Goal: Task Accomplishment & Management: Complete application form

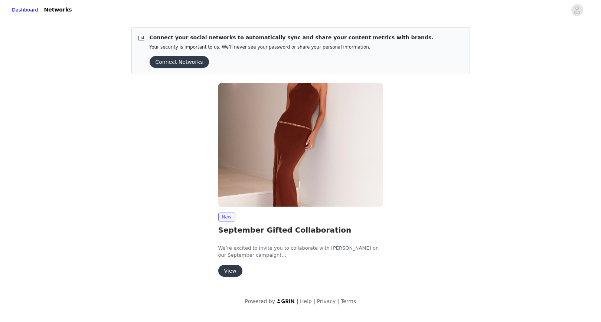
click at [236, 271] on button "View" at bounding box center [230, 271] width 24 height 12
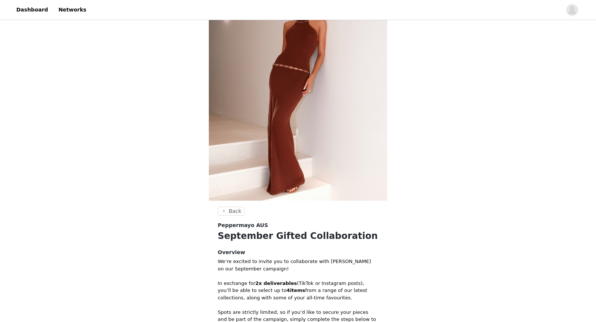
scroll to position [197, 0]
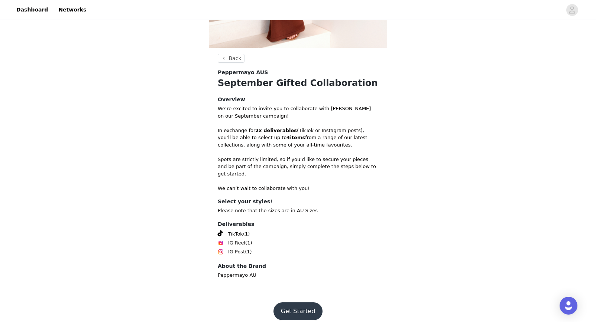
click at [293, 304] on button "Get Started" at bounding box center [297, 312] width 49 height 18
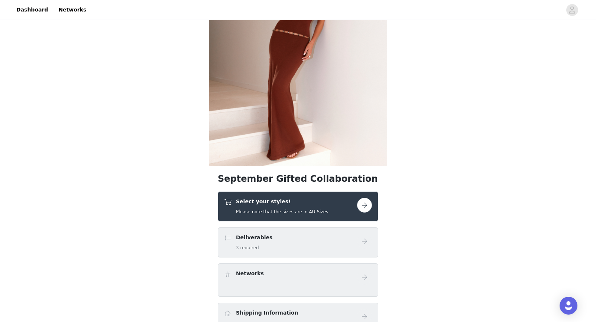
scroll to position [79, 0]
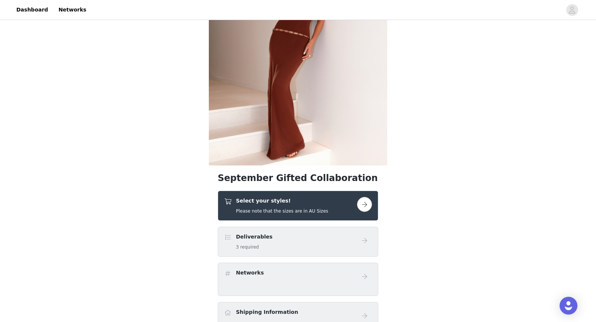
click at [361, 205] on button "button" at bounding box center [364, 204] width 15 height 15
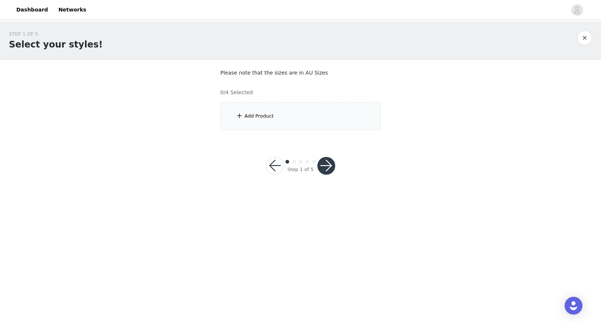
click at [277, 111] on div "Add Product" at bounding box center [301, 117] width 160 height 28
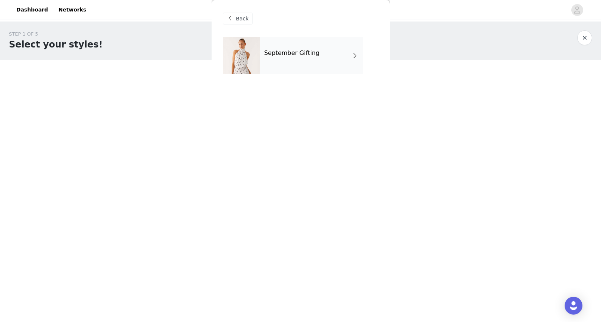
click at [296, 61] on div "September Gifting" at bounding box center [311, 55] width 103 height 37
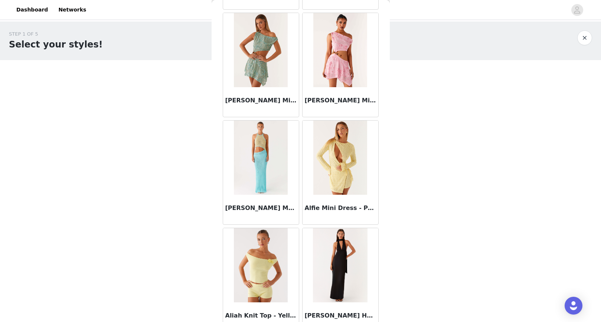
scroll to position [814, 0]
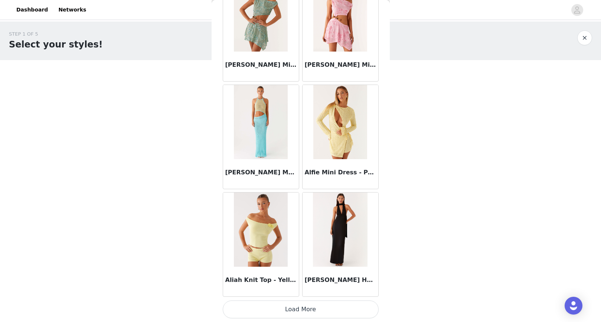
click at [301, 315] on button "Load More" at bounding box center [301, 310] width 156 height 18
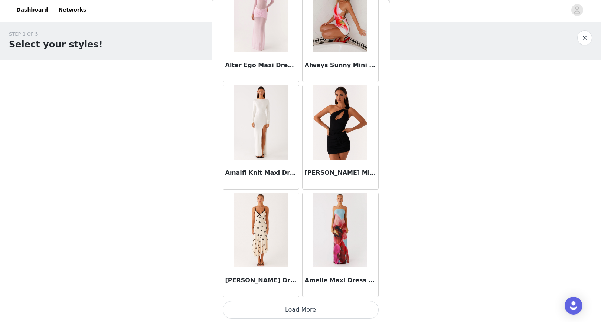
scroll to position [1892, 0]
click at [315, 315] on button "Load More" at bounding box center [301, 310] width 156 height 18
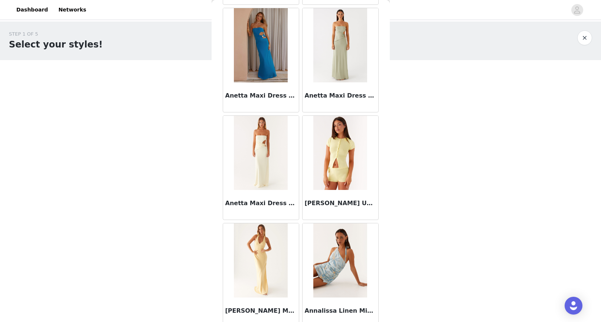
scroll to position [2969, 0]
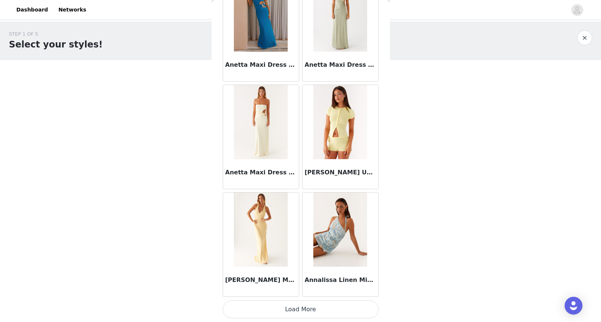
click at [312, 315] on button "Load More" at bounding box center [301, 310] width 156 height 18
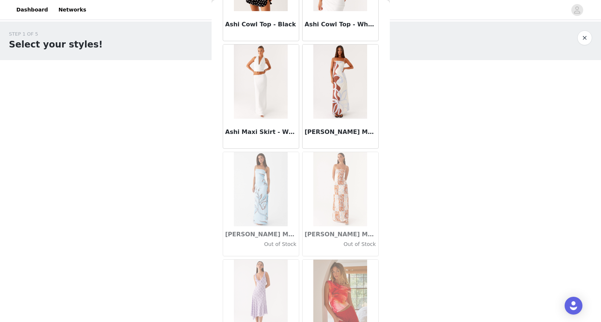
scroll to position [4046, 0]
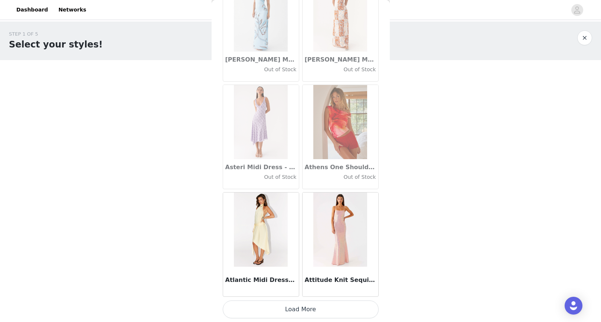
click at [329, 313] on button "Load More" at bounding box center [301, 310] width 156 height 18
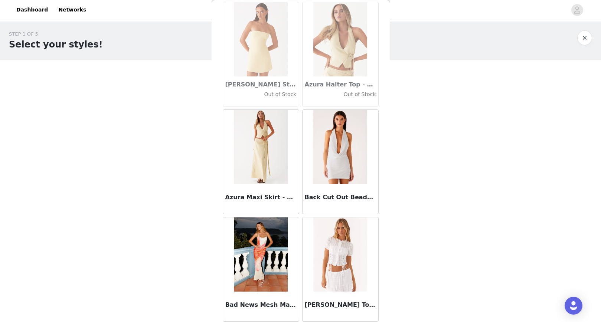
scroll to position [5124, 0]
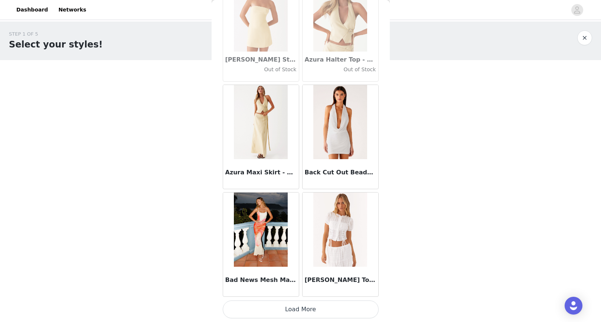
click at [291, 309] on button "Load More" at bounding box center [301, 310] width 156 height 18
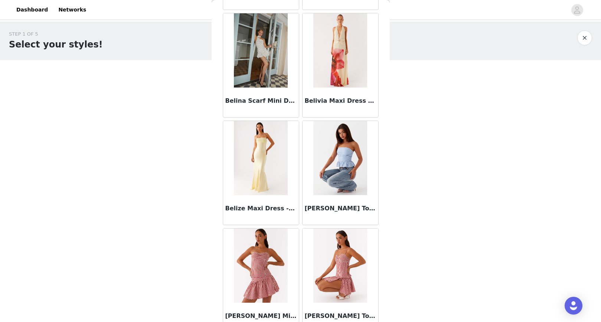
scroll to position [5412, 0]
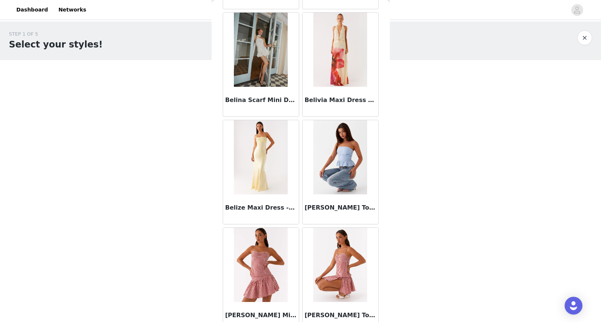
click at [252, 96] on h3 "Belina Scarf Mini Dress - White Polkadot" at bounding box center [260, 100] width 71 height 9
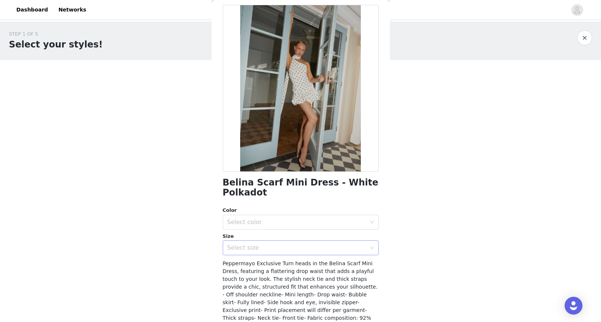
scroll to position [33, 0]
click at [281, 222] on div "Select color" at bounding box center [296, 221] width 139 height 7
click at [263, 240] on li "White Polkadot" at bounding box center [298, 239] width 150 height 12
click at [261, 249] on div "Select size" at bounding box center [296, 247] width 139 height 7
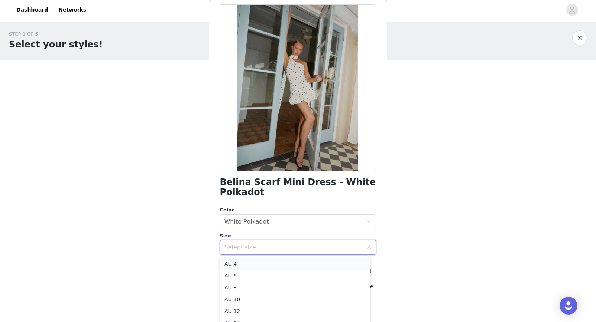
click at [248, 266] on li "AU 4" at bounding box center [295, 264] width 150 height 12
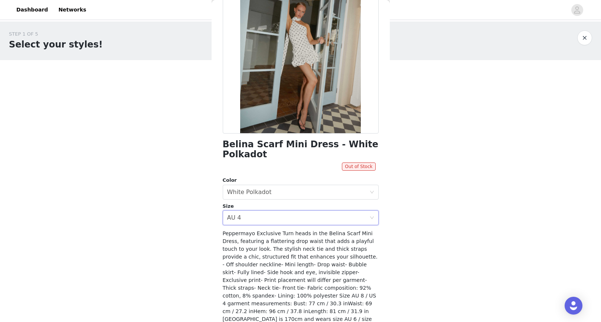
scroll to position [105, 0]
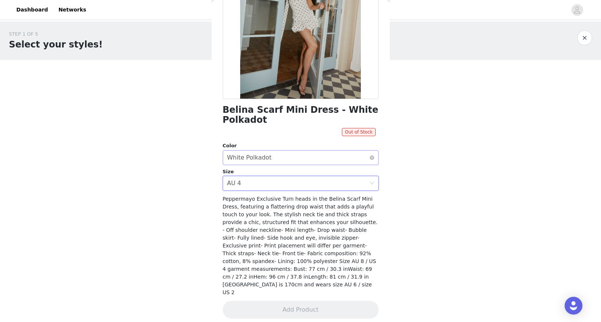
click at [285, 160] on div "Select color White Polkadot" at bounding box center [298, 158] width 142 height 14
click at [276, 169] on li "White Polkadot" at bounding box center [298, 174] width 150 height 12
click at [269, 178] on div "Select size AU 4" at bounding box center [298, 183] width 142 height 14
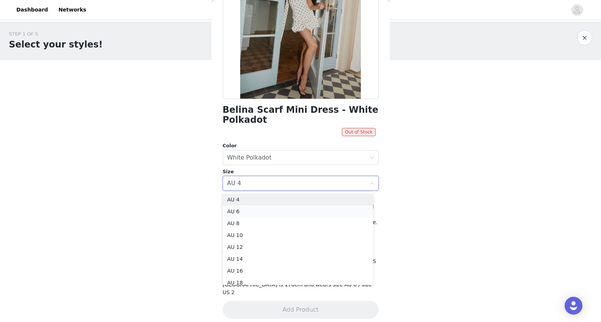
click at [247, 215] on li "AU 6" at bounding box center [298, 212] width 150 height 12
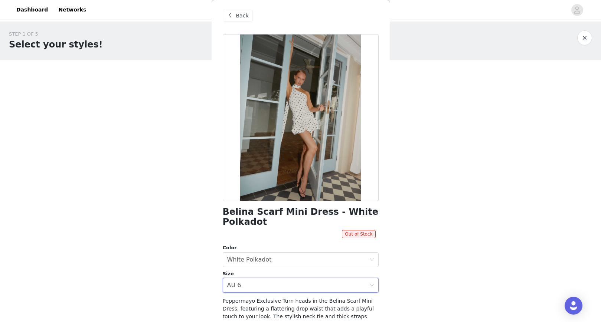
scroll to position [0, 0]
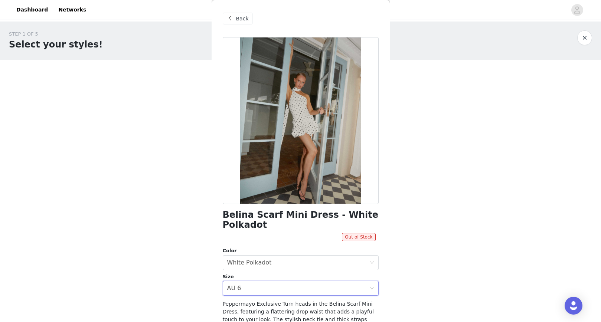
click at [240, 21] on span "Back" at bounding box center [242, 19] width 13 height 8
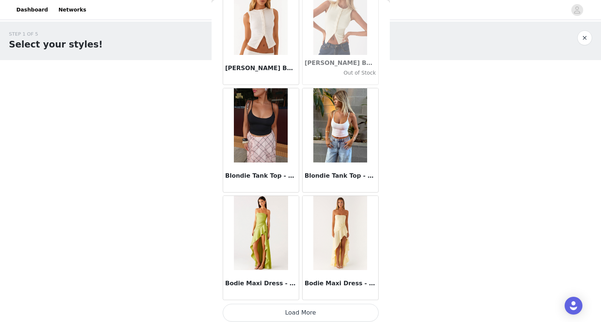
scroll to position [6201, 0]
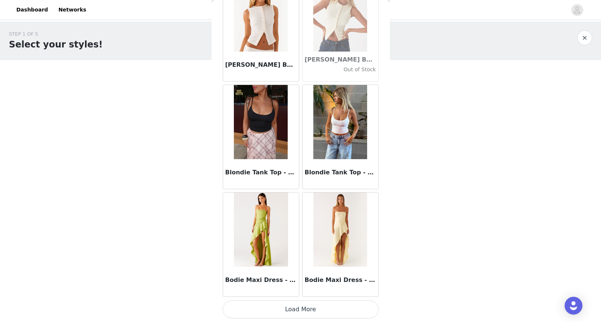
click at [318, 309] on button "Load More" at bounding box center [301, 310] width 156 height 18
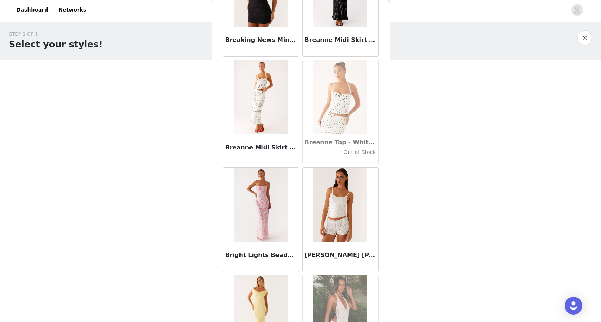
scroll to position [6813, 0]
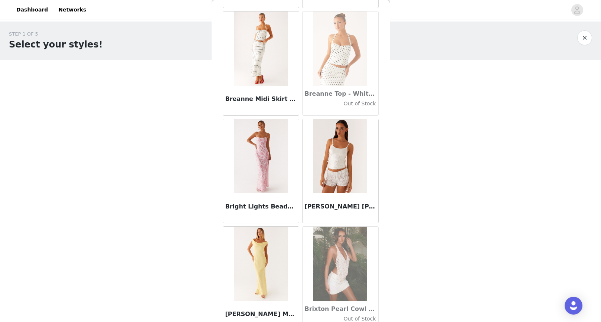
click at [257, 64] on img at bounding box center [261, 49] width 54 height 74
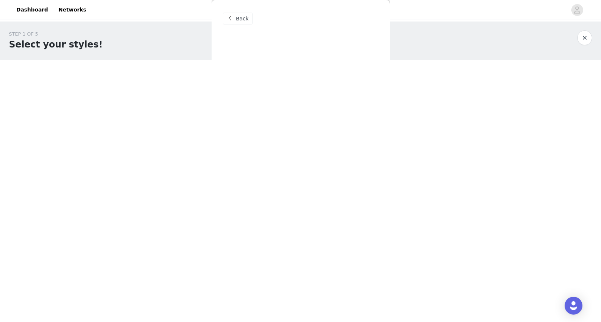
scroll to position [0, 0]
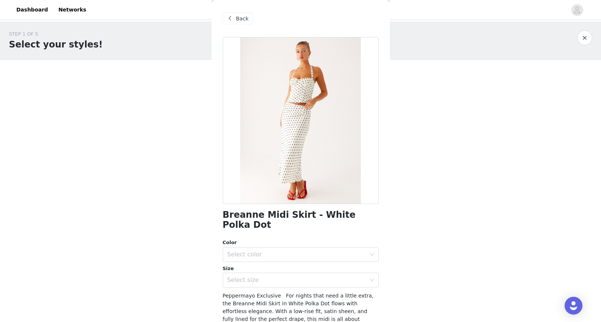
click at [278, 218] on h1 "Breanne Midi Skirt - White Polka Dot" at bounding box center [301, 220] width 156 height 20
copy div "Breanne Midi Skirt - White Polka Dot"
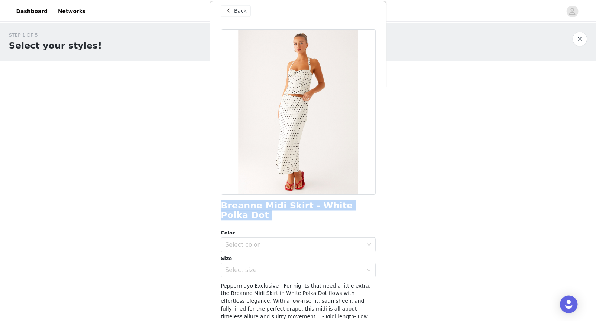
scroll to position [15, 0]
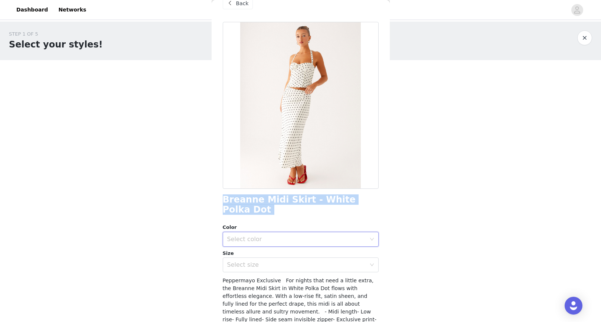
click at [265, 236] on div "Select color" at bounding box center [298, 240] width 142 height 14
click at [265, 236] on div "Select color" at bounding box center [296, 239] width 139 height 7
click at [263, 236] on div "Select color" at bounding box center [296, 239] width 139 height 7
click at [256, 243] on li "White Polka Dot" at bounding box center [298, 246] width 150 height 12
click at [254, 262] on div "Select size" at bounding box center [296, 265] width 139 height 7
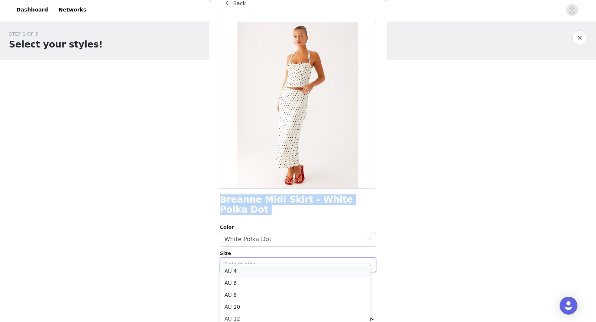
click at [243, 273] on li "AU 4" at bounding box center [295, 272] width 150 height 12
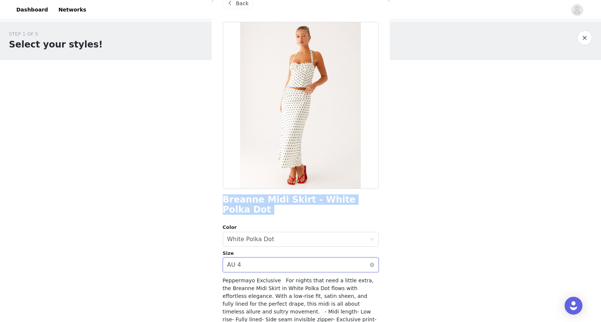
click at [288, 258] on div "Select size AU 4" at bounding box center [298, 265] width 142 height 14
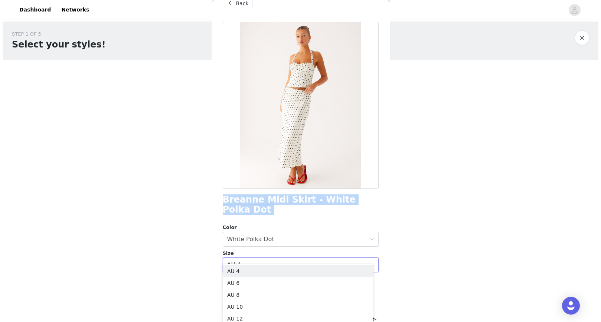
scroll to position [17, 0]
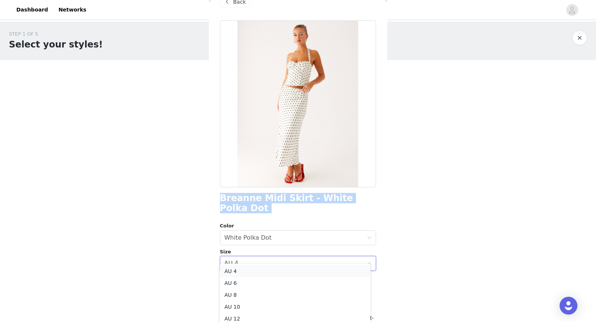
click at [256, 266] on li "AU 4" at bounding box center [295, 272] width 150 height 12
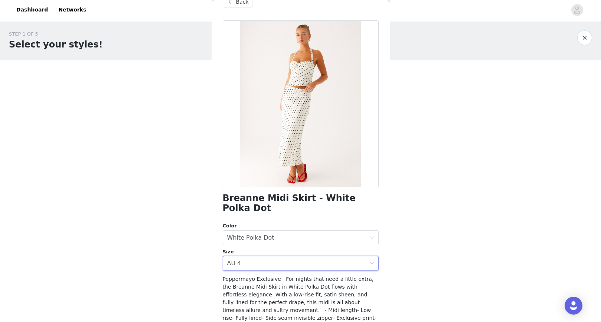
click at [282, 223] on div "Color" at bounding box center [301, 226] width 156 height 7
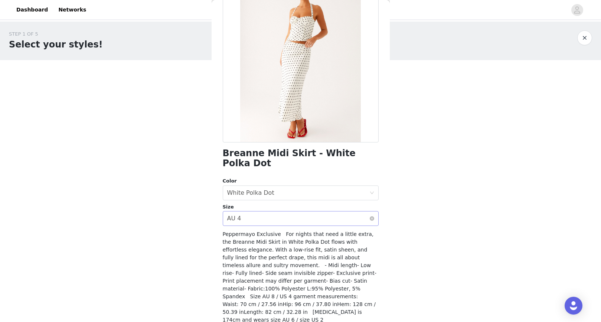
scroll to position [79, 0]
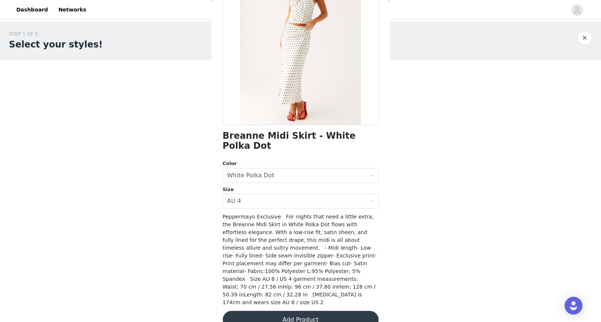
click at [299, 311] on button "Add Product" at bounding box center [301, 320] width 156 height 18
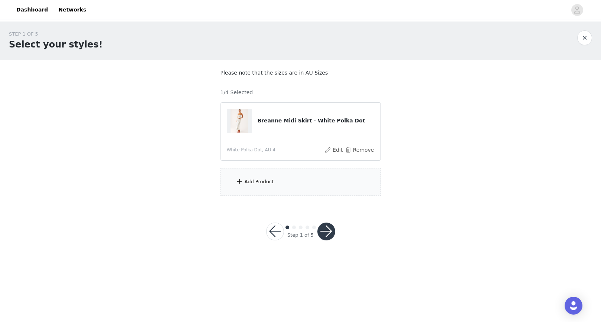
click at [273, 178] on div "Add Product" at bounding box center [301, 182] width 160 height 28
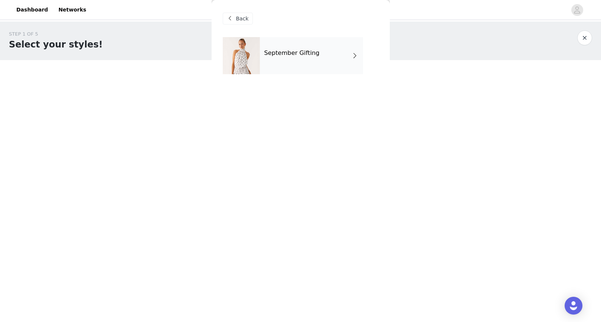
click at [302, 65] on div "September Gifting" at bounding box center [311, 55] width 103 height 37
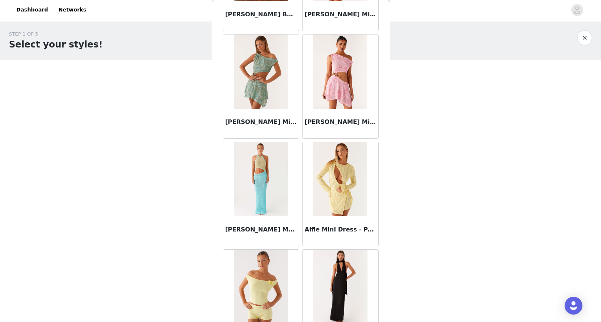
scroll to position [814, 0]
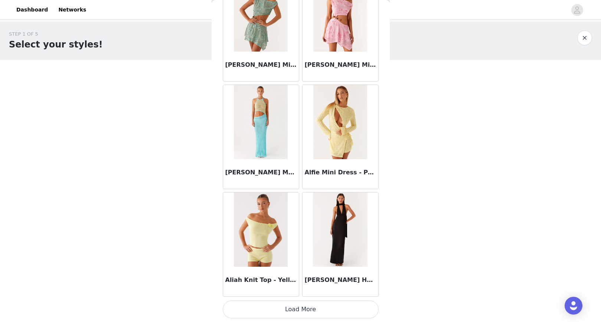
click at [301, 307] on button "Load More" at bounding box center [301, 310] width 156 height 18
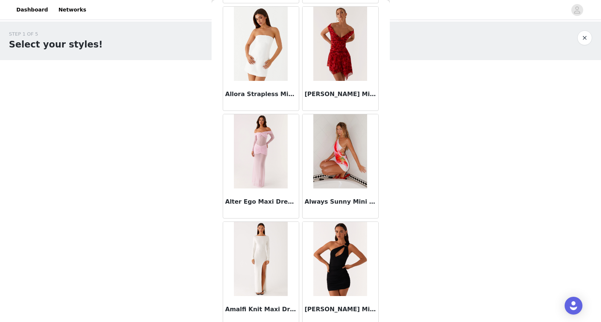
scroll to position [1756, 0]
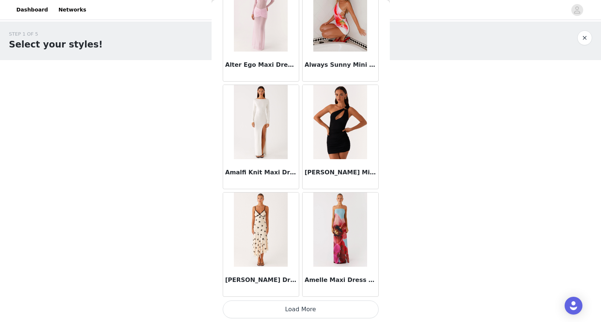
click at [302, 310] on button "Load More" at bounding box center [301, 310] width 156 height 18
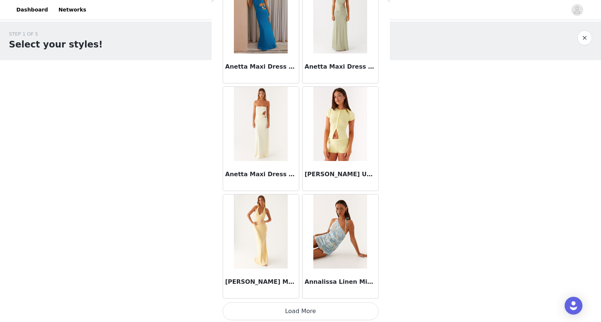
scroll to position [2969, 0]
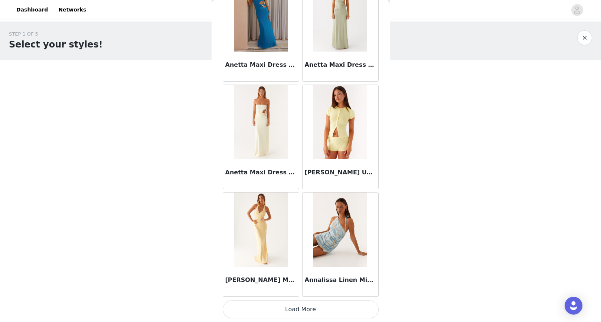
click at [292, 312] on button "Load More" at bounding box center [301, 310] width 156 height 18
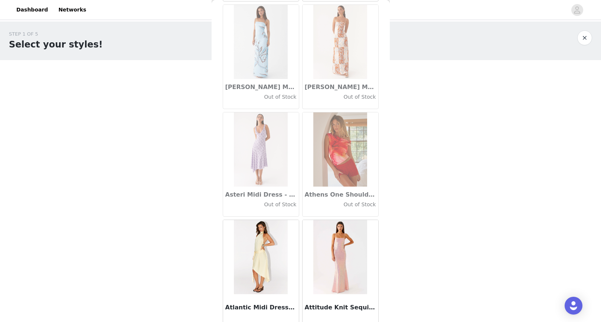
scroll to position [4046, 0]
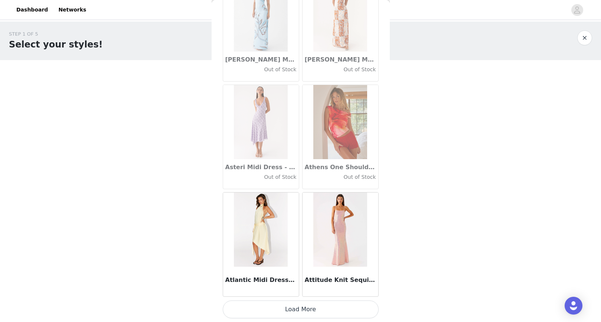
drag, startPoint x: 299, startPoint y: 313, endPoint x: 282, endPoint y: 290, distance: 28.9
click at [299, 313] on button "Load More" at bounding box center [301, 310] width 156 height 18
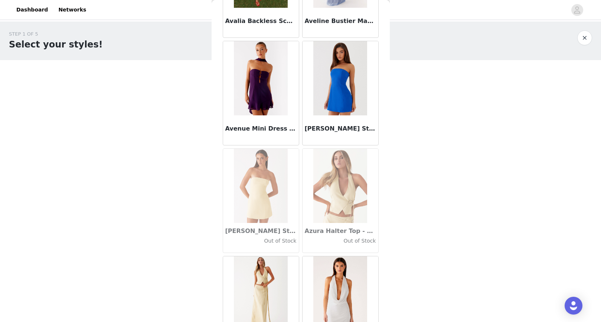
scroll to position [5124, 0]
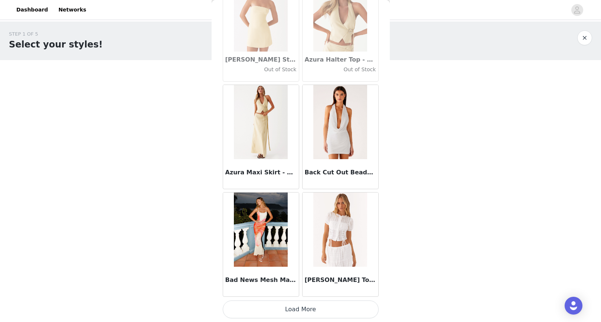
drag, startPoint x: 289, startPoint y: 309, endPoint x: 285, endPoint y: 301, distance: 8.6
click at [289, 309] on button "Load More" at bounding box center [301, 310] width 156 height 18
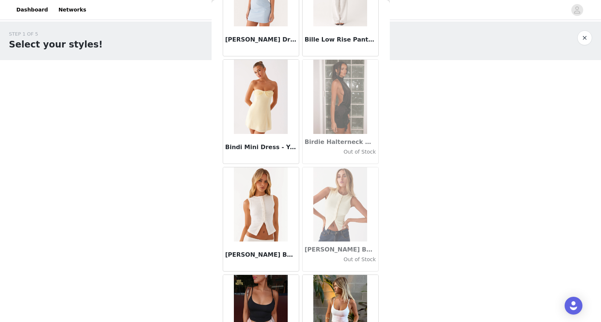
scroll to position [6201, 0]
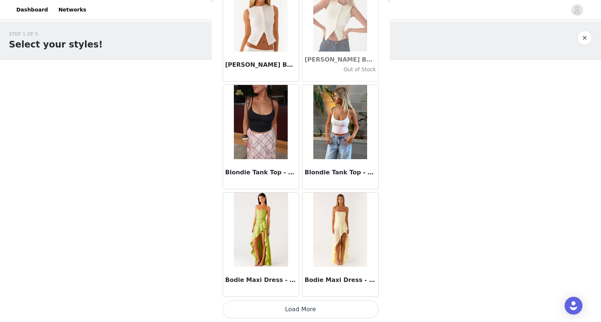
click at [292, 305] on button "Load More" at bounding box center [301, 310] width 156 height 18
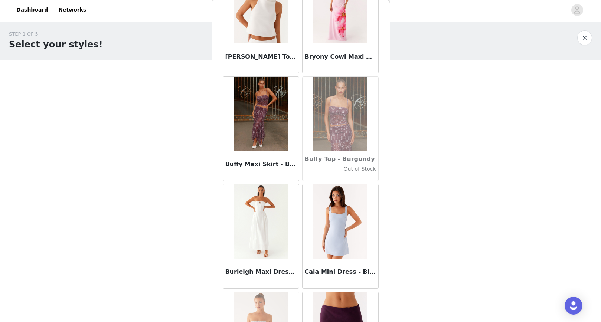
scroll to position [7278, 0]
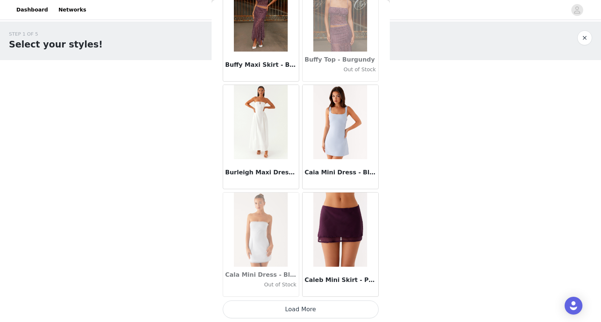
click at [299, 314] on button "Load More" at bounding box center [301, 310] width 156 height 18
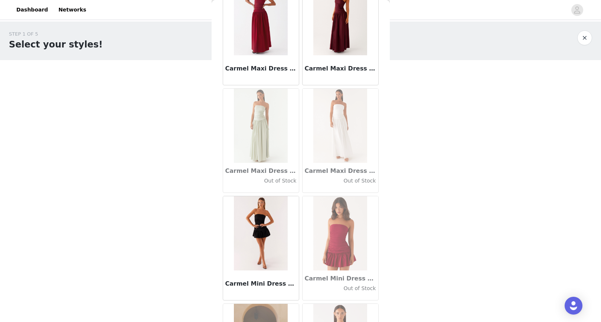
scroll to position [8356, 0]
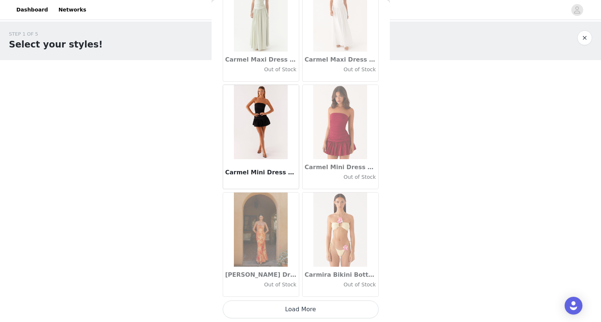
click at [296, 307] on button "Load More" at bounding box center [301, 310] width 156 height 18
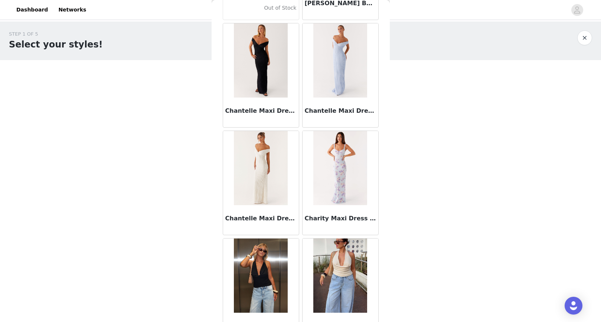
scroll to position [9433, 0]
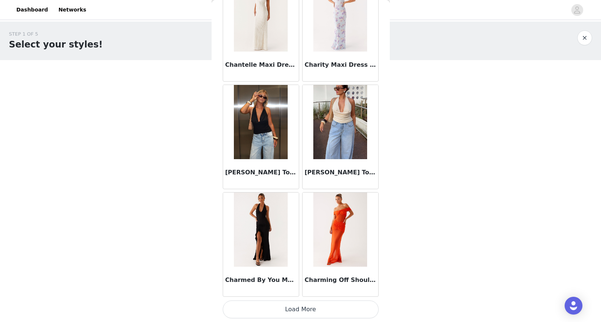
click at [315, 304] on button "Load More" at bounding box center [301, 310] width 156 height 18
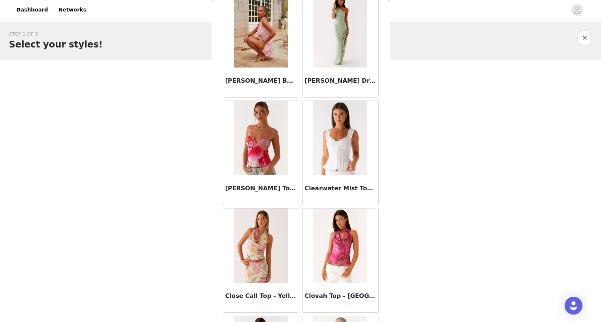
scroll to position [10510, 0]
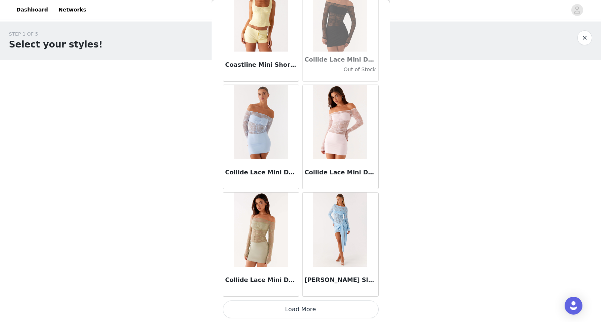
click at [307, 315] on button "Load More" at bounding box center [301, 310] width 156 height 18
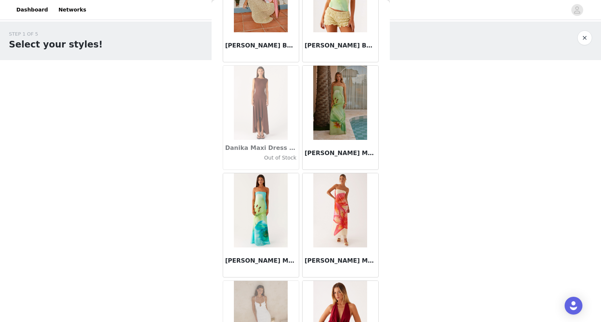
scroll to position [11588, 0]
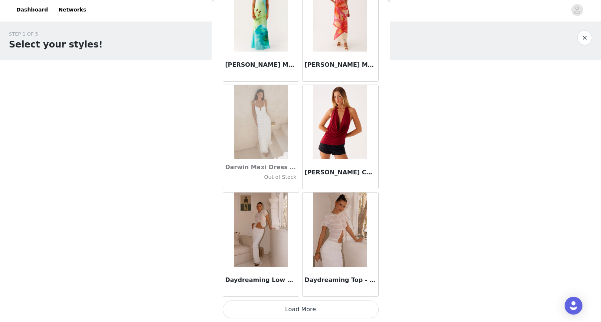
click at [288, 317] on button "Load More" at bounding box center [301, 310] width 156 height 18
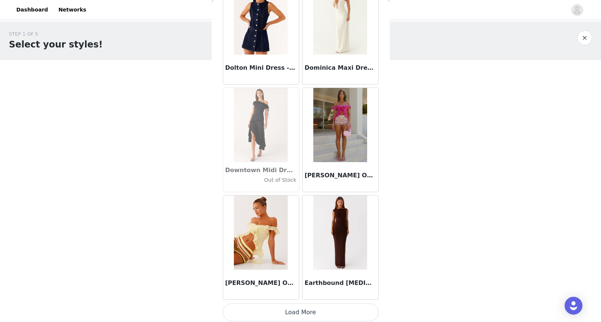
scroll to position [12665, 0]
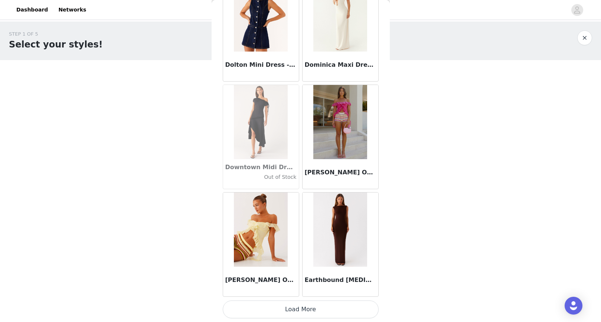
click at [303, 304] on button "Load More" at bounding box center [301, 310] width 156 height 18
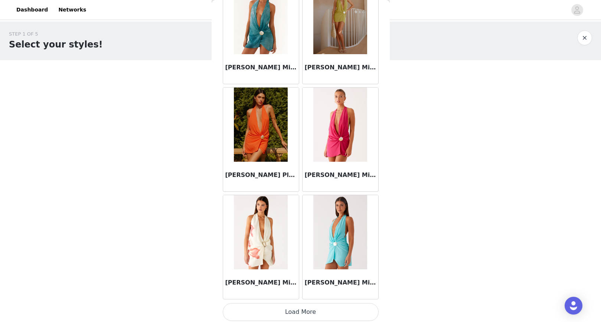
scroll to position [13742, 0]
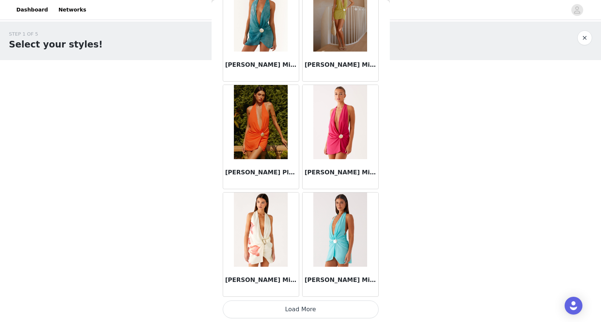
click at [314, 306] on button "Load More" at bounding box center [301, 310] width 156 height 18
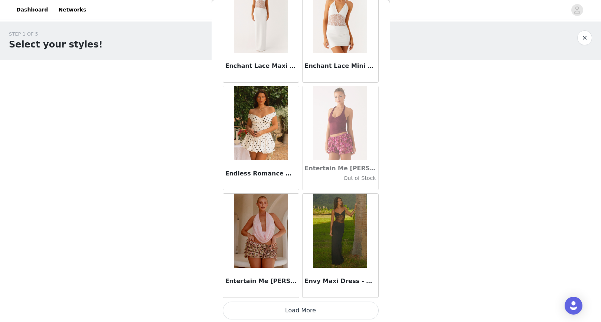
scroll to position [14820, 0]
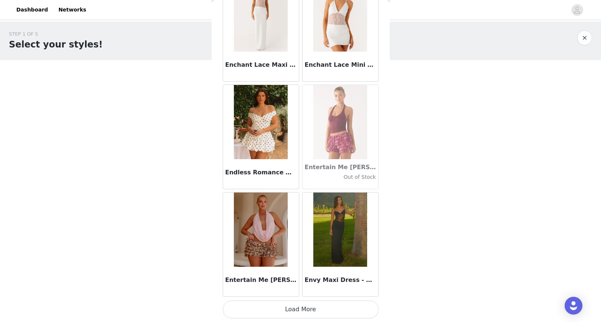
click at [302, 314] on button "Load More" at bounding box center [301, 310] width 156 height 18
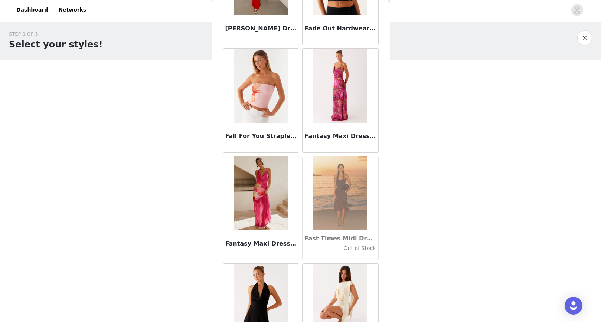
scroll to position [15897, 0]
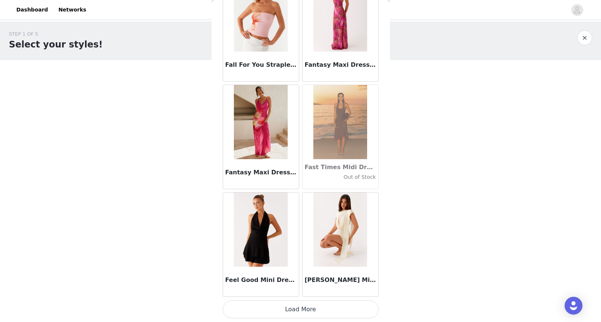
click at [314, 305] on button "Load More" at bounding box center [301, 310] width 156 height 18
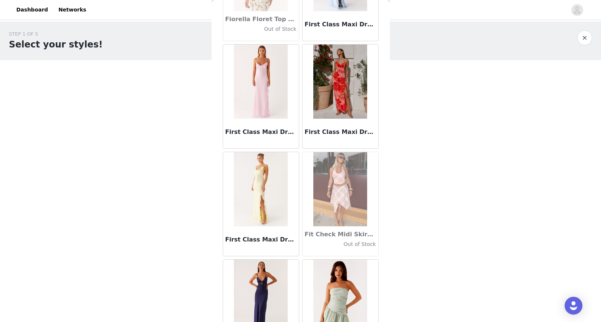
scroll to position [16974, 0]
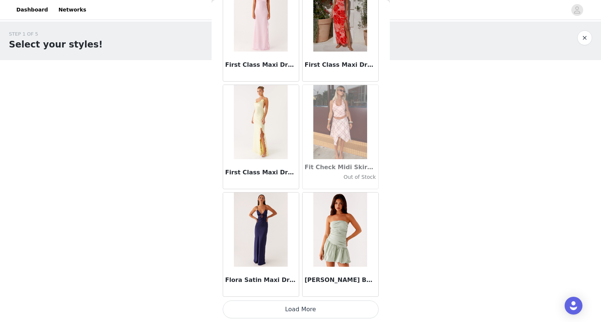
click at [305, 314] on button "Load More" at bounding box center [301, 310] width 156 height 18
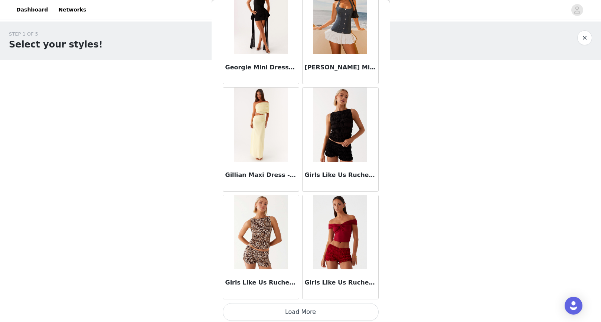
scroll to position [18052, 0]
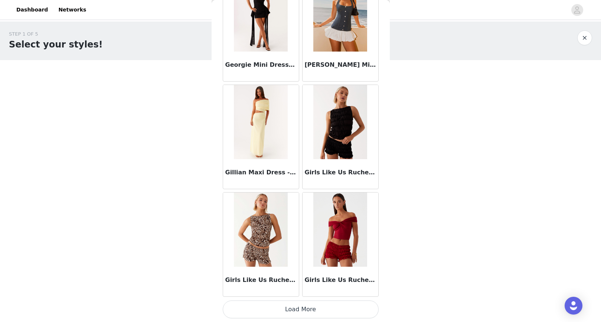
click at [309, 309] on button "Load More" at bounding box center [301, 310] width 156 height 18
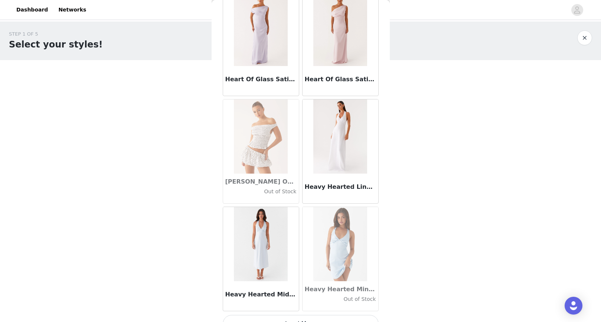
scroll to position [19129, 0]
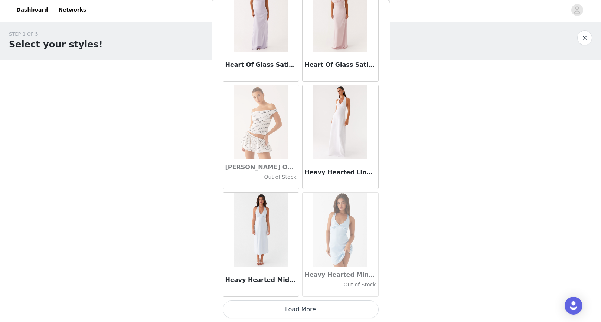
click at [290, 312] on button "Load More" at bounding box center [301, 310] width 156 height 18
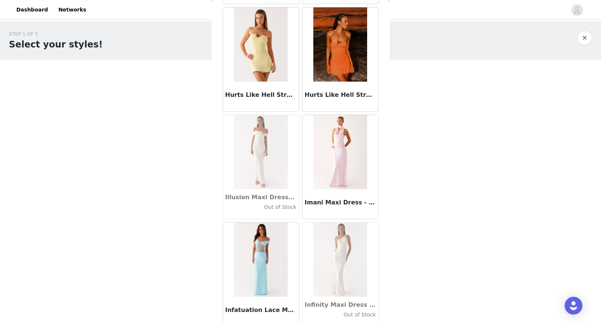
scroll to position [20206, 0]
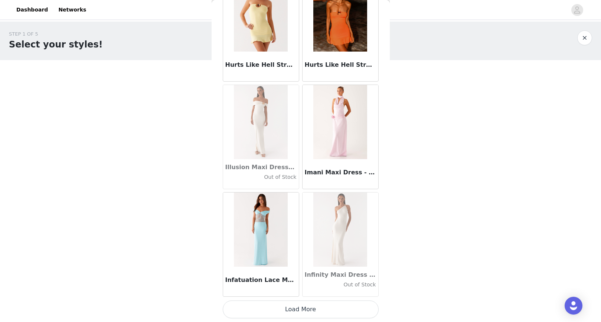
click at [295, 308] on button "Load More" at bounding box center [301, 310] width 156 height 18
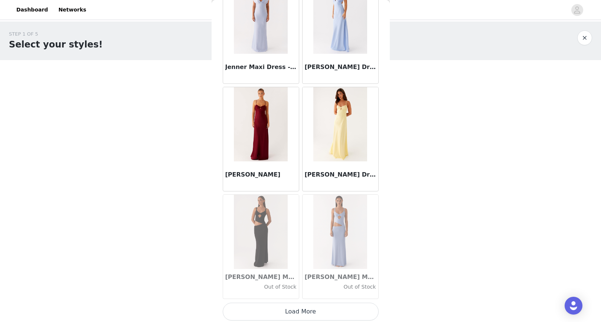
scroll to position [21284, 0]
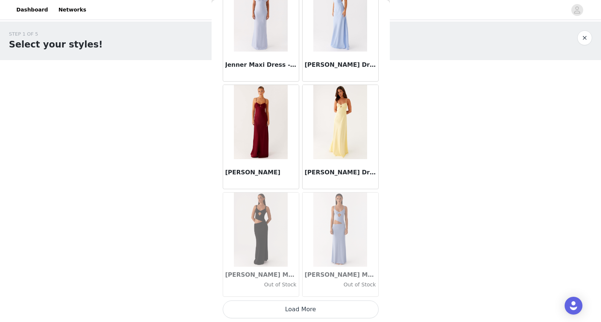
click at [302, 313] on button "Load More" at bounding box center [301, 310] width 156 height 18
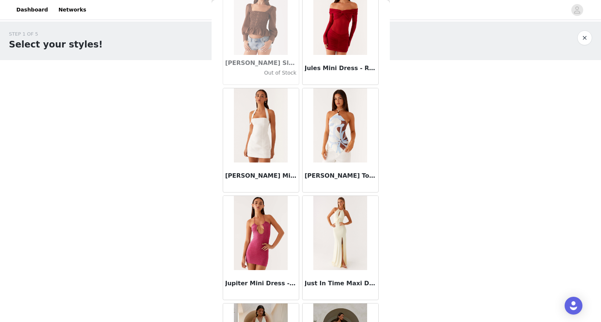
scroll to position [22361, 0]
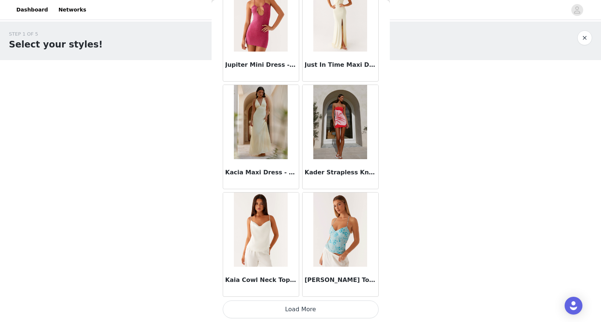
click at [305, 306] on button "Load More" at bounding box center [301, 310] width 156 height 18
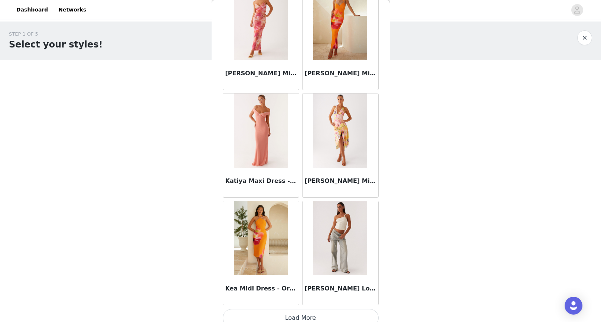
scroll to position [23438, 0]
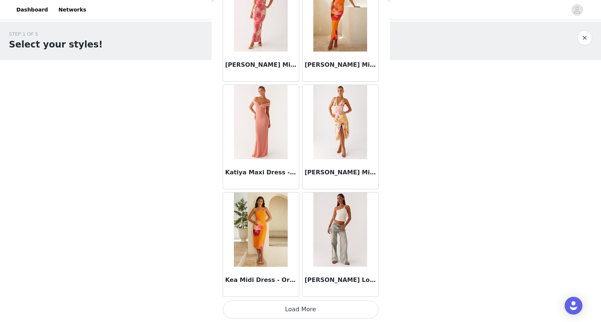
click at [296, 311] on button "Load More" at bounding box center [301, 310] width 156 height 18
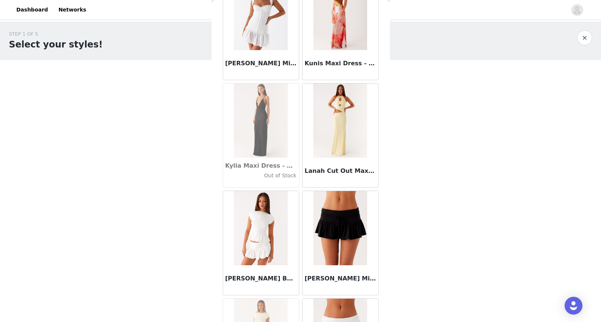
scroll to position [24516, 0]
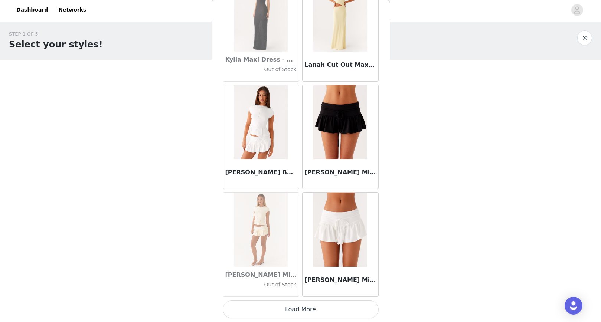
click at [292, 305] on button "Load More" at bounding box center [301, 310] width 156 height 18
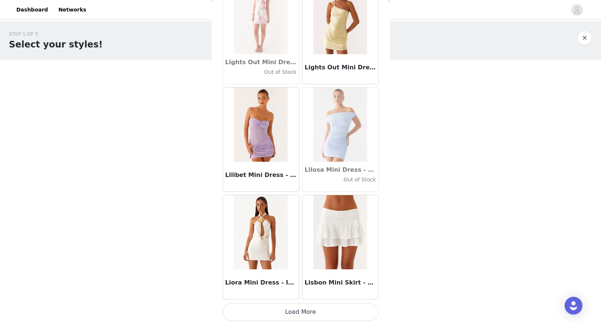
scroll to position [25593, 0]
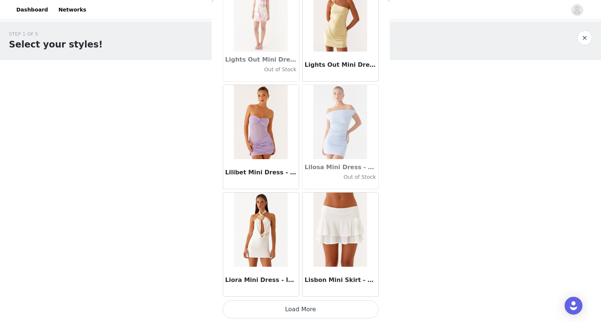
click at [291, 309] on button "Load More" at bounding box center [301, 310] width 156 height 18
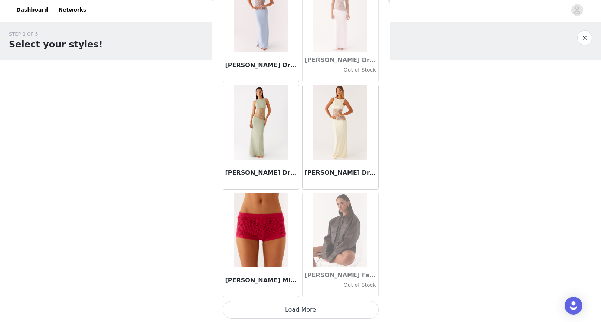
scroll to position [26670, 0]
click at [316, 303] on button "Load More" at bounding box center [301, 310] width 156 height 18
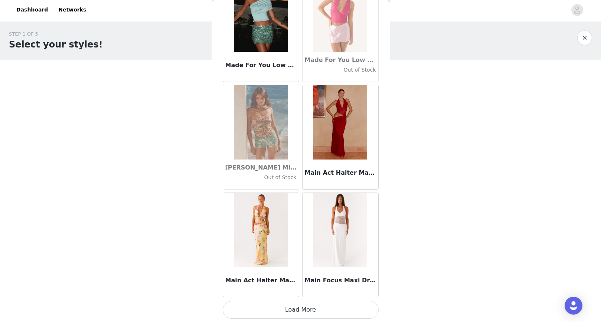
scroll to position [27748, 0]
click at [319, 304] on button "Load More" at bounding box center [301, 310] width 156 height 18
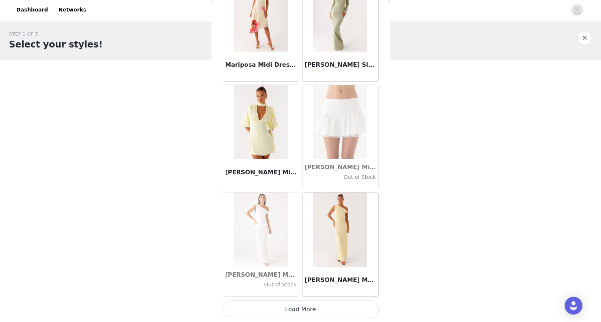
click at [322, 305] on button "Load More" at bounding box center [301, 310] width 156 height 18
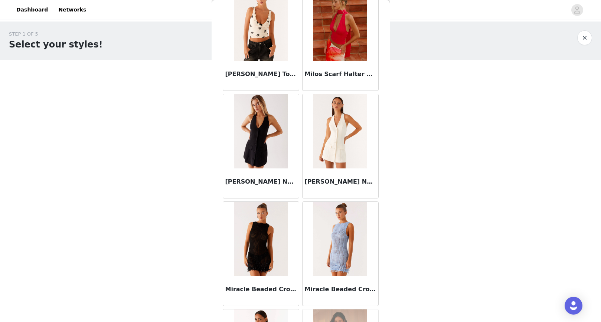
scroll to position [29902, 0]
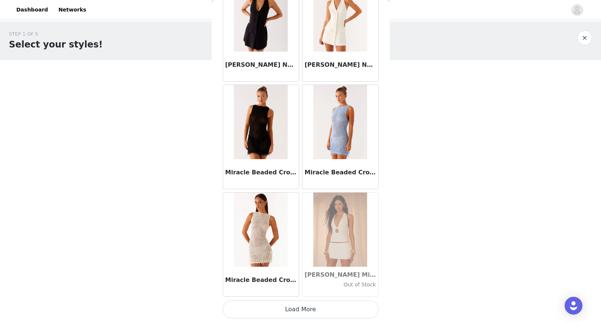
click at [311, 305] on button "Load More" at bounding box center [301, 310] width 156 height 18
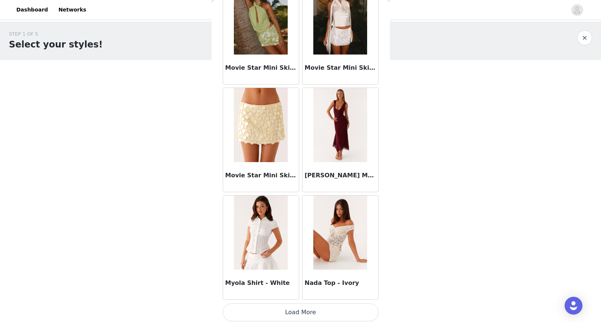
scroll to position [30980, 0]
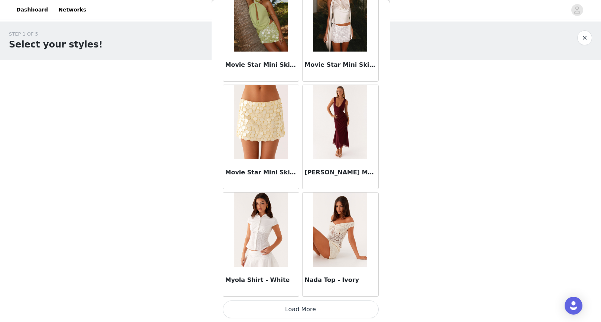
click at [320, 308] on button "Load More" at bounding box center [301, 310] width 156 height 18
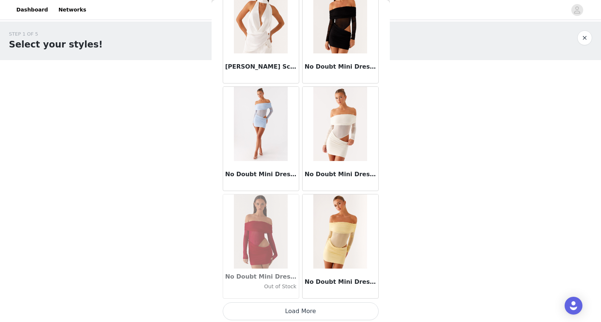
scroll to position [32057, 0]
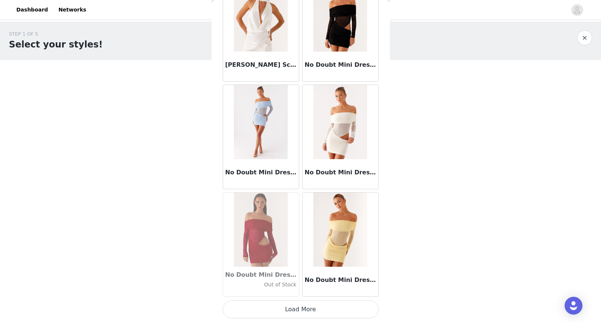
click at [312, 310] on button "Load More" at bounding box center [301, 310] width 156 height 18
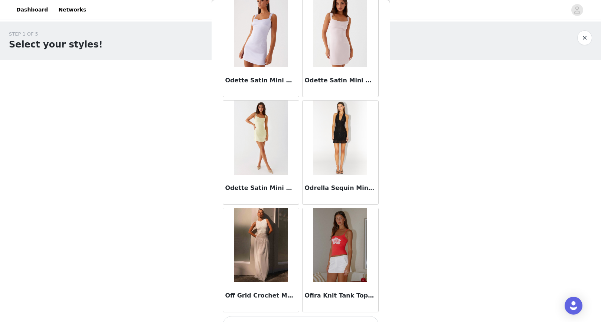
scroll to position [33134, 0]
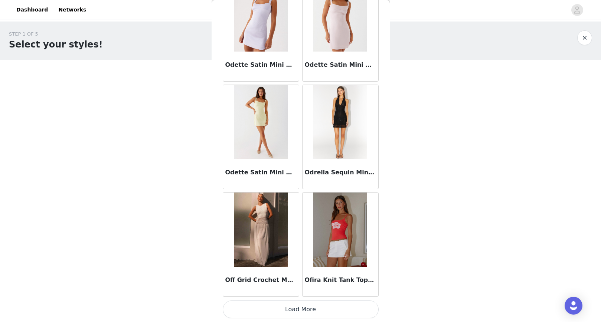
click at [297, 312] on button "Load More" at bounding box center [301, 310] width 156 height 18
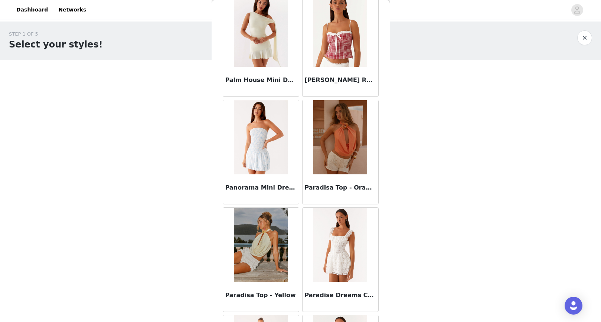
scroll to position [34212, 0]
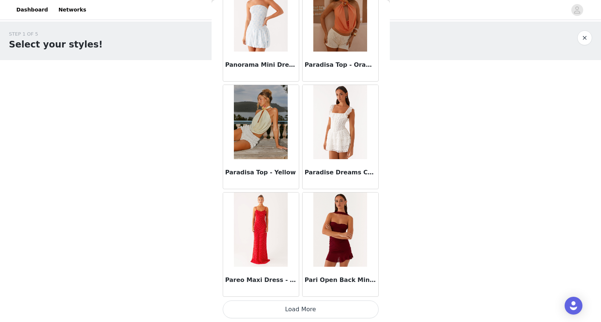
click at [318, 313] on button "Load More" at bounding box center [301, 310] width 156 height 18
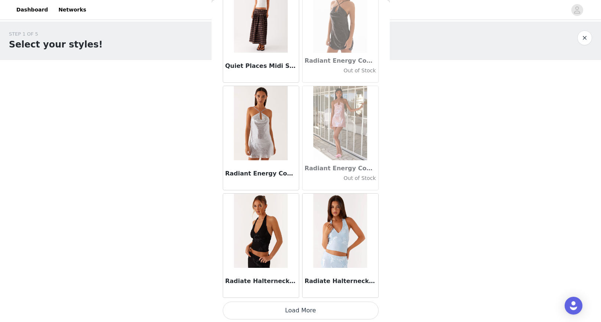
scroll to position [35289, 0]
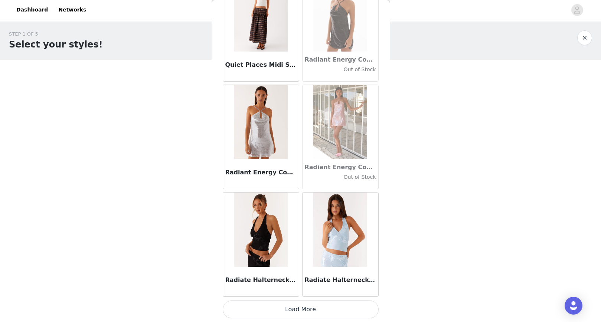
click at [315, 310] on button "Load More" at bounding box center [301, 310] width 156 height 18
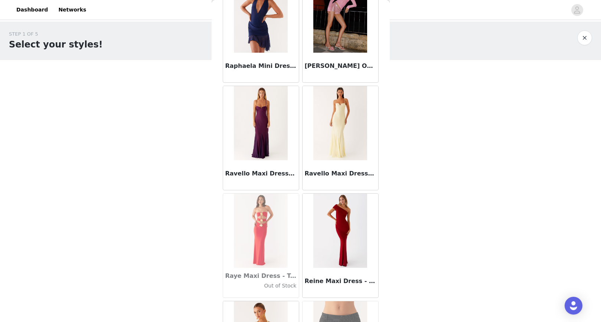
scroll to position [36366, 0]
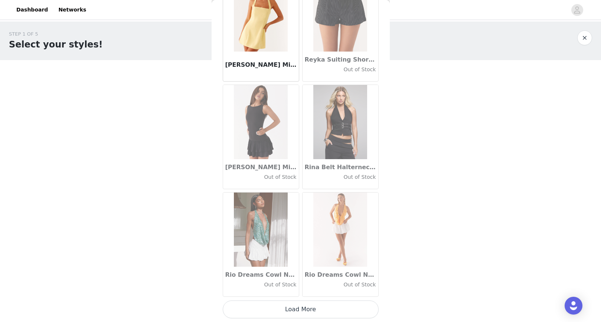
click at [308, 308] on button "Load More" at bounding box center [301, 310] width 156 height 18
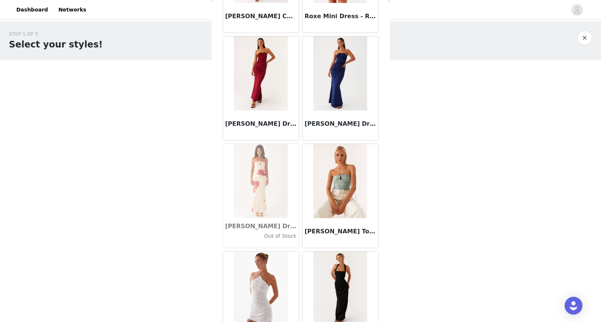
scroll to position [37444, 0]
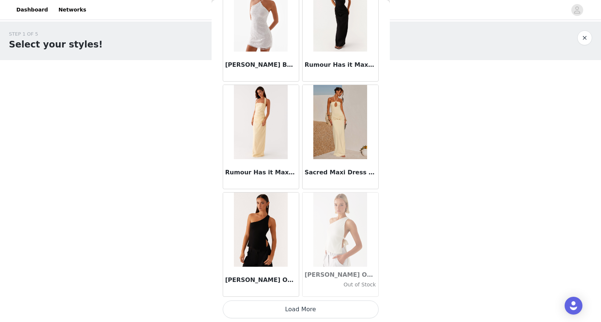
click at [312, 304] on button "Load More" at bounding box center [301, 310] width 156 height 18
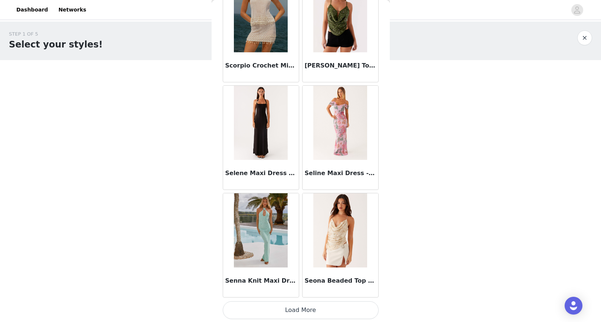
scroll to position [38521, 0]
click at [304, 316] on button "Load More" at bounding box center [301, 310] width 156 height 18
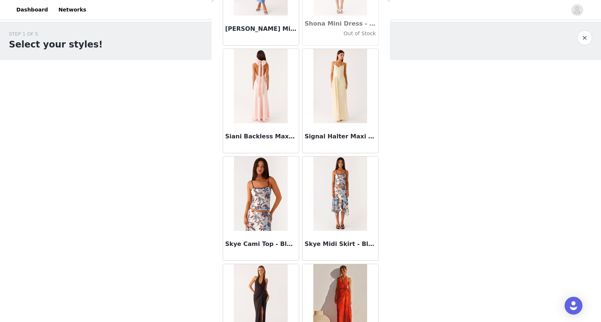
scroll to position [39598, 0]
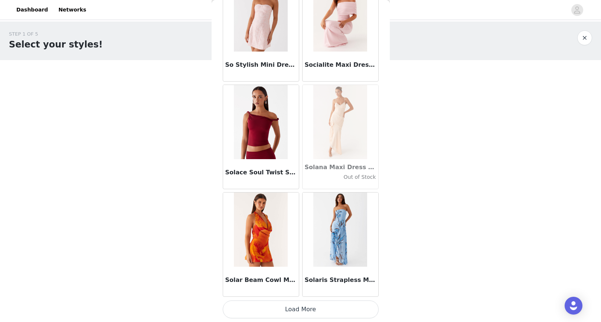
click at [304, 307] on button "Load More" at bounding box center [301, 310] width 156 height 18
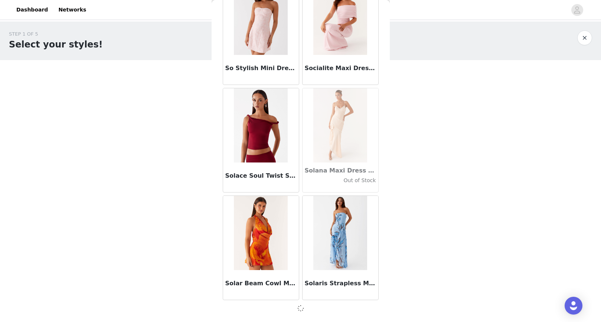
scroll to position [39595, 0]
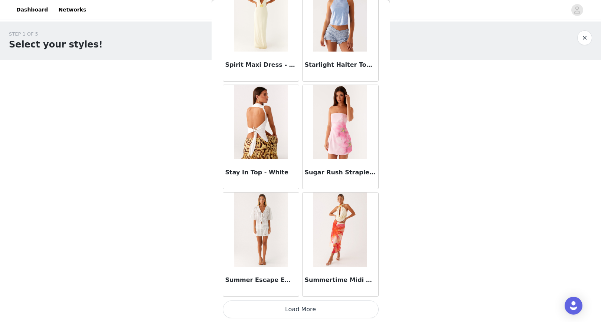
click at [299, 305] on button "Load More" at bounding box center [301, 310] width 156 height 18
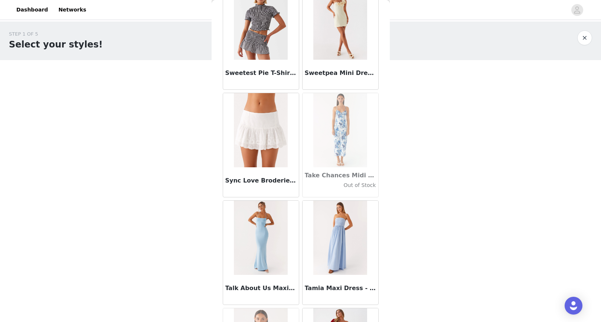
scroll to position [41753, 0]
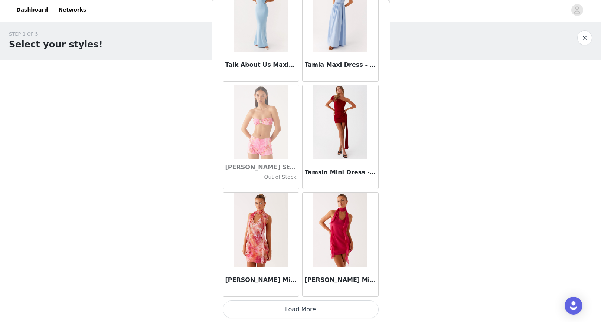
click at [309, 309] on button "Load More" at bounding box center [301, 310] width 156 height 18
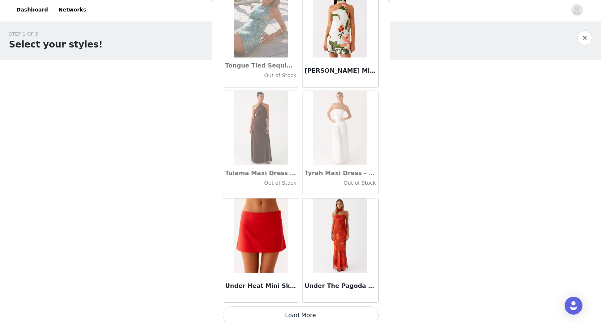
scroll to position [42830, 0]
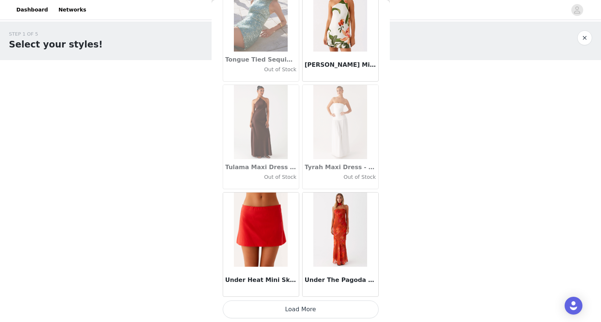
click at [321, 306] on button "Load More" at bounding box center [301, 310] width 156 height 18
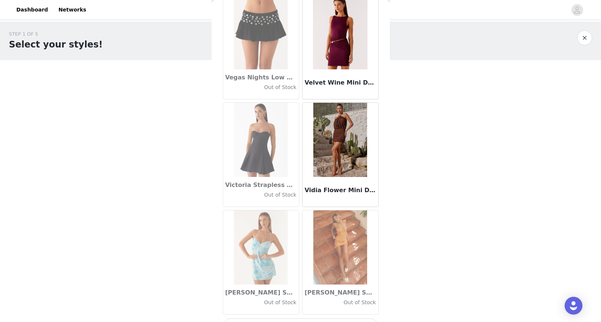
scroll to position [43908, 0]
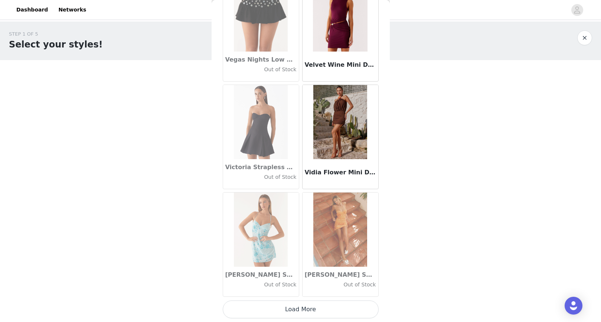
click at [307, 306] on button "Load More" at bounding box center [301, 310] width 156 height 18
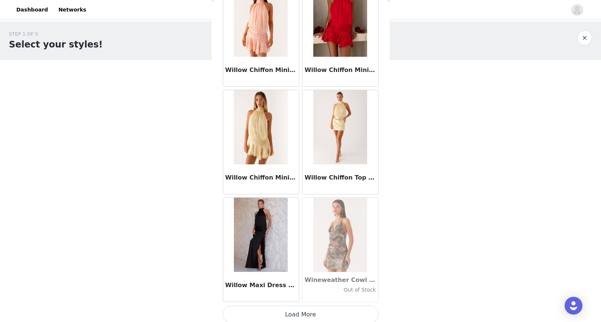
scroll to position [44985, 0]
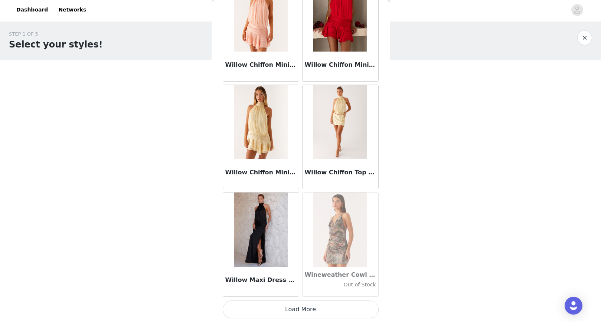
click at [318, 313] on button "Load More" at bounding box center [301, 310] width 156 height 18
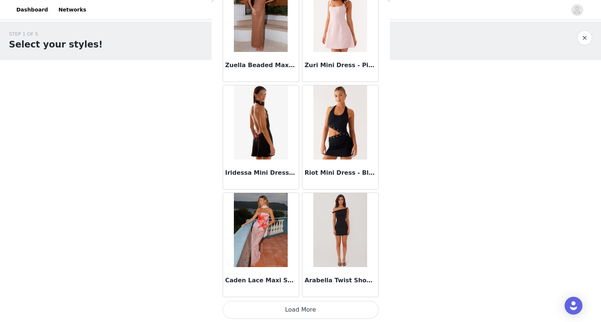
scroll to position [46062, 0]
click at [265, 223] on img at bounding box center [261, 230] width 54 height 74
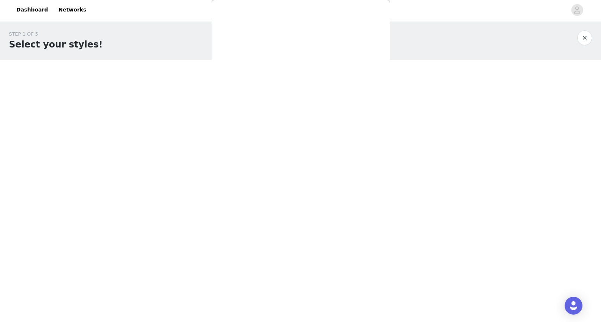
scroll to position [0, 0]
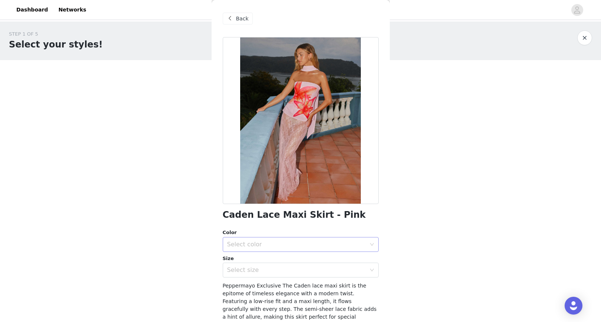
click at [256, 245] on div "Select color" at bounding box center [296, 244] width 139 height 7
click at [254, 258] on li "Pink" at bounding box center [298, 261] width 150 height 12
click at [259, 273] on div "Select size" at bounding box center [296, 270] width 139 height 7
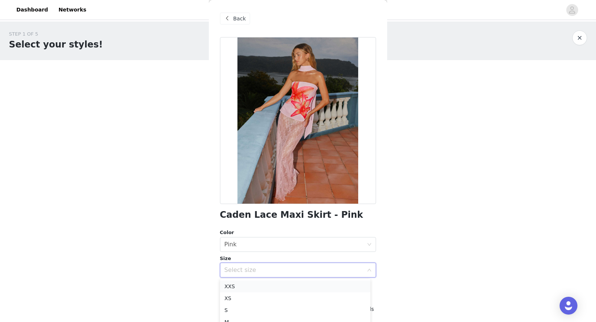
click at [255, 287] on li "XXS" at bounding box center [295, 287] width 150 height 12
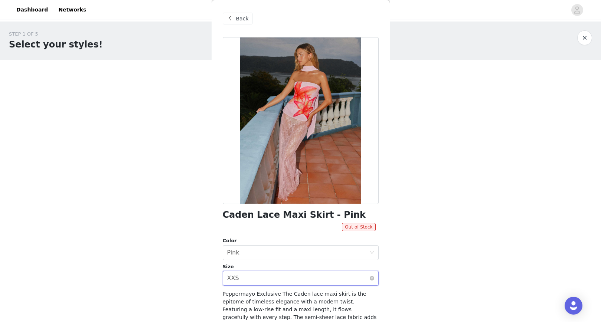
click at [261, 282] on div "Select size XXS" at bounding box center [298, 279] width 142 height 14
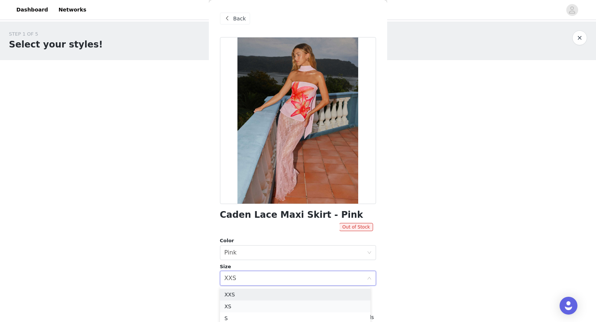
click at [246, 303] on li "XS" at bounding box center [295, 307] width 150 height 12
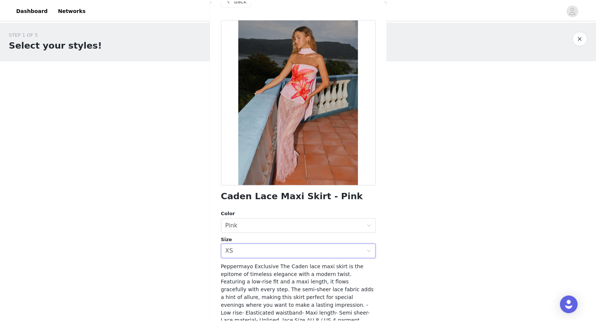
scroll to position [71, 0]
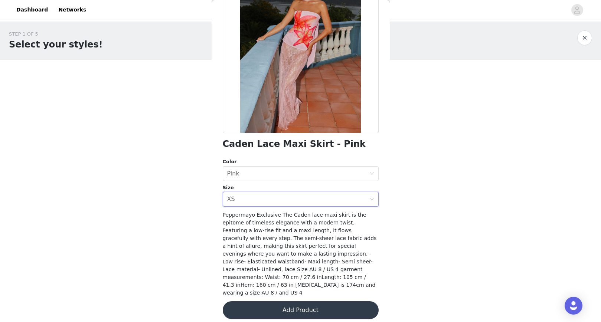
click at [286, 305] on button "Add Product" at bounding box center [301, 311] width 156 height 18
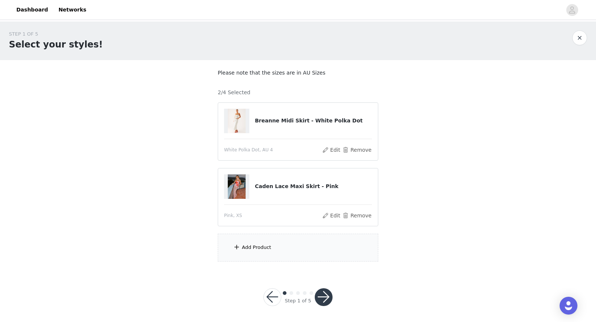
click at [260, 255] on div "Add Product" at bounding box center [298, 248] width 160 height 28
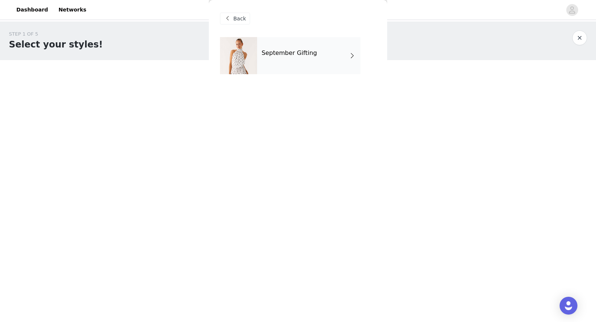
click at [280, 62] on div "September Gifting" at bounding box center [308, 55] width 103 height 37
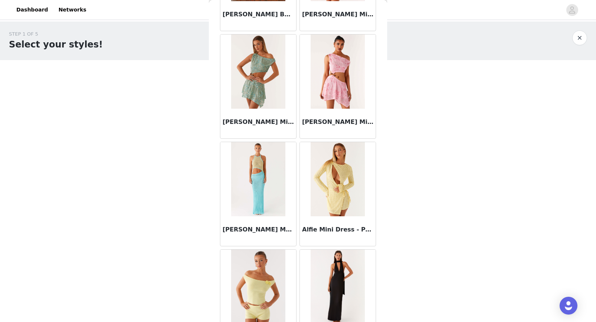
scroll to position [814, 0]
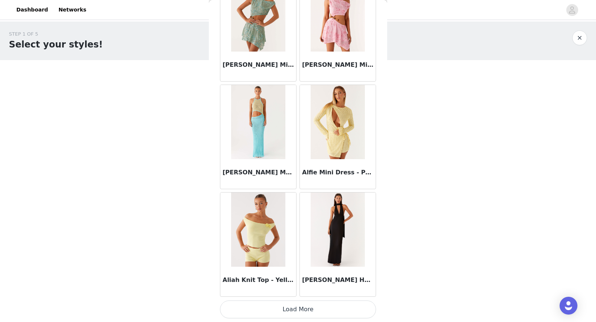
click at [302, 311] on button "Load More" at bounding box center [298, 310] width 156 height 18
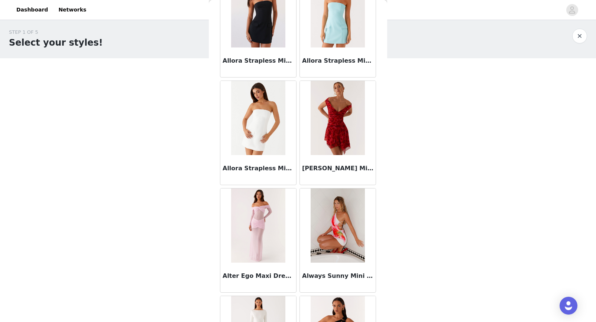
scroll to position [1892, 0]
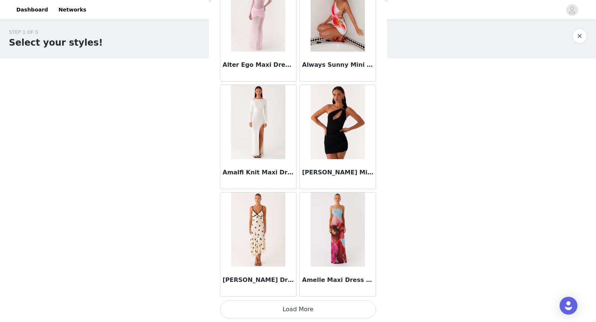
click at [289, 306] on button "Load More" at bounding box center [298, 310] width 156 height 18
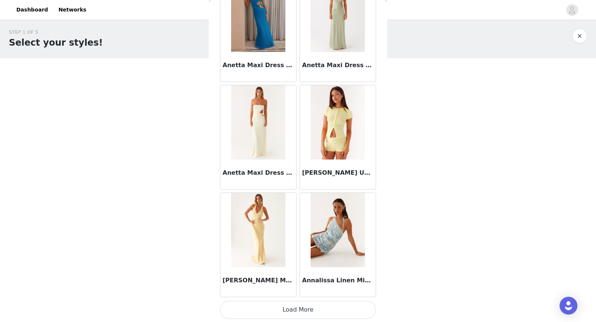
scroll to position [2969, 0]
click at [294, 311] on button "Load More" at bounding box center [298, 310] width 156 height 18
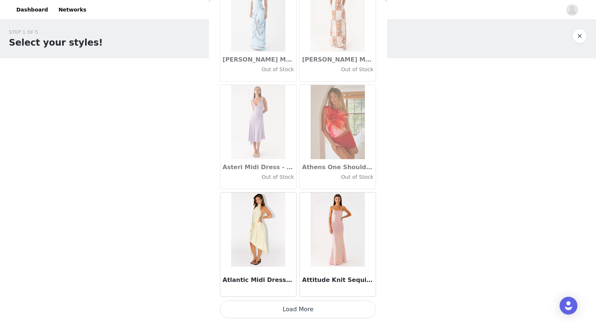
click at [312, 315] on button "Load More" at bounding box center [298, 310] width 156 height 18
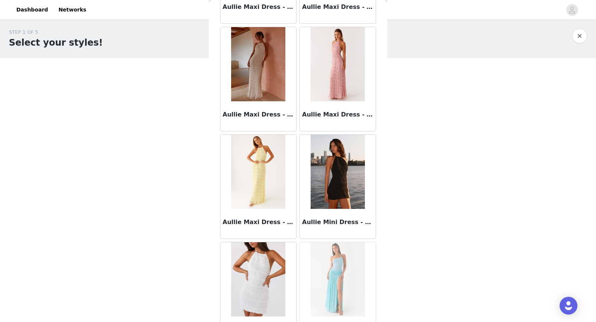
scroll to position [4383, 0]
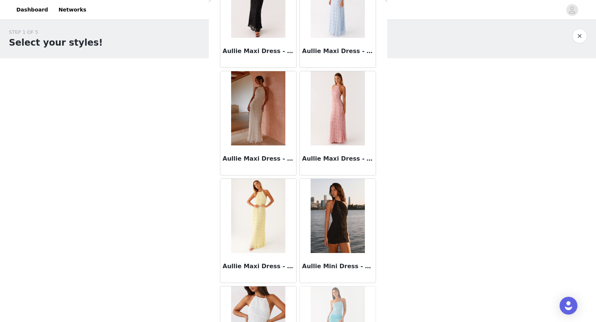
click at [360, 122] on img at bounding box center [338, 108] width 54 height 74
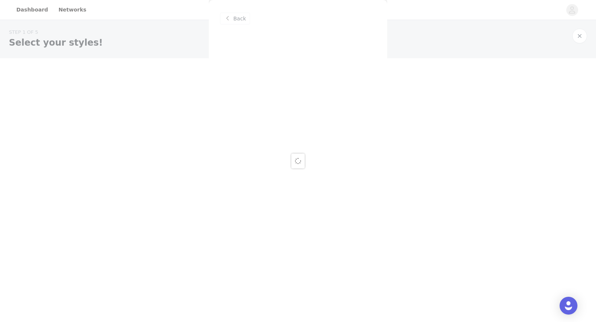
scroll to position [0, 0]
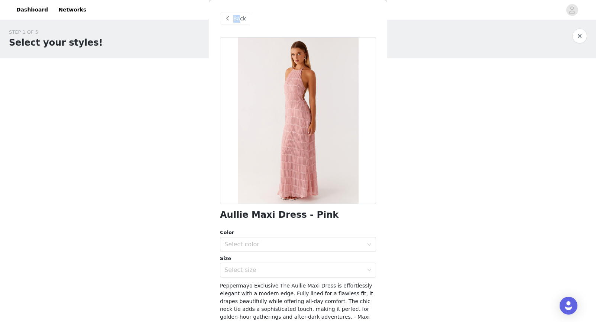
click at [238, 17] on div "Back" at bounding box center [235, 19] width 30 height 12
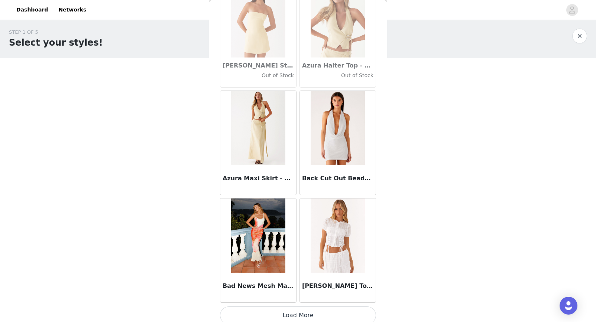
scroll to position [5124, 0]
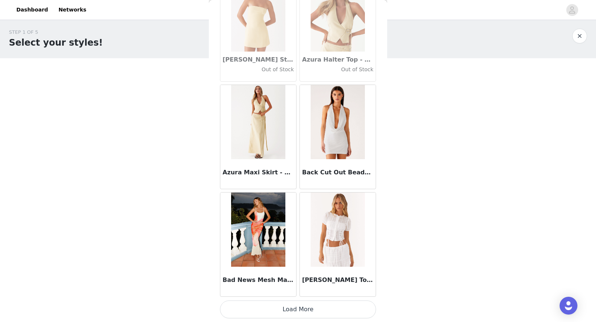
click at [294, 313] on button "Load More" at bounding box center [298, 310] width 156 height 18
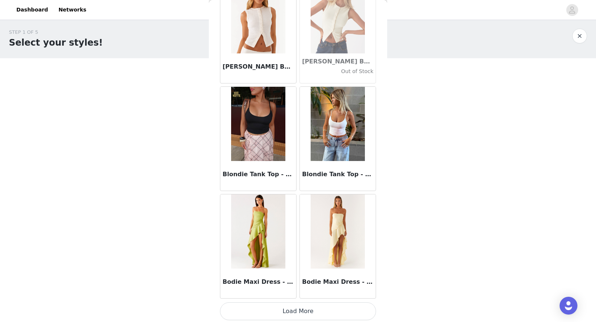
scroll to position [6201, 0]
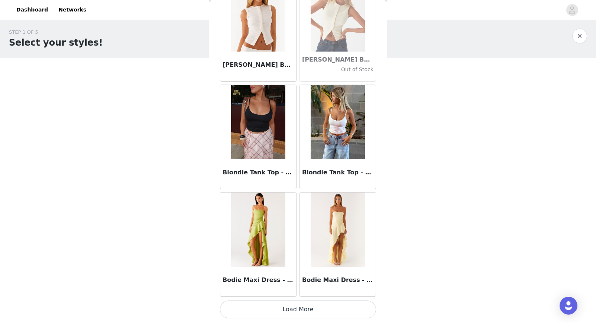
click at [285, 305] on button "Load More" at bounding box center [298, 310] width 156 height 18
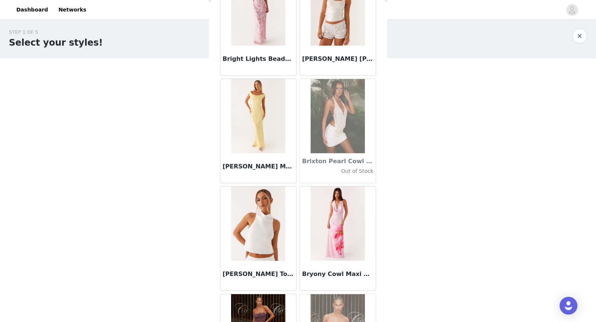
scroll to position [7278, 0]
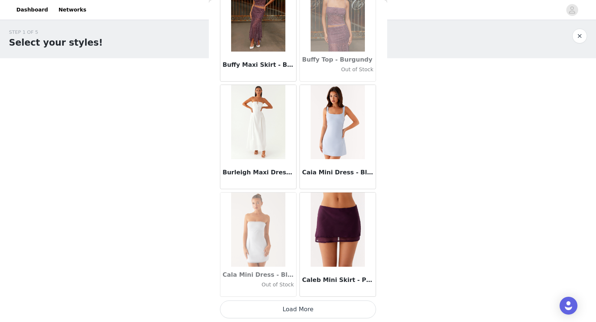
click at [299, 313] on button "Load More" at bounding box center [298, 310] width 156 height 18
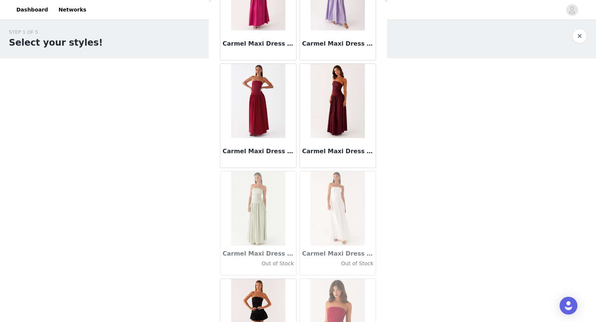
scroll to position [8160, 0]
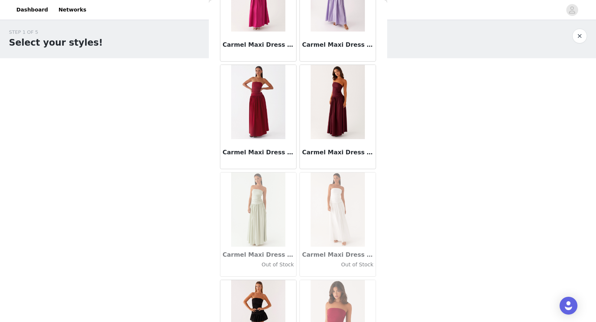
click at [331, 135] on img at bounding box center [338, 102] width 54 height 74
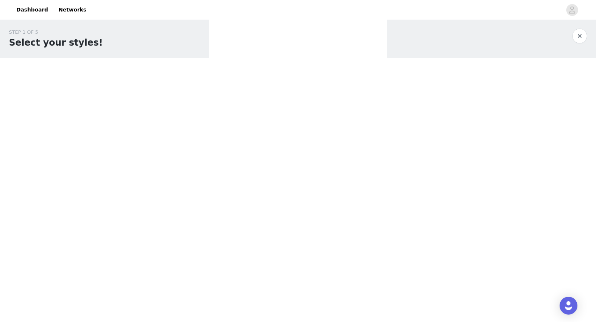
scroll to position [0, 0]
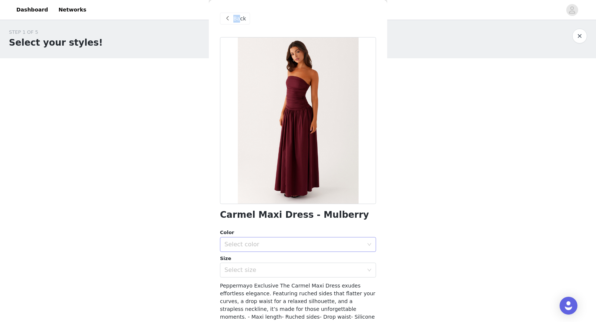
click at [263, 246] on div "Select color" at bounding box center [293, 244] width 139 height 7
click at [259, 259] on li "Mulberry" at bounding box center [295, 261] width 150 height 12
click at [253, 268] on div "Select size" at bounding box center [293, 270] width 139 height 7
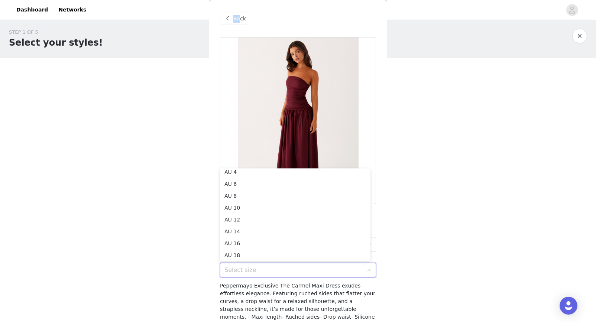
scroll to position [1, 0]
click at [248, 175] on li "AU 4" at bounding box center [295, 175] width 150 height 12
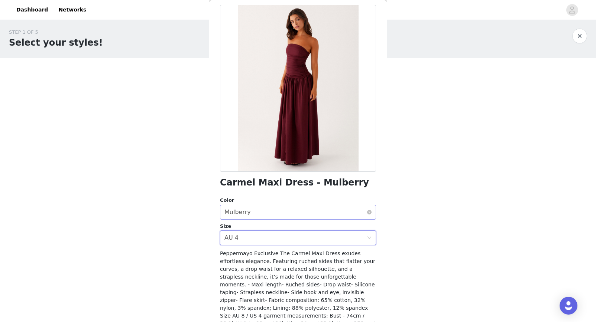
scroll to position [79, 0]
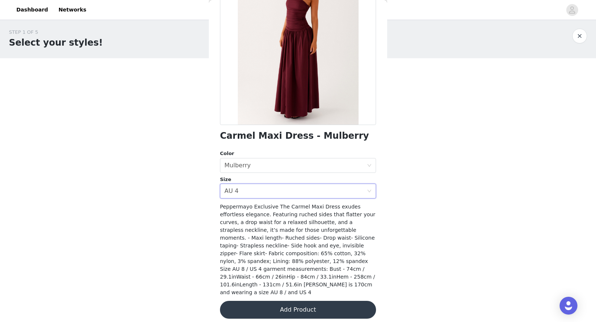
click at [296, 310] on button "Add Product" at bounding box center [298, 310] width 156 height 18
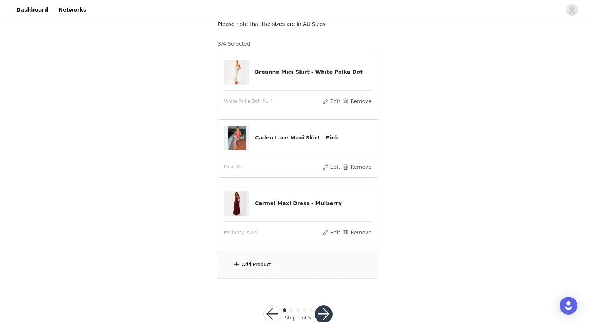
scroll to position [59, 0]
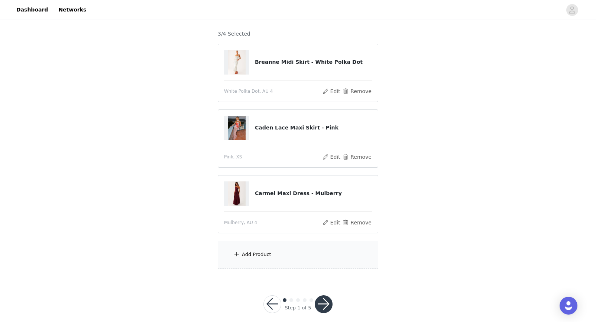
click at [265, 251] on div "Add Product" at bounding box center [256, 254] width 29 height 7
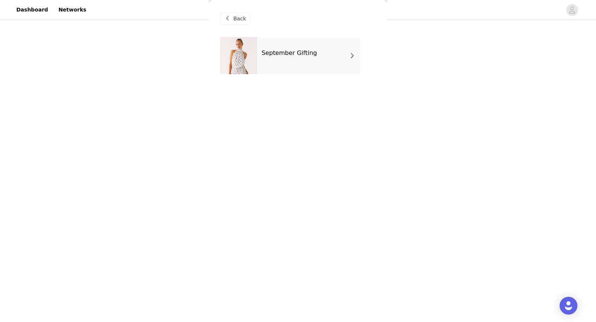
click at [299, 67] on div "September Gifting" at bounding box center [308, 55] width 103 height 37
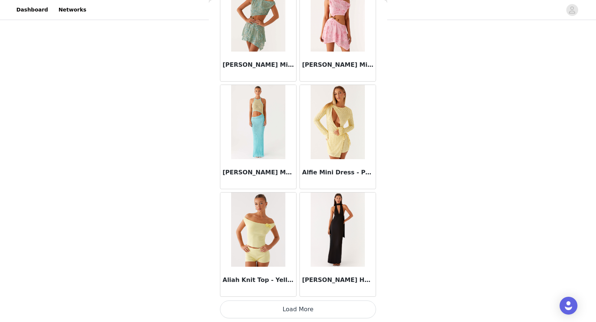
scroll to position [68, 0]
click at [279, 306] on button "Load More" at bounding box center [298, 310] width 156 height 18
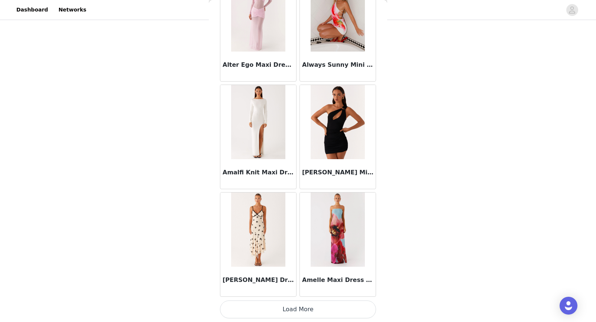
click at [308, 307] on button "Load More" at bounding box center [298, 310] width 156 height 18
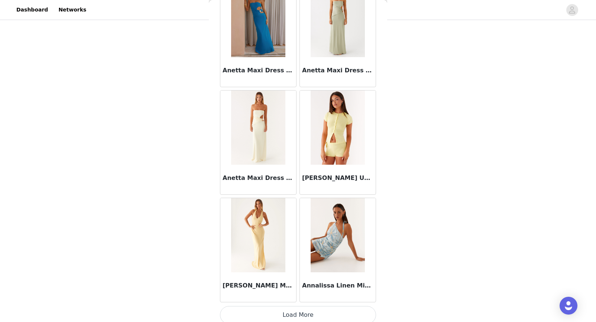
scroll to position [2969, 0]
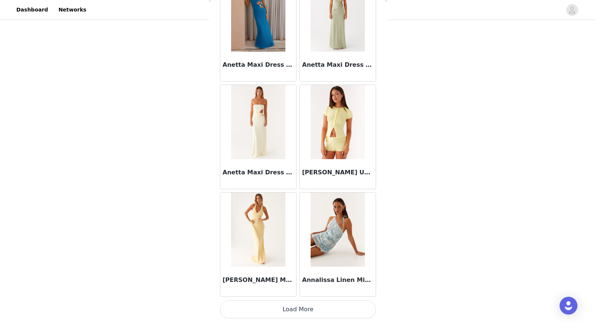
click at [292, 307] on button "Load More" at bounding box center [298, 310] width 156 height 18
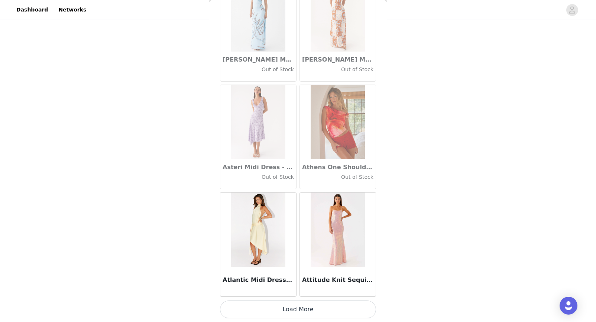
click at [319, 311] on button "Load More" at bounding box center [298, 310] width 156 height 18
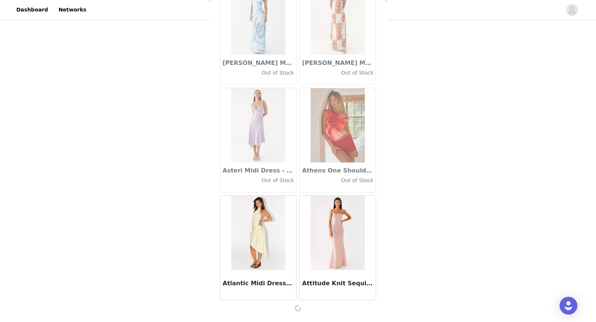
scroll to position [4043, 0]
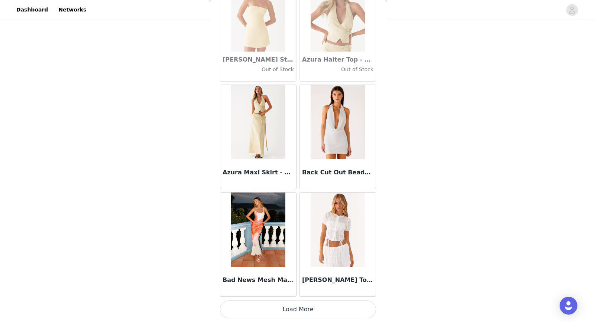
click at [283, 315] on button "Load More" at bounding box center [298, 310] width 156 height 18
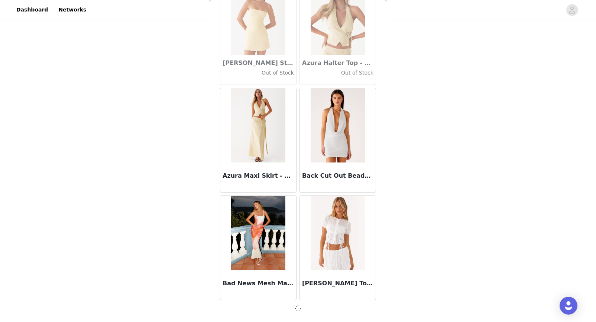
scroll to position [5120, 0]
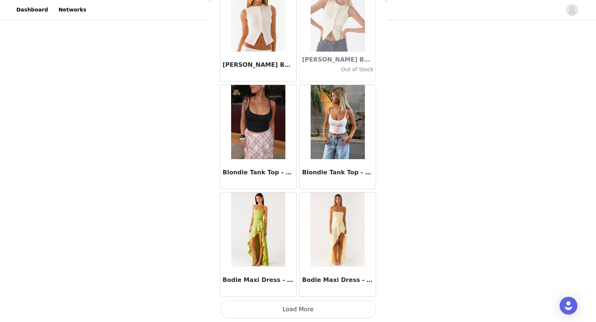
click at [301, 314] on button "Load More" at bounding box center [298, 310] width 156 height 18
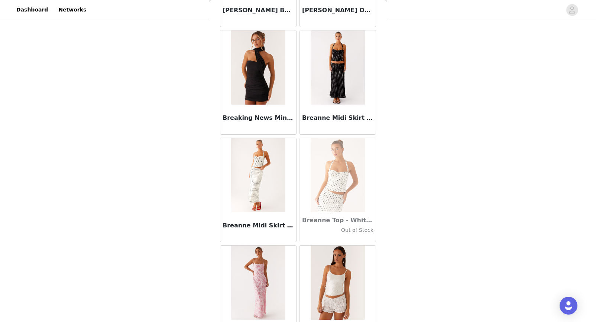
scroll to position [7278, 0]
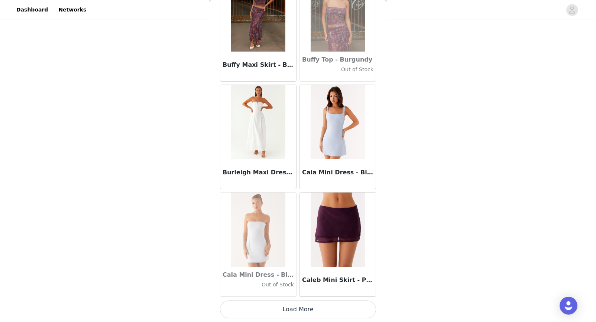
click at [301, 307] on button "Load More" at bounding box center [298, 310] width 156 height 18
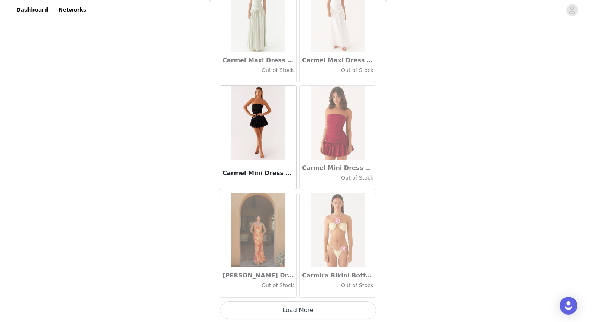
scroll to position [8356, 0]
click at [309, 306] on button "Load More" at bounding box center [298, 310] width 156 height 18
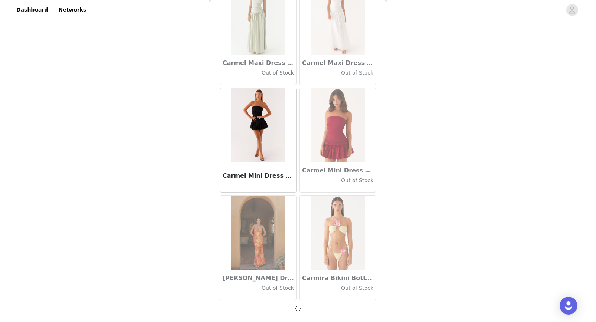
scroll to position [8352, 0]
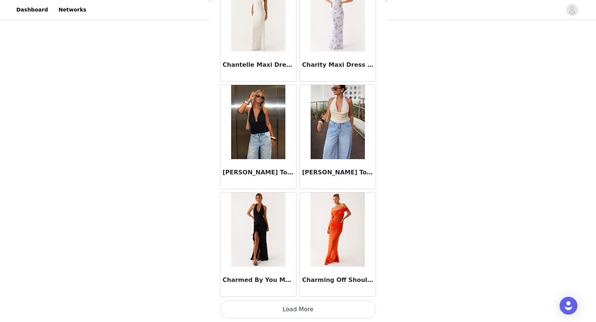
click at [298, 312] on button "Load More" at bounding box center [298, 310] width 156 height 18
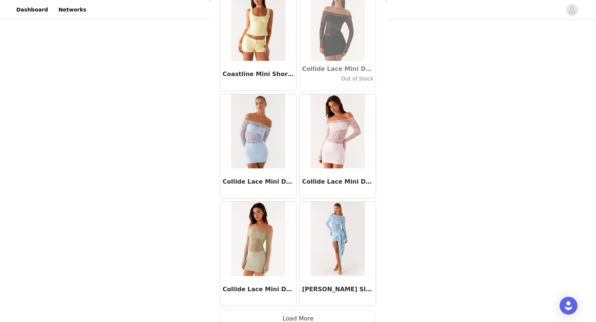
scroll to position [10510, 0]
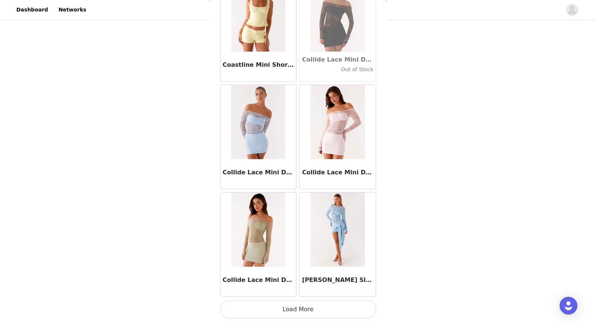
click at [309, 314] on button "Load More" at bounding box center [298, 310] width 156 height 18
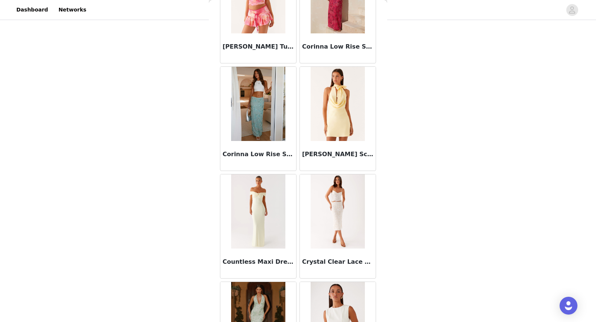
scroll to position [11588, 0]
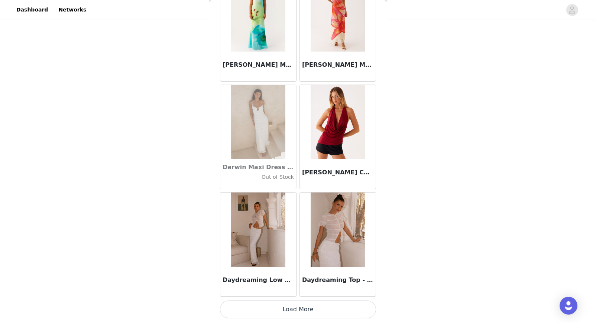
click at [302, 309] on button "Load More" at bounding box center [298, 310] width 156 height 18
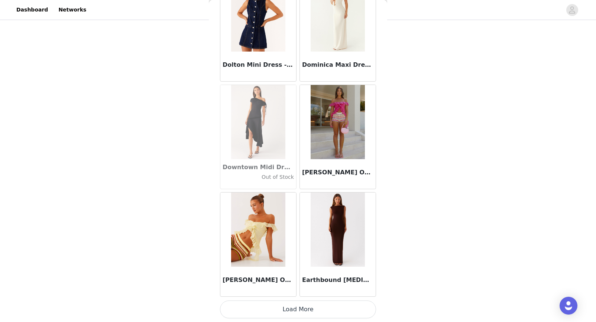
click at [317, 311] on button "Load More" at bounding box center [298, 310] width 156 height 18
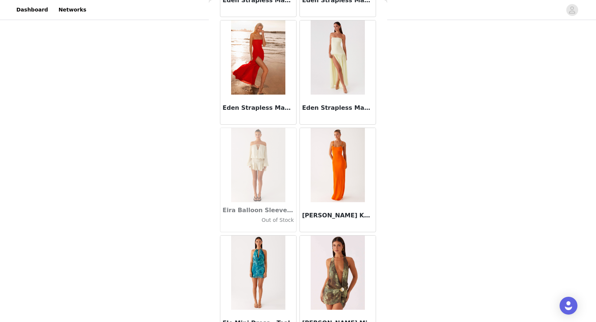
scroll to position [13742, 0]
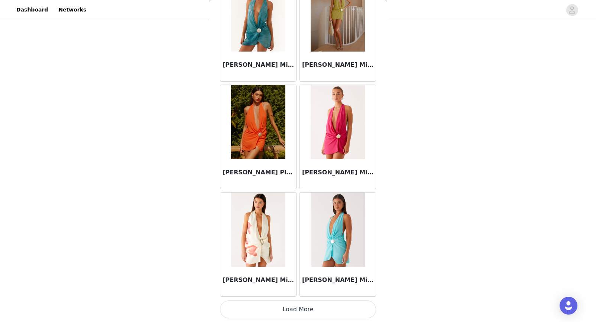
click at [298, 309] on button "Load More" at bounding box center [298, 310] width 156 height 18
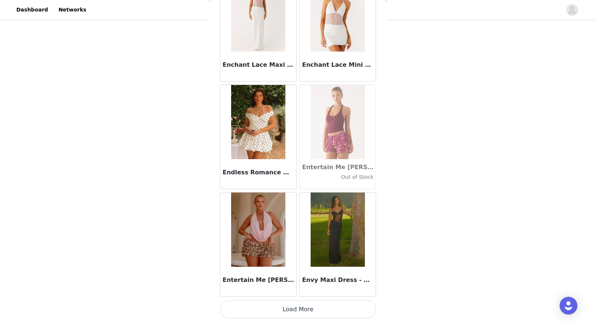
click at [298, 314] on button "Load More" at bounding box center [298, 310] width 156 height 18
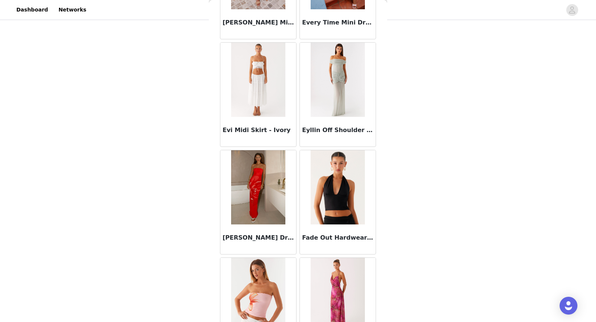
scroll to position [15897, 0]
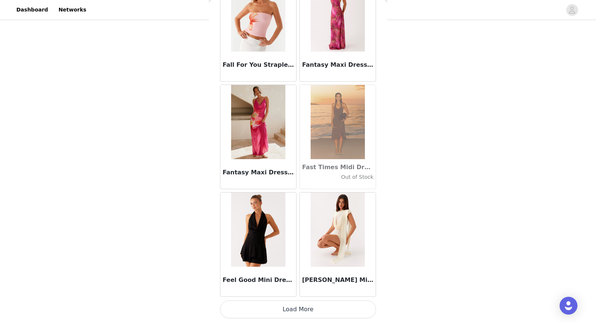
click at [292, 310] on button "Load More" at bounding box center [298, 310] width 156 height 18
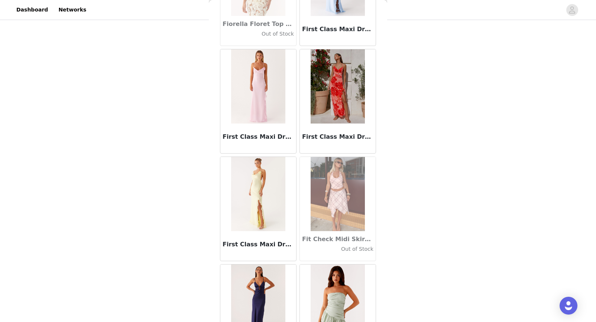
scroll to position [16974, 0]
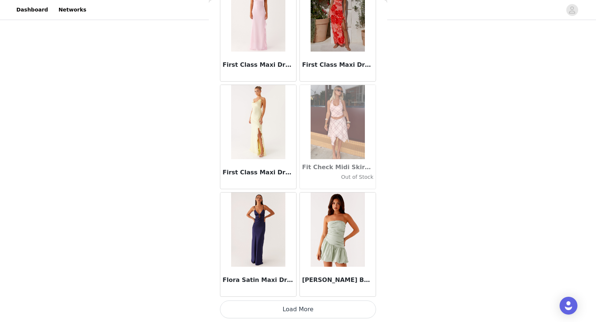
click at [305, 317] on button "Load More" at bounding box center [298, 310] width 156 height 18
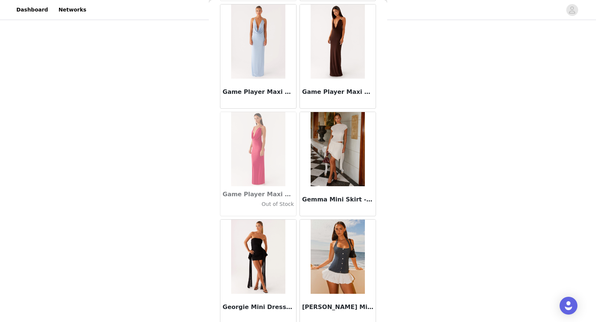
scroll to position [18052, 0]
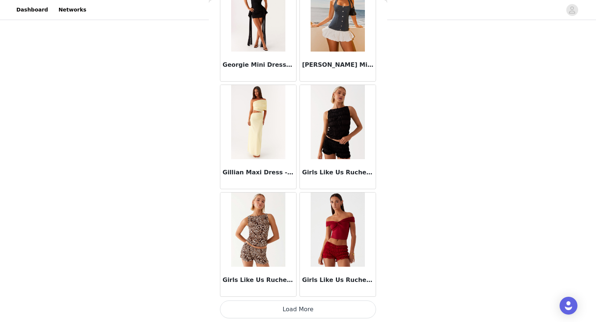
click at [321, 306] on button "Load More" at bounding box center [298, 310] width 156 height 18
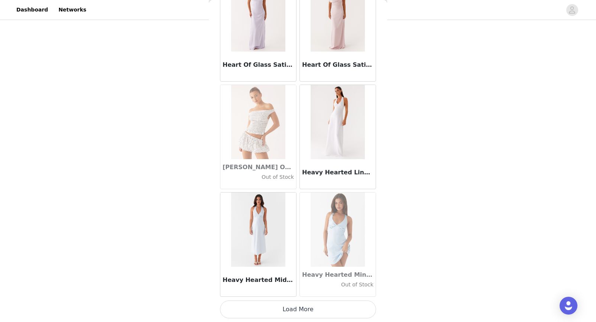
click at [302, 313] on button "Load More" at bounding box center [298, 310] width 156 height 18
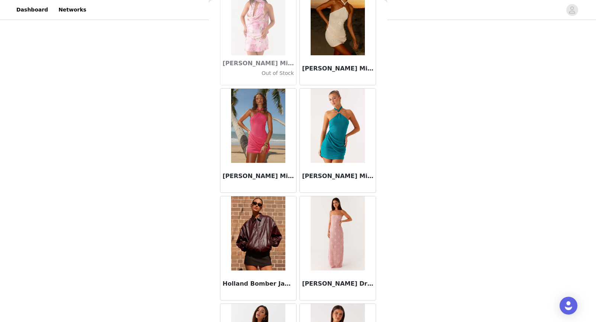
scroll to position [20206, 0]
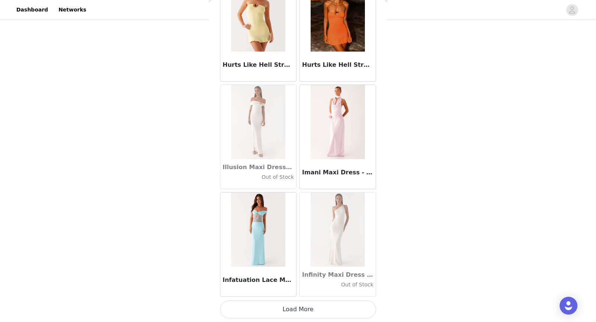
click at [304, 304] on button "Load More" at bounding box center [298, 310] width 156 height 18
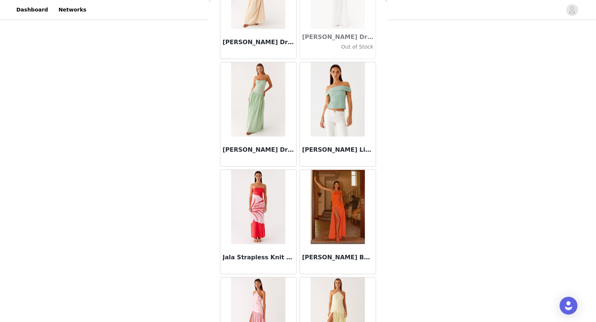
scroll to position [21284, 0]
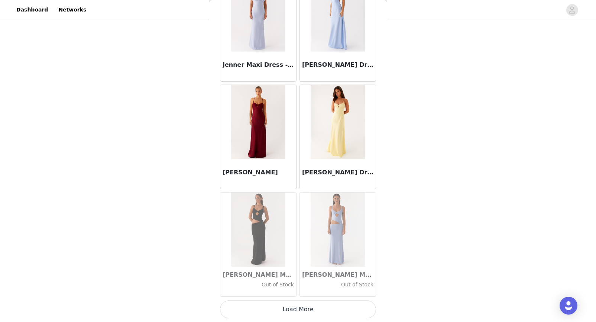
click at [305, 309] on button "Load More" at bounding box center [298, 310] width 156 height 18
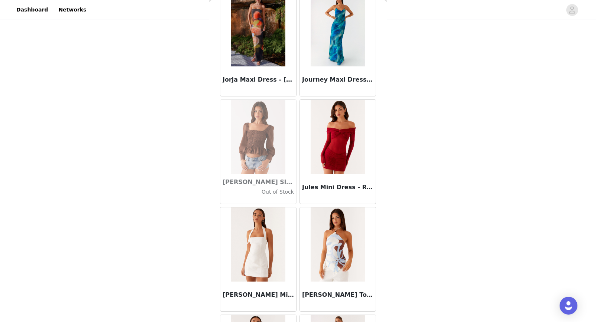
scroll to position [22361, 0]
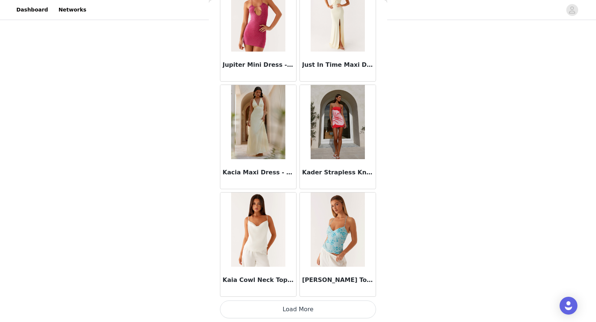
click at [291, 315] on button "Load More" at bounding box center [298, 310] width 156 height 18
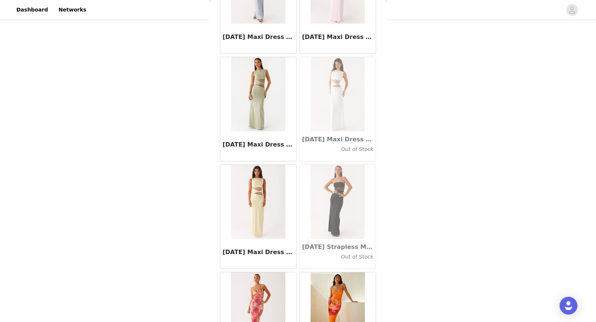
scroll to position [23438, 0]
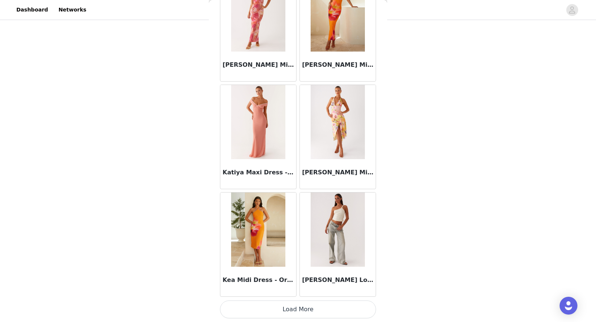
click at [314, 303] on button "Load More" at bounding box center [298, 310] width 156 height 18
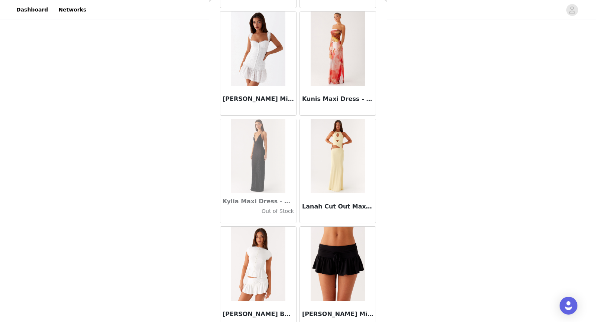
scroll to position [0, 0]
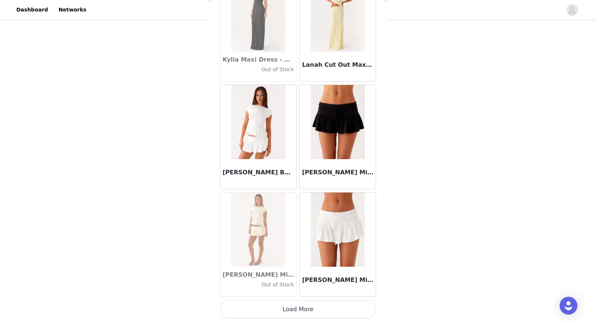
click at [301, 314] on button "Load More" at bounding box center [298, 310] width 156 height 18
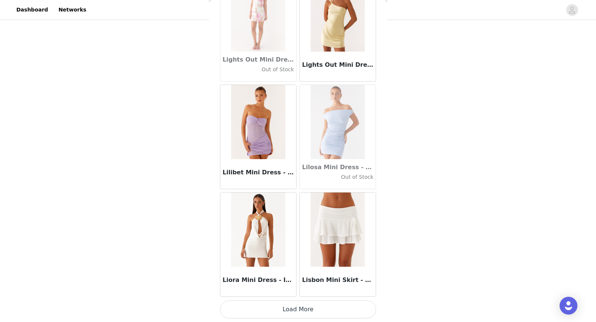
click at [296, 312] on button "Load More" at bounding box center [298, 310] width 156 height 18
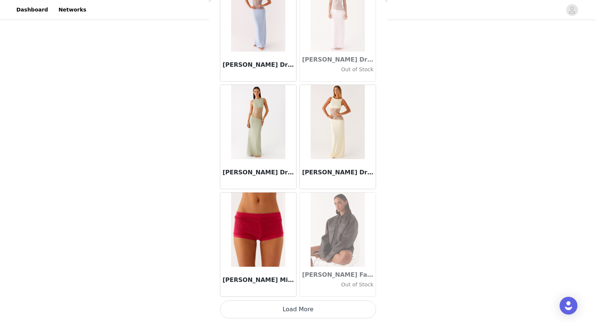
click at [299, 308] on button "Load More" at bounding box center [298, 310] width 156 height 18
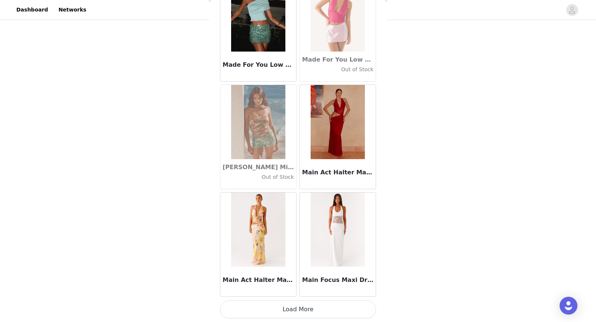
click at [308, 307] on button "Load More" at bounding box center [298, 310] width 156 height 18
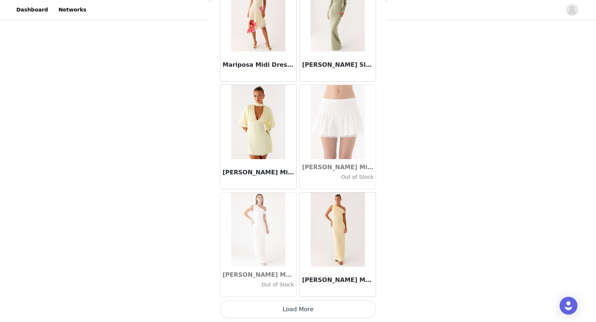
click at [319, 309] on button "Load More" at bounding box center [298, 310] width 156 height 18
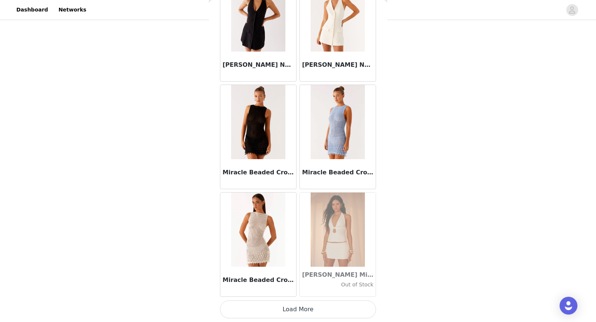
click at [300, 312] on button "Load More" at bounding box center [298, 310] width 156 height 18
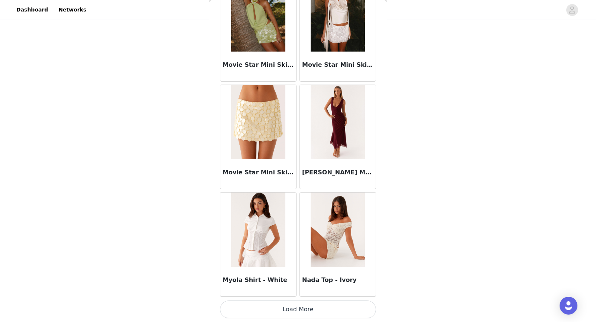
click at [288, 314] on button "Load More" at bounding box center [298, 310] width 156 height 18
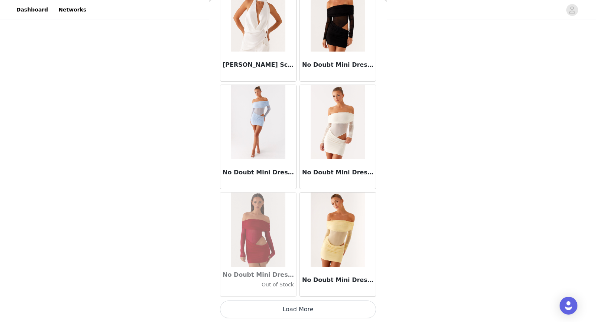
click at [295, 312] on button "Load More" at bounding box center [298, 310] width 156 height 18
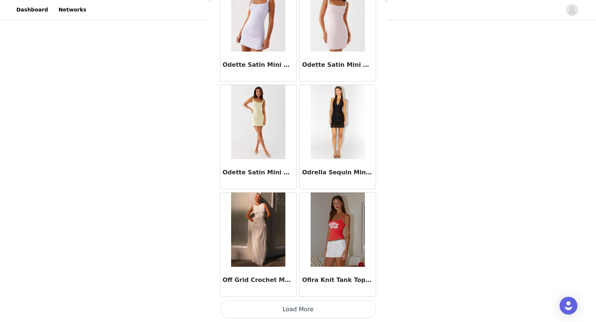
click at [315, 304] on button "Load More" at bounding box center [298, 310] width 156 height 18
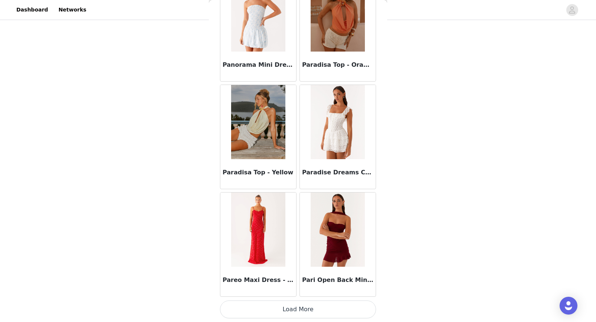
click at [304, 314] on button "Load More" at bounding box center [298, 310] width 156 height 18
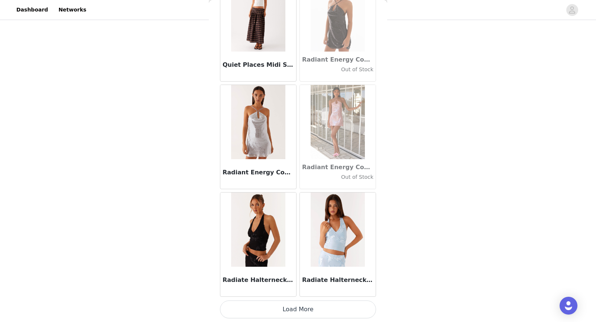
click at [300, 311] on button "Load More" at bounding box center [298, 310] width 156 height 18
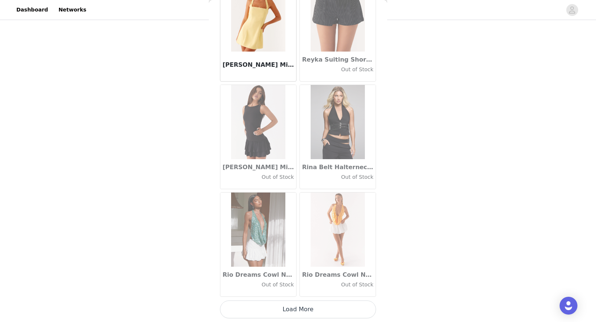
click at [313, 308] on button "Load More" at bounding box center [298, 310] width 156 height 18
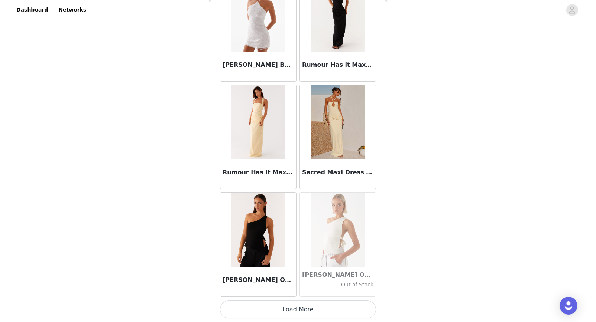
click at [292, 312] on button "Load More" at bounding box center [298, 310] width 156 height 18
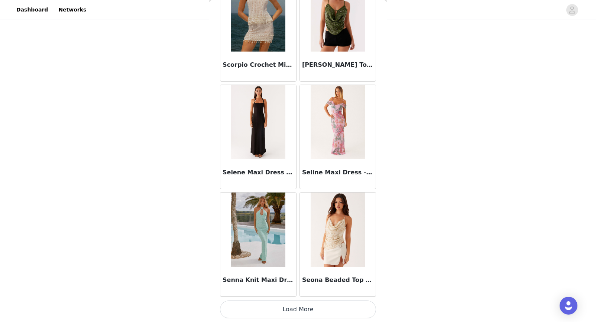
click at [305, 311] on button "Load More" at bounding box center [298, 310] width 156 height 18
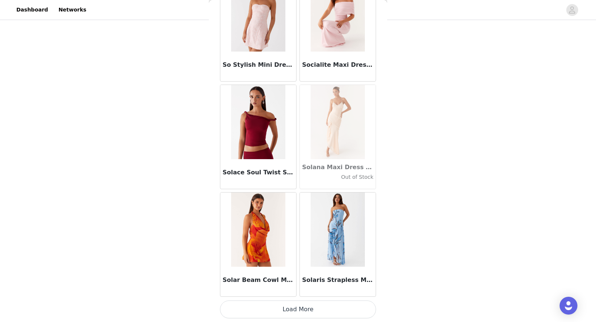
click at [304, 315] on button "Load More" at bounding box center [298, 310] width 156 height 18
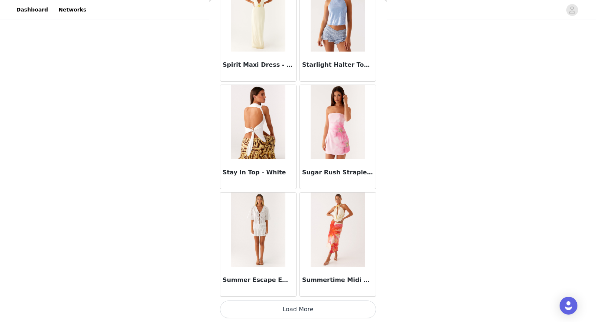
click at [311, 317] on button "Load More" at bounding box center [298, 310] width 156 height 18
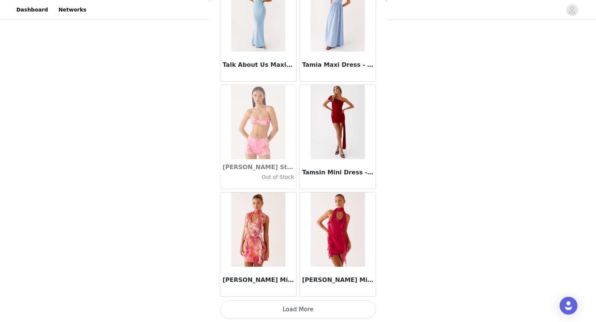
click at [294, 304] on button "Load More" at bounding box center [298, 310] width 156 height 18
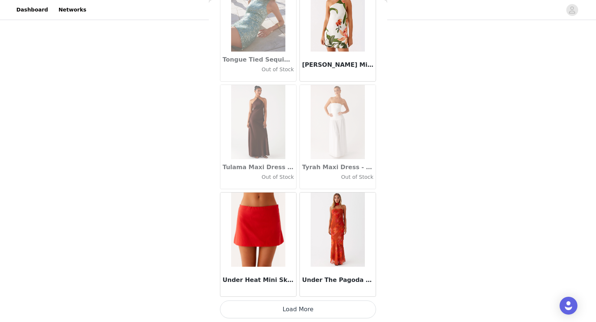
click at [296, 309] on button "Load More" at bounding box center [298, 310] width 156 height 18
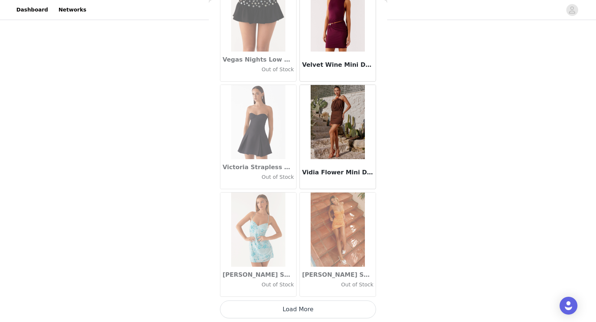
click at [287, 306] on button "Load More" at bounding box center [298, 310] width 156 height 18
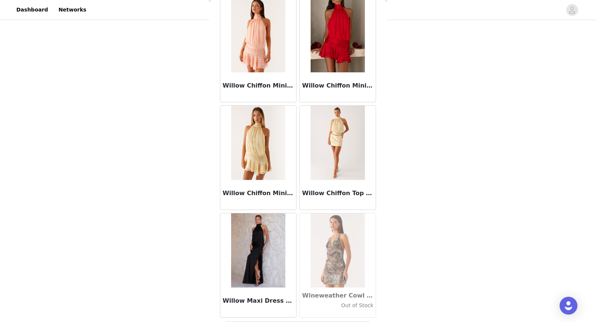
scroll to position [44985, 0]
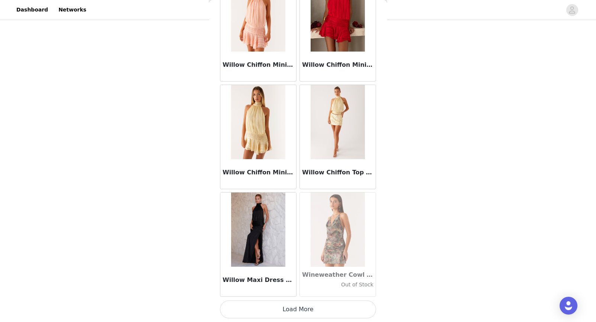
click at [288, 313] on button "Load More" at bounding box center [298, 310] width 156 height 18
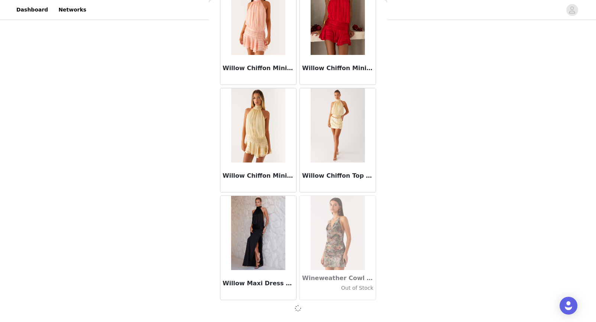
scroll to position [44982, 0]
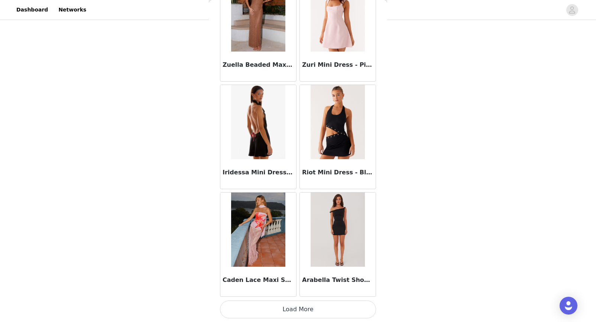
click at [300, 310] on button "Load More" at bounding box center [298, 310] width 156 height 18
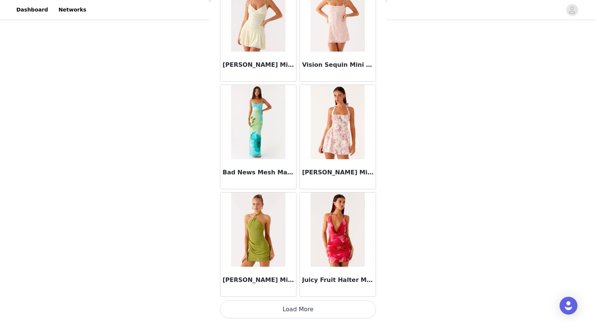
click at [289, 311] on button "Load More" at bounding box center [298, 310] width 156 height 18
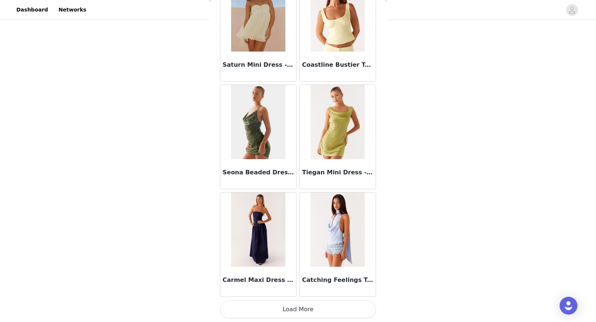
click at [297, 308] on button "Load More" at bounding box center [298, 310] width 156 height 18
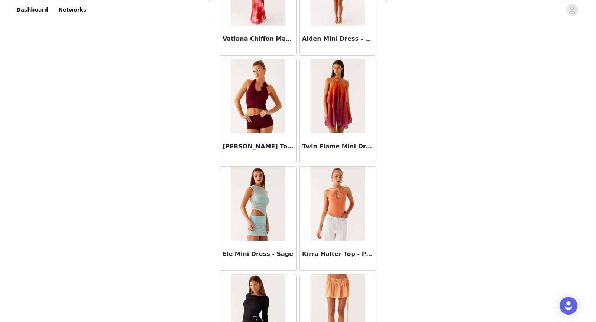
scroll to position [49294, 0]
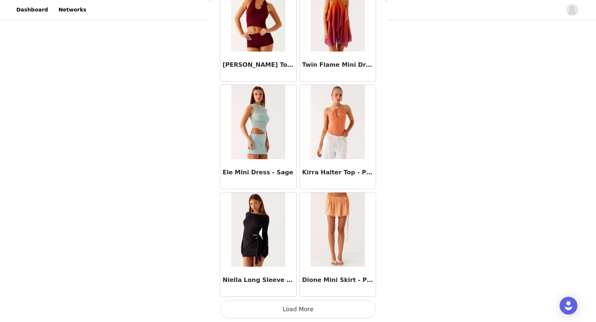
click at [307, 305] on button "Load More" at bounding box center [298, 310] width 156 height 18
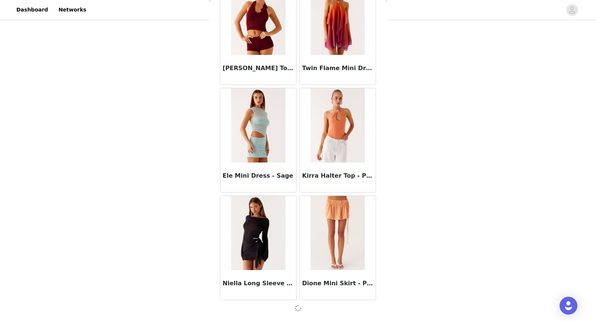
scroll to position [49291, 0]
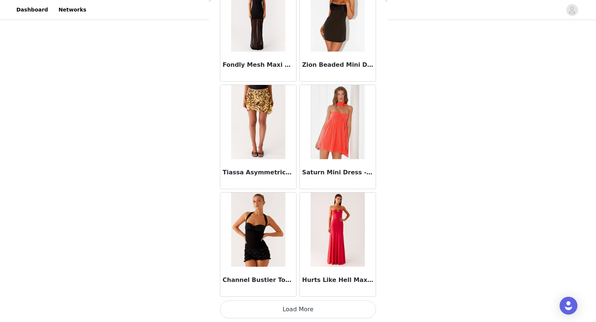
click at [293, 311] on button "Load More" at bounding box center [298, 310] width 156 height 18
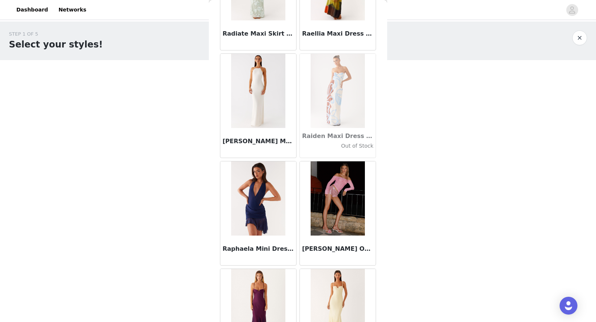
scroll to position [35879, 0]
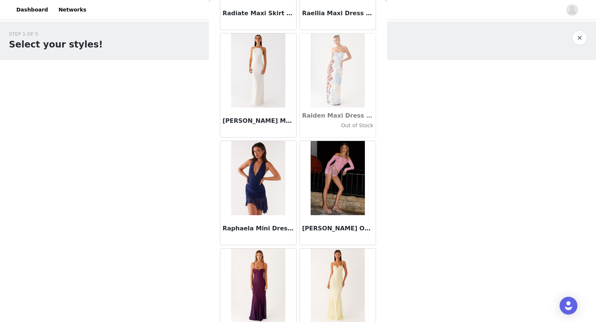
click at [336, 169] on img at bounding box center [338, 178] width 54 height 74
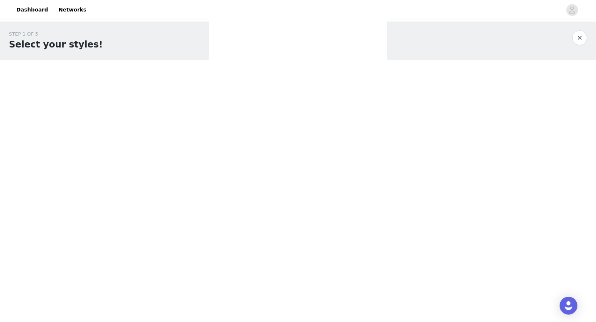
scroll to position [0, 0]
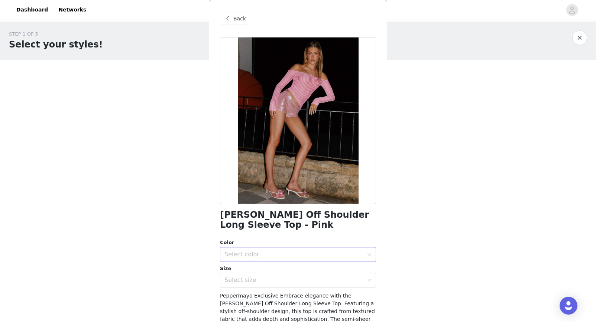
click at [278, 256] on div "Select color" at bounding box center [293, 254] width 139 height 7
click at [250, 269] on li "Pink" at bounding box center [295, 271] width 150 height 12
click at [247, 281] on div "Select size" at bounding box center [293, 280] width 139 height 7
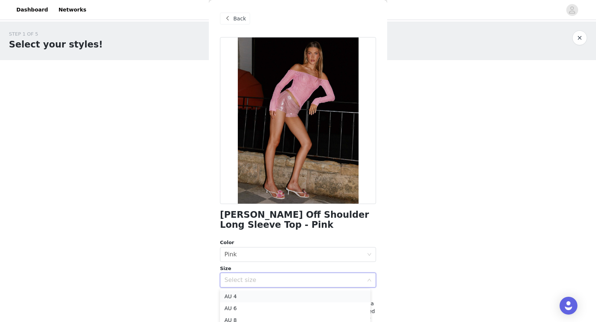
click at [241, 297] on li "AU 4" at bounding box center [295, 297] width 150 height 12
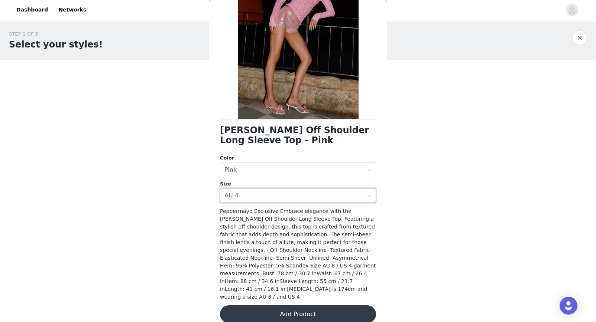
scroll to position [89, 0]
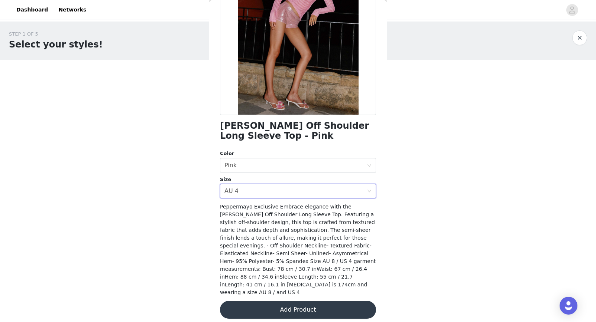
click at [278, 310] on button "Add Product" at bounding box center [298, 310] width 156 height 18
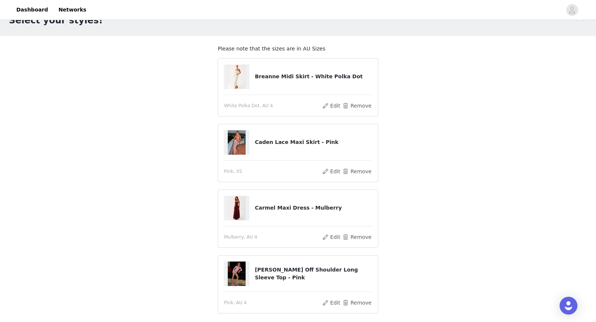
scroll to position [22, 0]
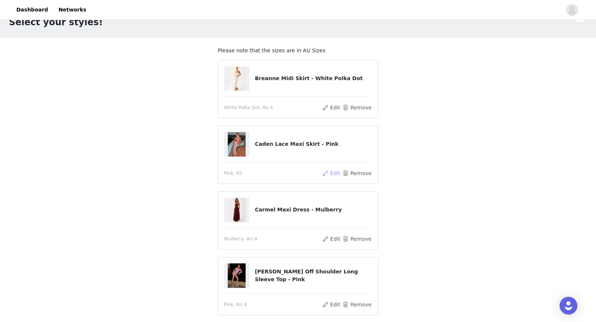
click at [334, 174] on button "Edit" at bounding box center [331, 173] width 19 height 9
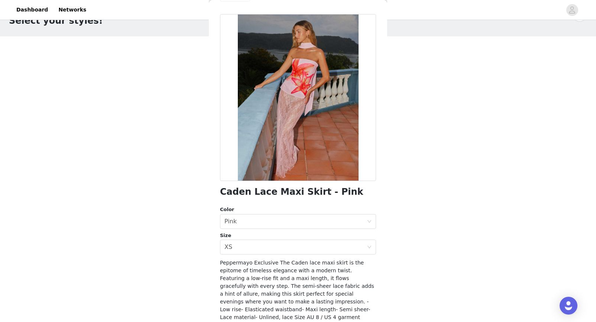
scroll to position [0, 0]
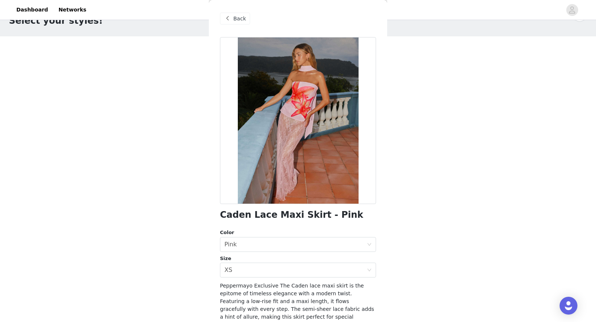
click at [233, 13] on div "Back" at bounding box center [235, 19] width 30 height 12
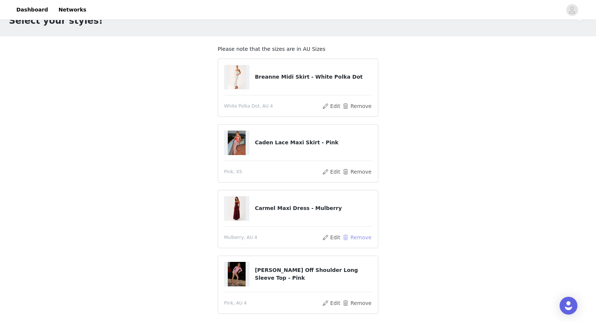
click at [357, 240] on button "Remove" at bounding box center [357, 237] width 30 height 9
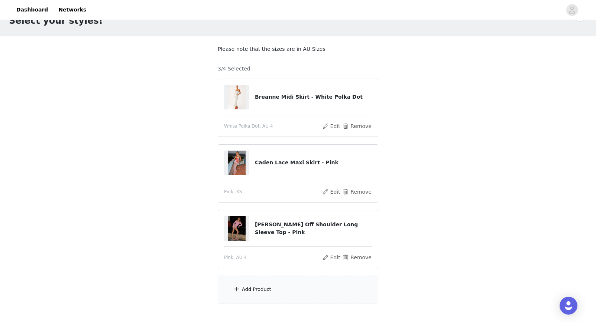
click at [277, 285] on div "Add Product" at bounding box center [298, 290] width 160 height 28
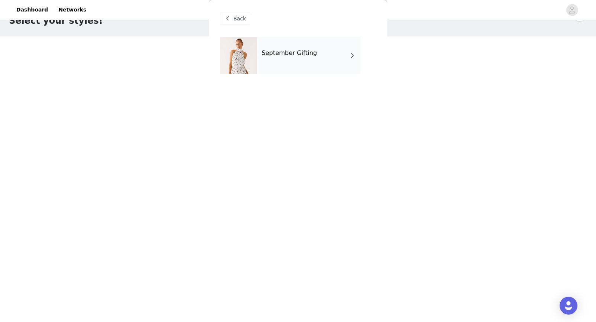
click at [309, 56] on h4 "September Gifting" at bounding box center [289, 53] width 55 height 7
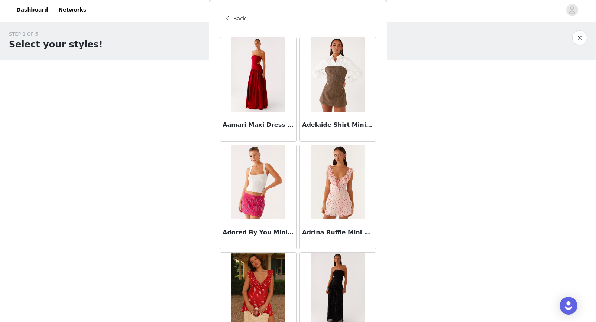
scroll to position [68, 0]
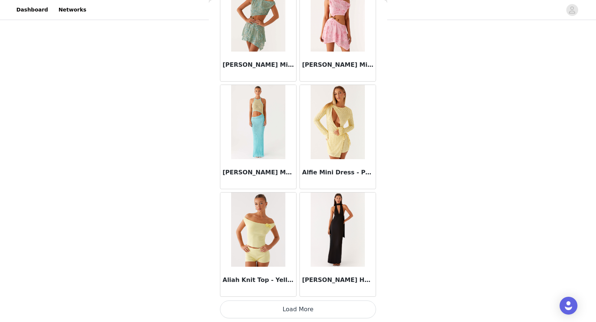
click at [317, 305] on button "Load More" at bounding box center [298, 310] width 156 height 18
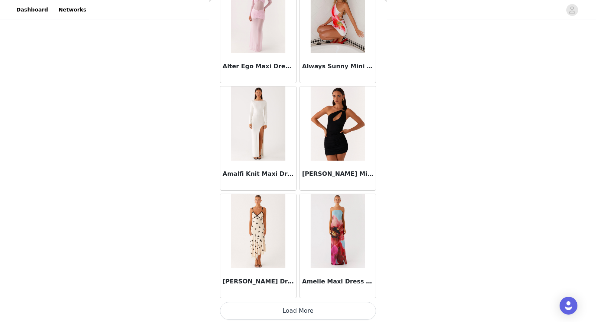
scroll to position [1892, 0]
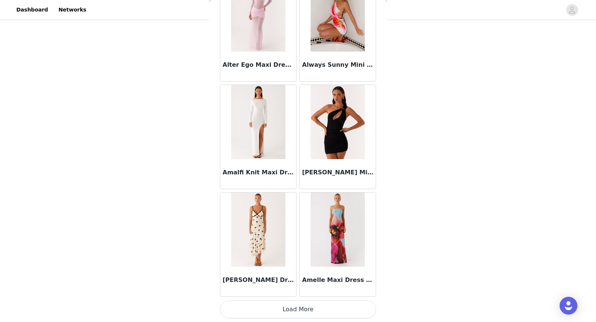
click at [310, 303] on button "Load More" at bounding box center [298, 310] width 156 height 18
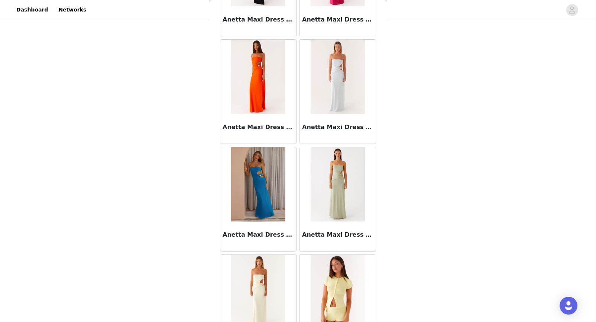
scroll to position [2969, 0]
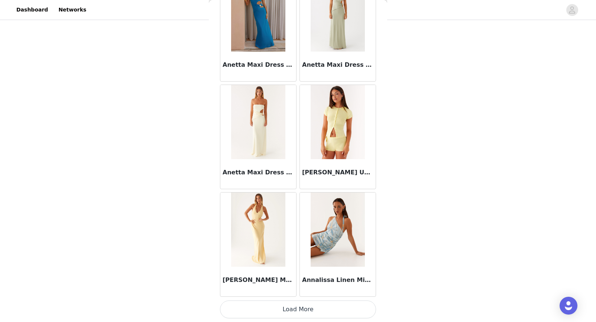
click at [299, 308] on button "Load More" at bounding box center [298, 310] width 156 height 18
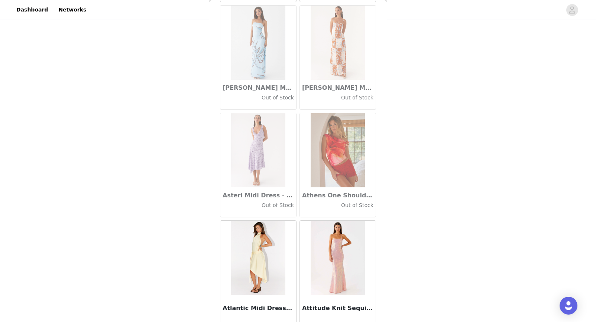
scroll to position [4046, 0]
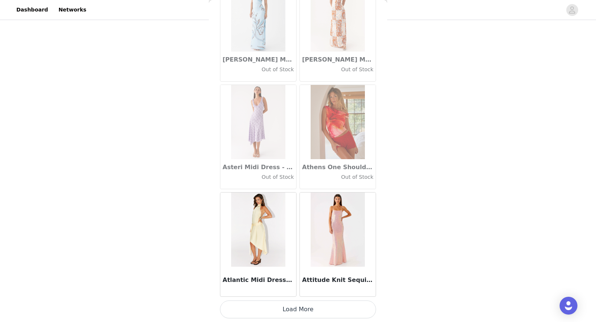
click at [302, 301] on button "Load More" at bounding box center [298, 310] width 156 height 18
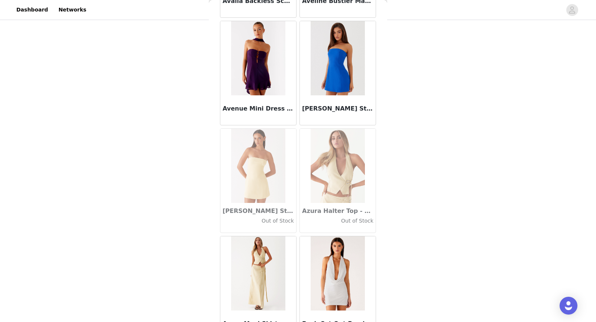
scroll to position [5124, 0]
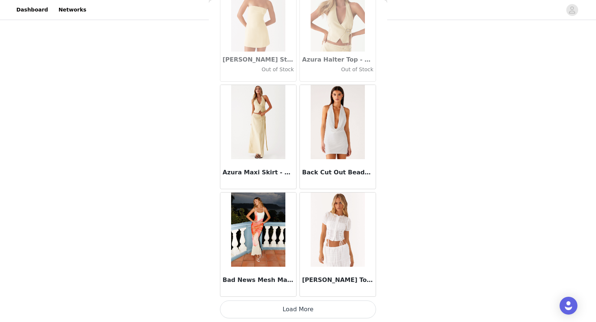
click at [306, 310] on button "Load More" at bounding box center [298, 310] width 156 height 18
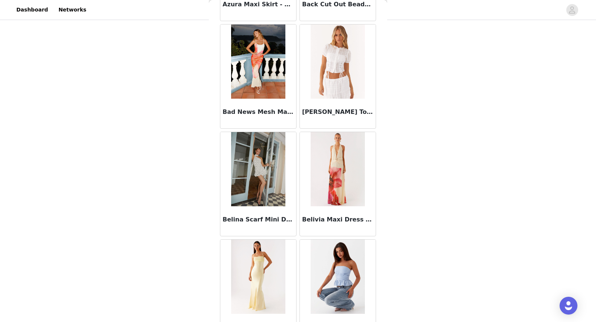
click at [247, 192] on img at bounding box center [258, 169] width 54 height 74
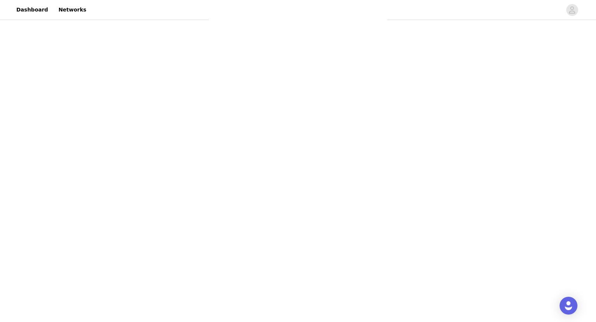
scroll to position [97, 0]
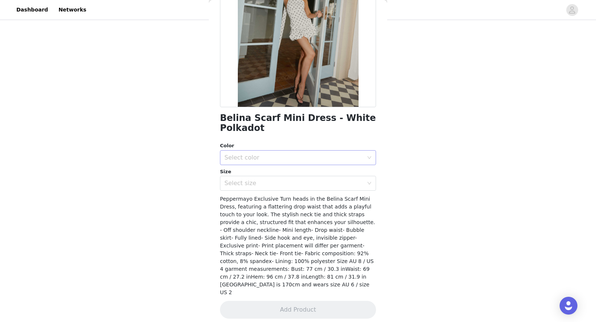
click at [256, 160] on div "Select color" at bounding box center [293, 157] width 139 height 7
click at [248, 172] on li "White Polkadot" at bounding box center [295, 174] width 150 height 12
click at [246, 184] on div "Select size" at bounding box center [293, 183] width 139 height 7
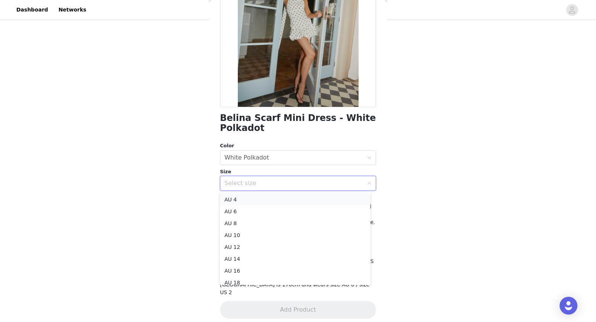
click at [243, 201] on li "AU 4" at bounding box center [295, 200] width 150 height 12
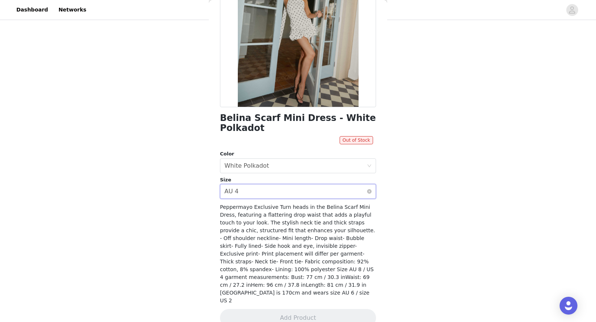
click at [279, 194] on div "Select size AU 4" at bounding box center [295, 192] width 142 height 14
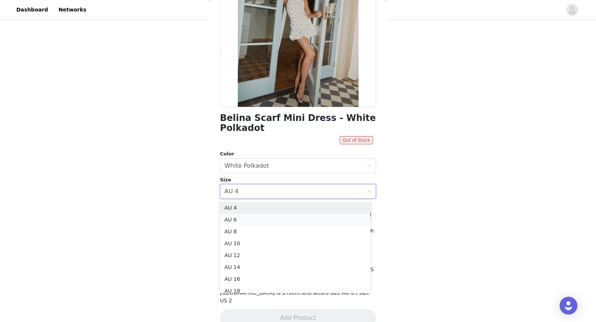
click at [235, 216] on li "AU 6" at bounding box center [295, 220] width 150 height 12
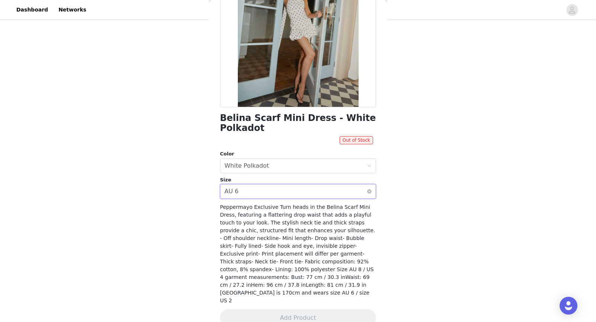
click at [256, 197] on div "Select size AU 6" at bounding box center [295, 192] width 142 height 14
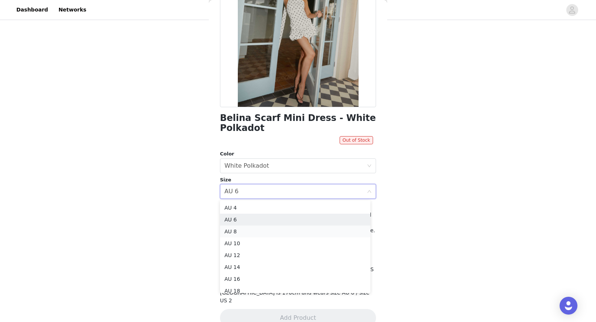
click at [234, 230] on li "AU 8" at bounding box center [295, 232] width 150 height 12
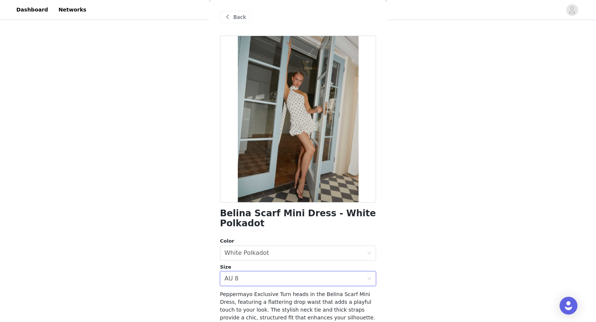
scroll to position [0, 0]
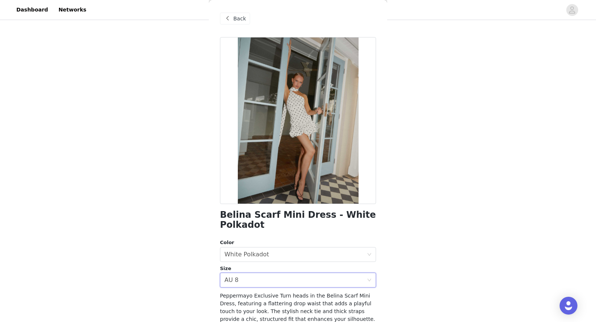
click at [240, 12] on div "Back" at bounding box center [298, 18] width 156 height 37
click at [240, 17] on span "Back" at bounding box center [239, 19] width 13 height 8
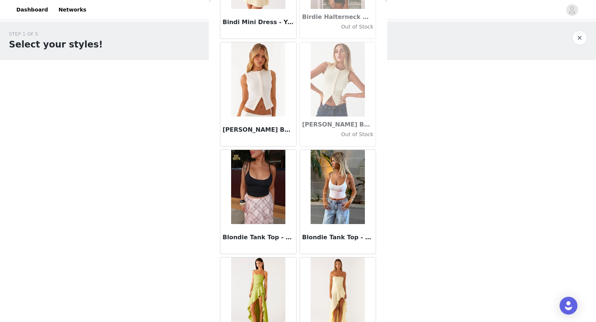
scroll to position [6201, 0]
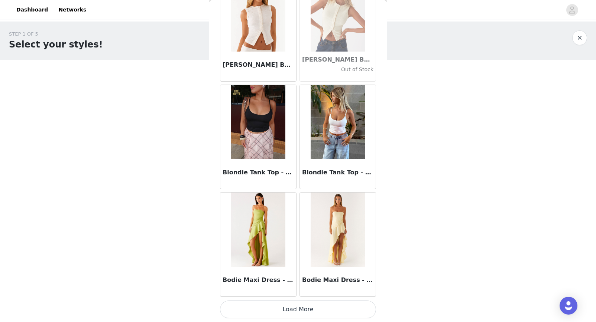
click at [292, 313] on button "Load More" at bounding box center [298, 310] width 156 height 18
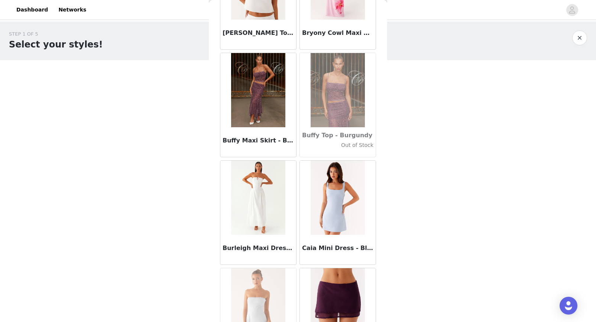
scroll to position [7278, 0]
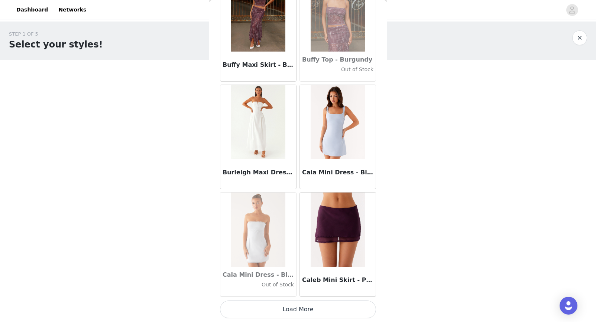
click at [294, 308] on button "Load More" at bounding box center [298, 310] width 156 height 18
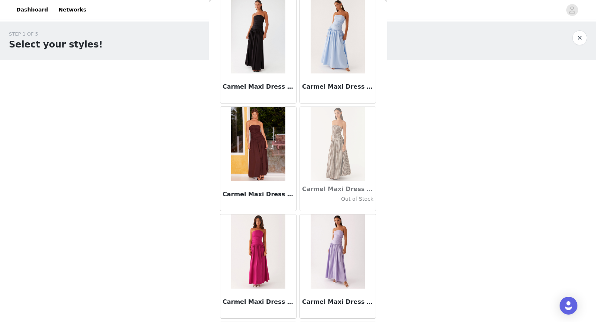
scroll to position [7959, 0]
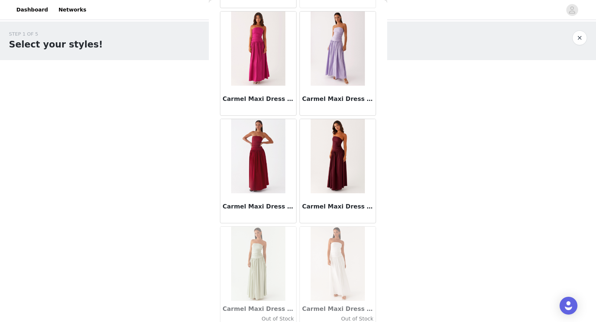
click at [336, 202] on div "Carmel Maxi Dress - Mulberry" at bounding box center [338, 209] width 76 height 30
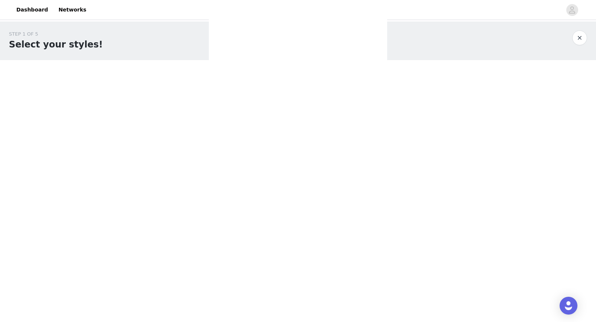
scroll to position [79, 0]
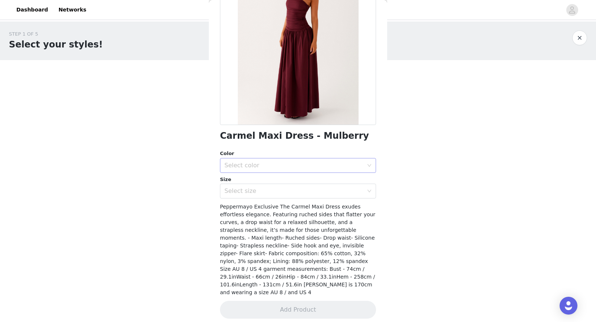
click at [247, 168] on div "Select color" at bounding box center [293, 165] width 139 height 7
click at [243, 184] on li "Mulberry" at bounding box center [295, 182] width 150 height 12
click at [241, 190] on div "Select size" at bounding box center [293, 191] width 139 height 7
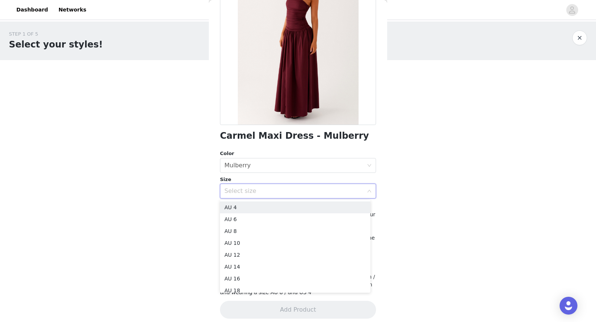
click at [240, 207] on li "AU 4" at bounding box center [295, 208] width 150 height 12
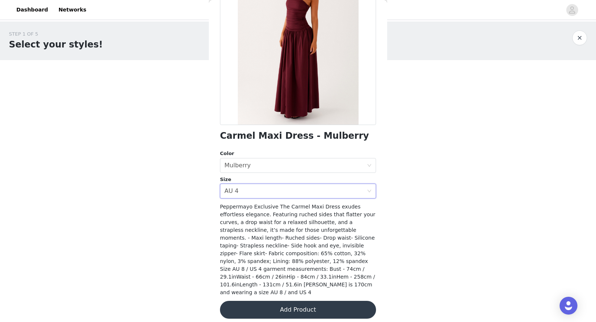
click at [266, 301] on button "Add Product" at bounding box center [298, 310] width 156 height 18
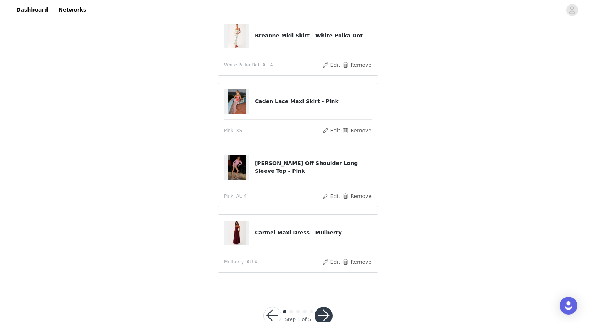
scroll to position [85, 0]
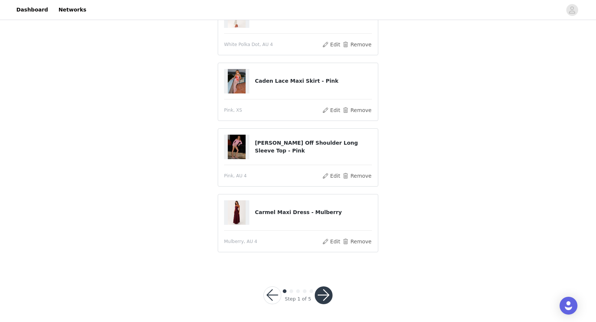
click at [335, 298] on div "Step 1 of 5" at bounding box center [297, 296] width 87 height 36
click at [323, 298] on button "button" at bounding box center [324, 296] width 18 height 18
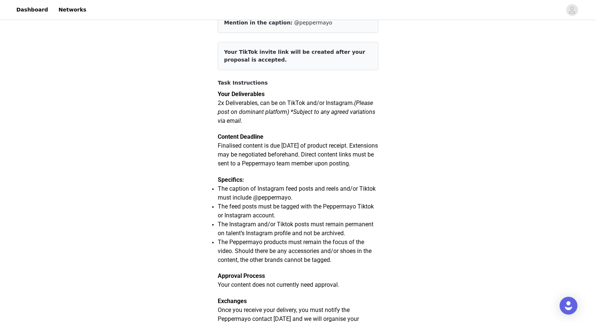
scroll to position [94, 0]
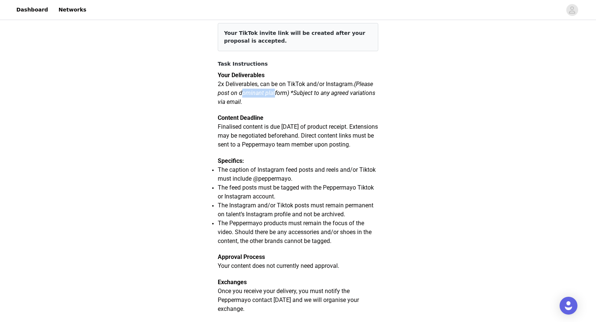
drag, startPoint x: 244, startPoint y: 90, endPoint x: 278, endPoint y: 91, distance: 34.2
click at [277, 91] on p "2x Deliverables, can be on TikTok and/or Instagram. (Please post on dominant pl…" at bounding box center [298, 93] width 160 height 27
click at [344, 86] on span "2x Deliverables, can be on TikTok and/or Instagram." at bounding box center [286, 84] width 136 height 7
drag, startPoint x: 296, startPoint y: 88, endPoint x: 313, endPoint y: 89, distance: 16.8
click at [313, 89] on p "2x Deliverables, can be on TikTok and/or Instagram. (Please post on dominant pl…" at bounding box center [298, 93] width 160 height 27
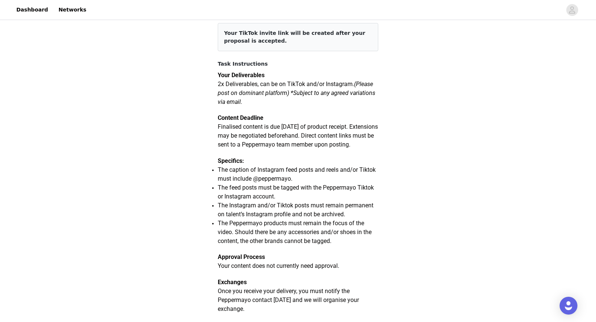
click at [282, 109] on p at bounding box center [298, 110] width 160 height 7
drag, startPoint x: 302, startPoint y: 93, endPoint x: 318, endPoint y: 103, distance: 18.2
click at [319, 102] on p "2x Deliverables, can be on TikTok and/or Instagram. (Please post on dominant pl…" at bounding box center [298, 93] width 160 height 27
click at [318, 103] on p "2x Deliverables, can be on TikTok and/or Instagram. (Please post on dominant pl…" at bounding box center [298, 93] width 160 height 27
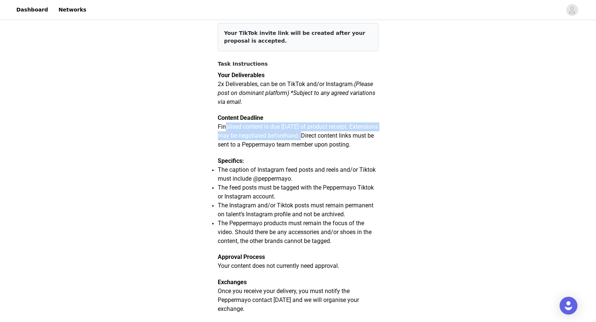
drag, startPoint x: 224, startPoint y: 129, endPoint x: 294, endPoint y: 134, distance: 70.1
click at [311, 135] on span "Finalised content is due [DATE] of product receipt. Extensions may be negotiate…" at bounding box center [298, 135] width 160 height 25
click at [282, 135] on span "Finalised content is due [DATE] of product receipt. Extensions may be negotiate…" at bounding box center [298, 135] width 160 height 25
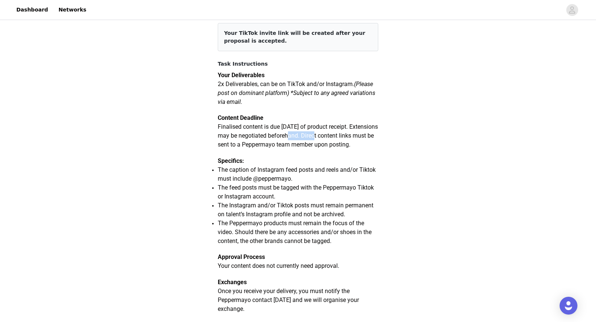
drag, startPoint x: 302, startPoint y: 137, endPoint x: 329, endPoint y: 138, distance: 26.8
click at [328, 138] on span "Finalised content is due [DATE] of product receipt. Extensions may be negotiate…" at bounding box center [298, 135] width 160 height 25
click at [354, 138] on span "Finalised content is due [DATE] of product receipt. Extensions may be negotiate…" at bounding box center [298, 135] width 160 height 25
drag, startPoint x: 327, startPoint y: 138, endPoint x: 330, endPoint y: 152, distance: 14.0
click at [330, 149] on p "Finalised content is due [DATE] of product receipt. Extensions may be negotiate…" at bounding box center [298, 136] width 160 height 27
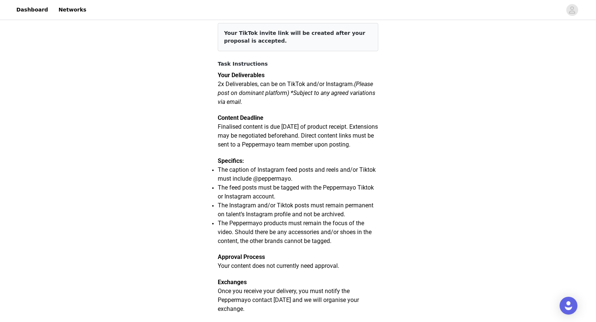
click at [311, 149] on p "Finalised content is due [DATE] of product receipt. Extensions may be negotiate…" at bounding box center [298, 136] width 160 height 27
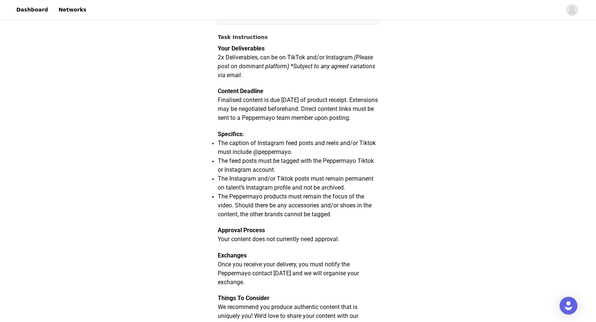
scroll to position [145, 0]
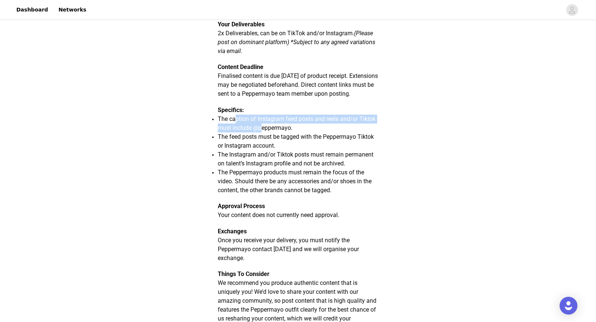
drag, startPoint x: 234, startPoint y: 130, endPoint x: 263, endPoint y: 137, distance: 29.5
click at [263, 132] on span "The caption of Instagram feed posts and reels and/or Tiktok must include @peppe…" at bounding box center [297, 124] width 158 height 16
click at [260, 132] on span "The caption of Instagram feed posts and reels and/or Tiktok must include @peppe…" at bounding box center [297, 124] width 158 height 16
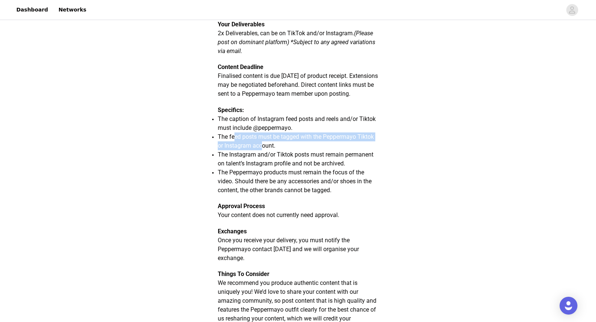
drag, startPoint x: 235, startPoint y: 147, endPoint x: 280, endPoint y: 151, distance: 45.1
click at [280, 150] on li "The feed posts must be tagged with the Peppermayo Tiktok or Instagram account." at bounding box center [298, 142] width 160 height 18
click at [288, 149] on span "The feed posts must be tagged with the Peppermayo Tiktok or Instagram account." at bounding box center [296, 141] width 156 height 16
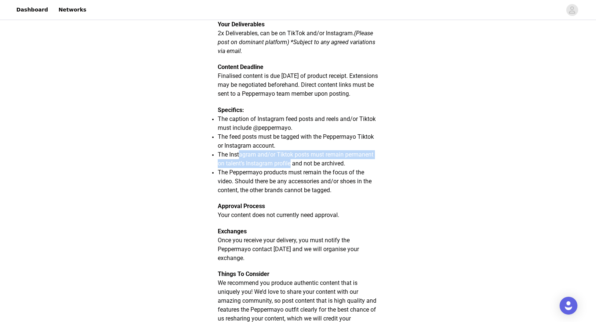
drag, startPoint x: 240, startPoint y: 165, endPoint x: 292, endPoint y: 176, distance: 53.2
click at [293, 167] on span "The Instagram and/or Tiktok posts must remain permanent on talent’s Instagram p…" at bounding box center [296, 159] width 156 height 16
click at [248, 182] on span "The Peppermayo products must remain the focus of the video. Should there be any…" at bounding box center [295, 181] width 154 height 25
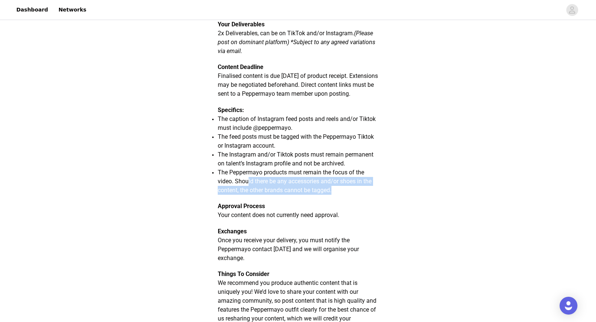
drag, startPoint x: 248, startPoint y: 189, endPoint x: 339, endPoint y: 198, distance: 91.4
click at [339, 195] on li "The Peppermayo products must remain the focus of the video. Should there be any…" at bounding box center [298, 181] width 160 height 27
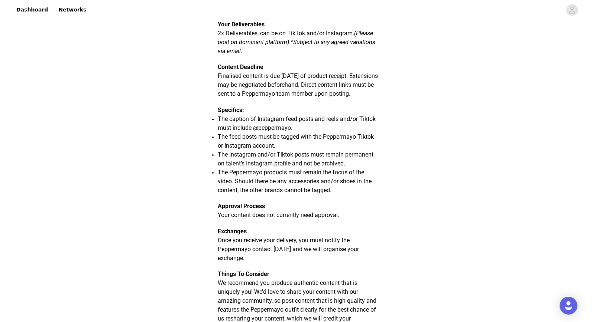
drag, startPoint x: 317, startPoint y: 199, endPoint x: 302, endPoint y: 198, distance: 15.6
click at [317, 194] on span "The Peppermayo products must remain the focus of the video. Should there be any…" at bounding box center [295, 181] width 154 height 25
drag, startPoint x: 258, startPoint y: 203, endPoint x: 294, endPoint y: 204, distance: 36.4
click at [293, 194] on span "The Peppermayo products must remain the focus of the video. Should there be any…" at bounding box center [295, 181] width 154 height 25
click at [310, 195] on li "The Peppermayo products must remain the focus of the video. Should there be any…" at bounding box center [298, 181] width 160 height 27
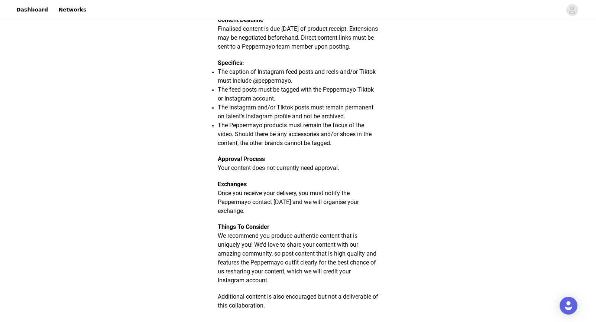
scroll to position [198, 0]
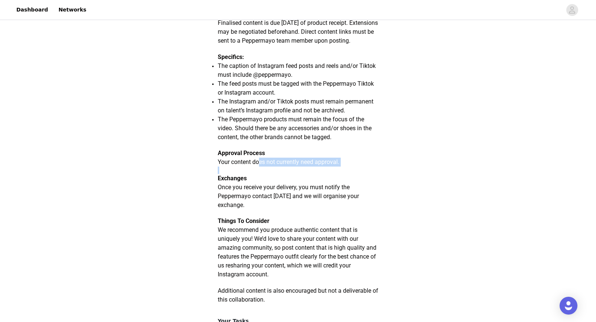
drag, startPoint x: 275, startPoint y: 174, endPoint x: 331, endPoint y: 178, distance: 55.9
click at [330, 178] on div "Your Deliverables 2x Deliverables, can be on TikTok and/or Instagram. (Please p…" at bounding box center [298, 139] width 160 height 345
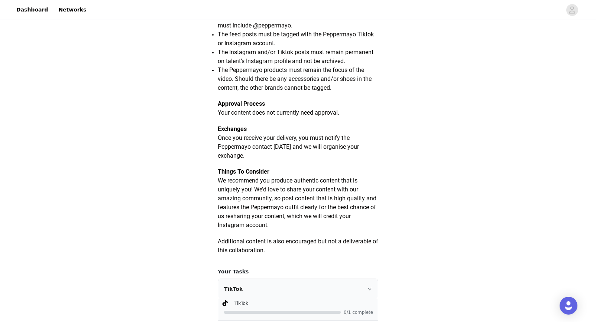
scroll to position [252, 0]
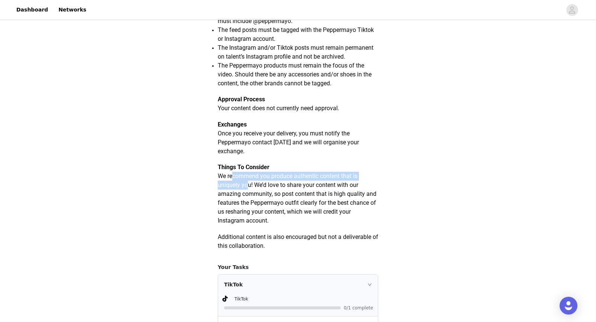
drag, startPoint x: 233, startPoint y: 190, endPoint x: 250, endPoint y: 199, distance: 18.9
click at [250, 199] on p "We recommend you produce authentic content that is uniquely you! We’d love to s…" at bounding box center [298, 198] width 160 height 53
click at [334, 207] on p "We recommend you produce authentic content that is uniquely you! We’d love to s…" at bounding box center [298, 198] width 160 height 53
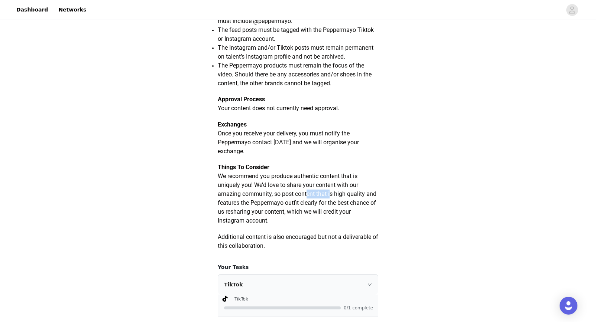
drag, startPoint x: 309, startPoint y: 205, endPoint x: 333, endPoint y: 206, distance: 23.8
click at [333, 206] on span "We recommend you produce authentic content that is uniquely you! We’d love to s…" at bounding box center [297, 199] width 159 height 52
drag, startPoint x: 303, startPoint y: 210, endPoint x: 280, endPoint y: 213, distance: 22.9
click at [303, 211] on span "We recommend you produce authentic content that is uniquely you! We’d love to s…" at bounding box center [297, 199] width 159 height 52
drag, startPoint x: 270, startPoint y: 216, endPoint x: 299, endPoint y: 222, distance: 30.3
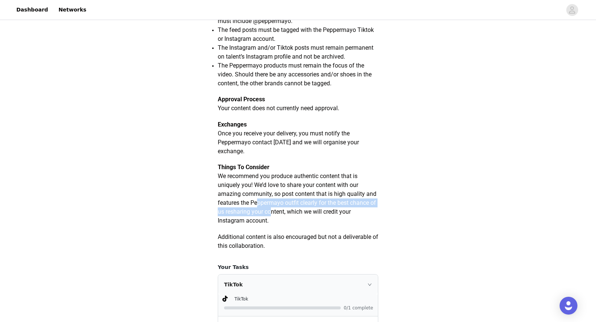
click at [299, 222] on p "We recommend you produce authentic content that is uniquely you! We’d love to s…" at bounding box center [298, 198] width 160 height 53
click at [301, 225] on p "We recommend you produce authentic content that is uniquely you! We’d love to s…" at bounding box center [298, 198] width 160 height 53
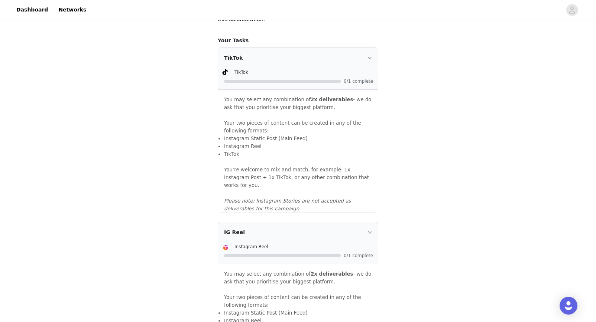
scroll to position [509, 0]
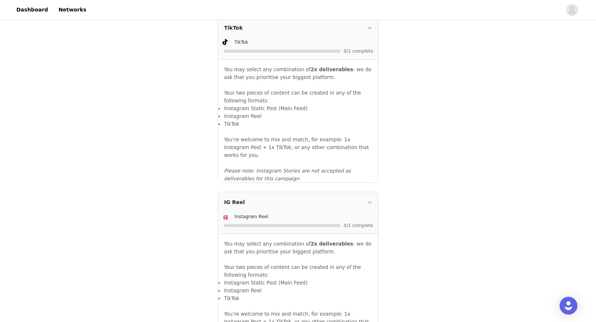
click at [370, 30] on icon "icon: right" at bounding box center [369, 28] width 4 height 4
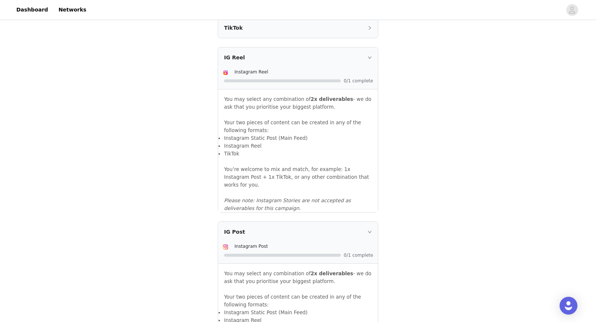
click at [370, 30] on icon "icon: right" at bounding box center [369, 28] width 4 height 4
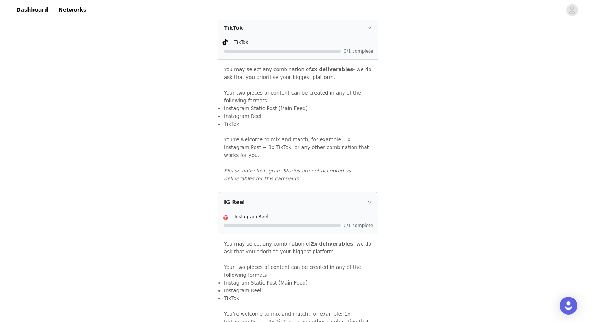
click at [369, 35] on div "TikTok" at bounding box center [298, 28] width 160 height 20
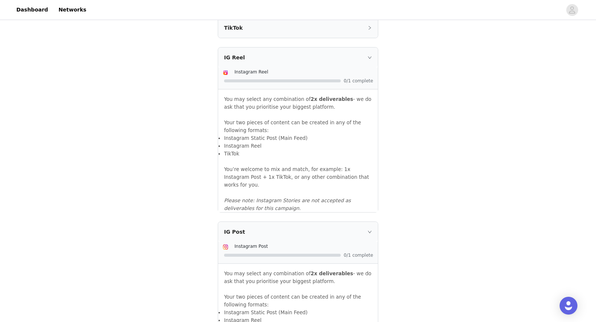
click at [367, 64] on div "IG Reel" at bounding box center [298, 58] width 160 height 20
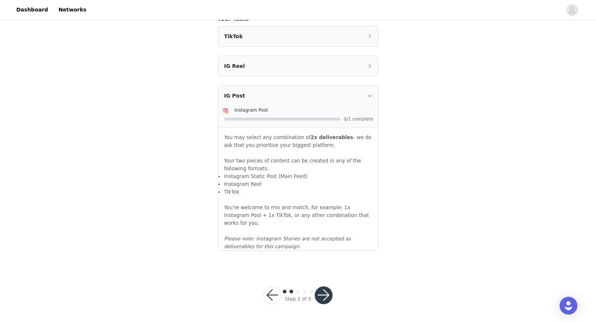
scroll to position [506, 0]
click at [371, 98] on icon "icon: right" at bounding box center [369, 96] width 4 height 4
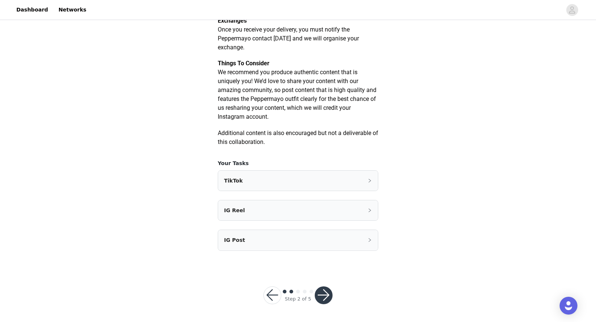
scroll to position [365, 0]
click at [326, 294] on button "button" at bounding box center [324, 296] width 18 height 18
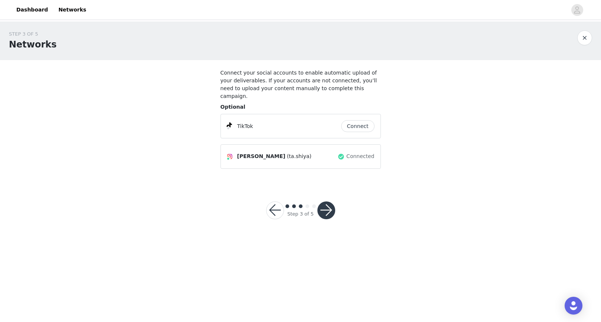
click at [322, 208] on button "button" at bounding box center [327, 211] width 18 height 18
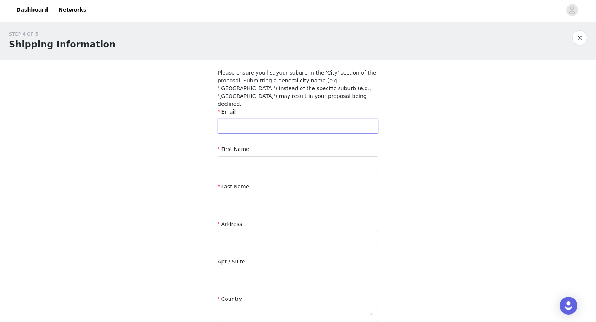
click at [261, 121] on input "text" at bounding box center [298, 126] width 160 height 15
type input "[EMAIL_ADDRESS][DOMAIN_NAME]"
click at [266, 159] on input "text" at bounding box center [298, 163] width 160 height 15
type input "Tashiya"
click at [256, 194] on input "text" at bounding box center [298, 201] width 160 height 15
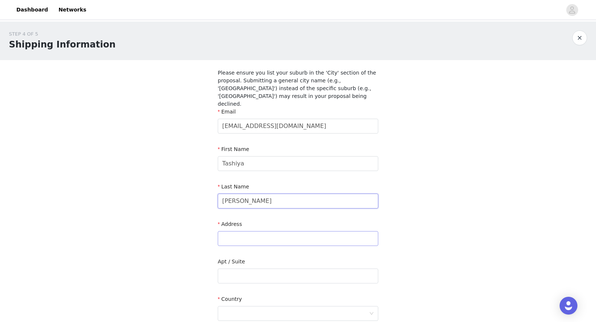
type input "[PERSON_NAME]"
click at [246, 231] on input "text" at bounding box center [298, 238] width 160 height 15
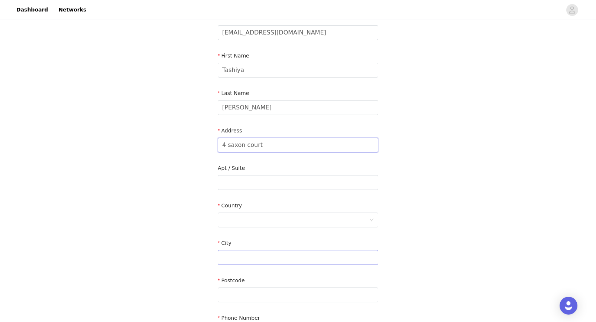
scroll to position [120, 0]
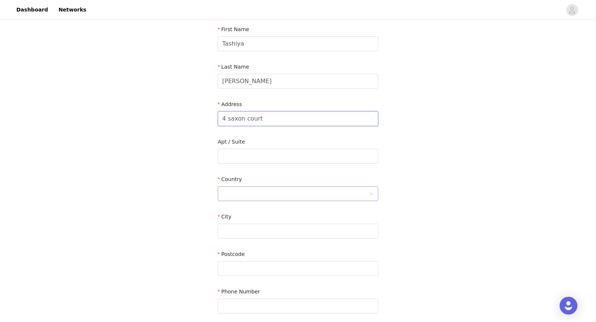
type input "4 saxon court"
click at [240, 187] on div at bounding box center [295, 194] width 147 height 14
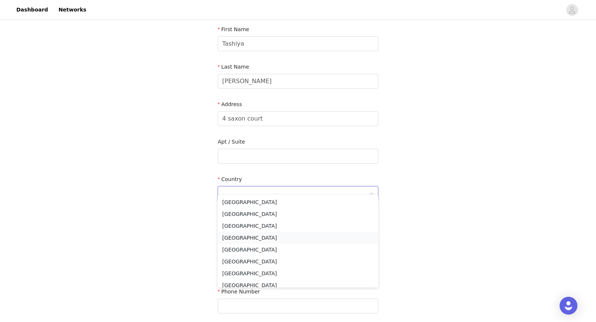
click at [243, 237] on li "[GEOGRAPHIC_DATA]" at bounding box center [298, 238] width 160 height 12
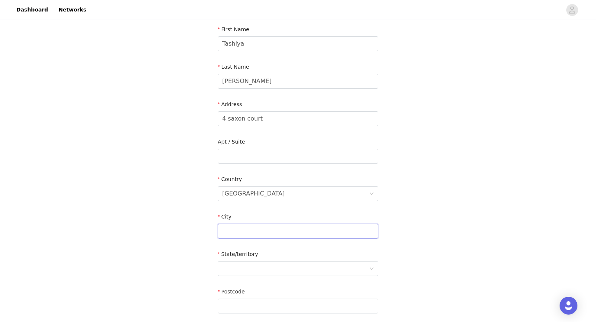
click at [246, 228] on input "text" at bounding box center [298, 231] width 160 height 15
type input "[GEOGRAPHIC_DATA]"
click at [266, 262] on div at bounding box center [295, 269] width 147 height 14
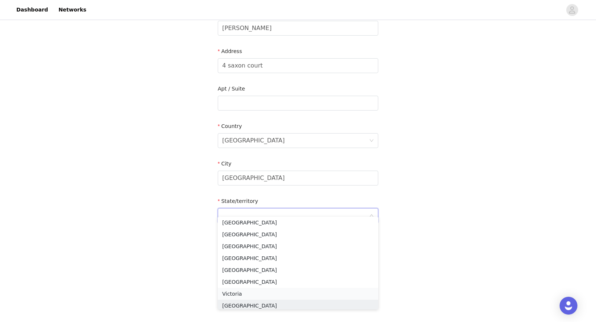
scroll to position [4, 0]
click at [240, 292] on li "Victoria" at bounding box center [298, 292] width 160 height 12
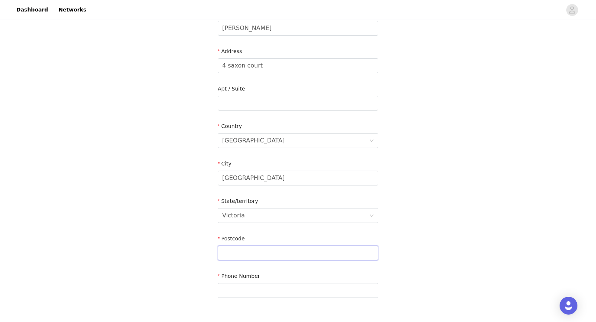
click at [256, 250] on input "text" at bounding box center [298, 253] width 160 height 15
type input "3088"
click at [234, 283] on input "text" at bounding box center [298, 290] width 160 height 15
click at [237, 284] on input "0451342502" at bounding box center [298, 290] width 160 height 15
click at [249, 283] on input "0451342502" at bounding box center [298, 290] width 160 height 15
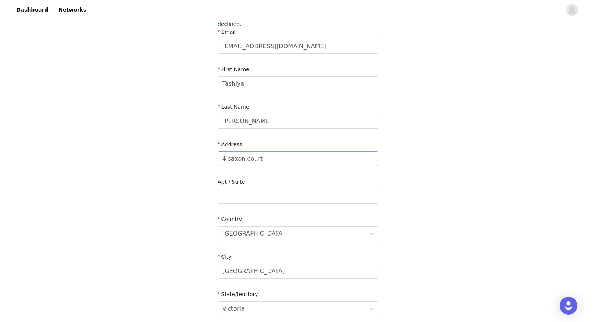
scroll to position [0, 0]
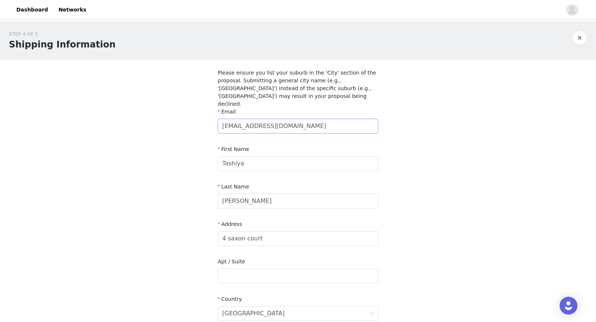
type input "0451342502"
click at [250, 119] on input "[EMAIL_ADDRESS][DOMAIN_NAME]" at bounding box center [298, 126] width 160 height 15
click at [262, 119] on input "[EMAIL_ADDRESS][DOMAIN_NAME]" at bounding box center [298, 126] width 160 height 15
click at [269, 119] on input "[EMAIL_ADDRESS][DOMAIN_NAME]" at bounding box center [298, 126] width 160 height 15
click at [278, 119] on input "[EMAIL_ADDRESS][DOMAIN_NAME]" at bounding box center [298, 126] width 160 height 15
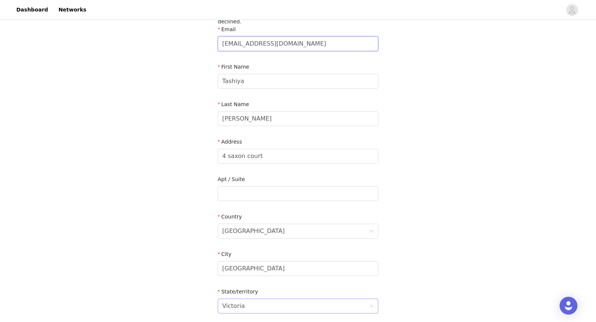
scroll to position [215, 0]
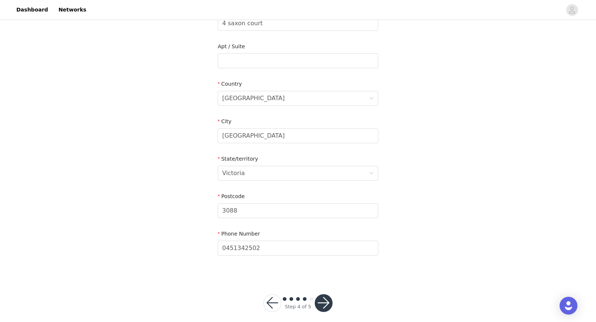
click at [317, 296] on button "button" at bounding box center [324, 304] width 18 height 18
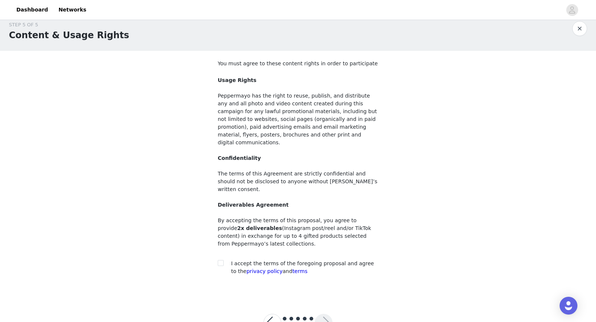
scroll to position [18, 0]
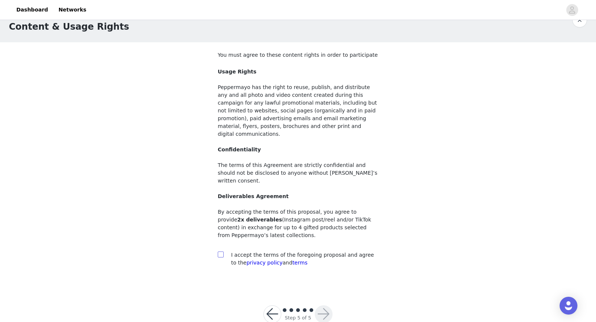
click at [221, 252] on input "checkbox" at bounding box center [220, 254] width 5 height 5
checkbox input "true"
click at [324, 306] on button "button" at bounding box center [324, 315] width 18 height 18
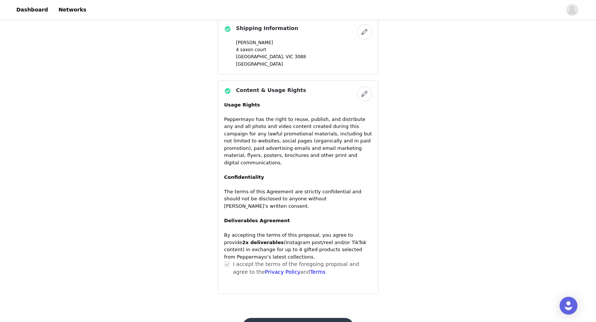
scroll to position [557, 0]
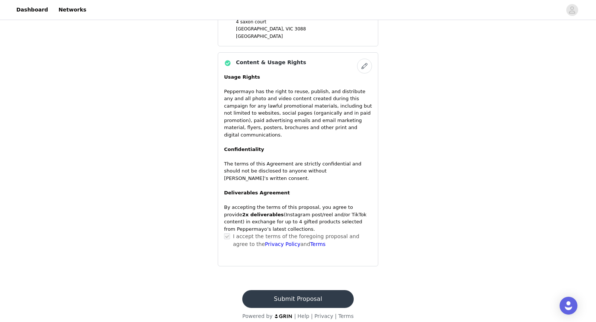
click at [294, 293] on button "Submit Proposal" at bounding box center [297, 300] width 111 height 18
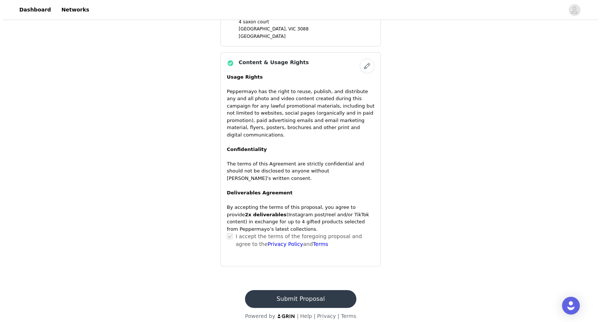
scroll to position [0, 0]
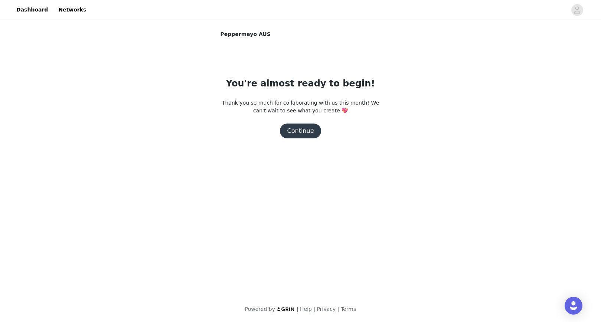
click at [291, 130] on button "Continue" at bounding box center [301, 131] width 42 height 15
